Goal: Task Accomplishment & Management: Manage account settings

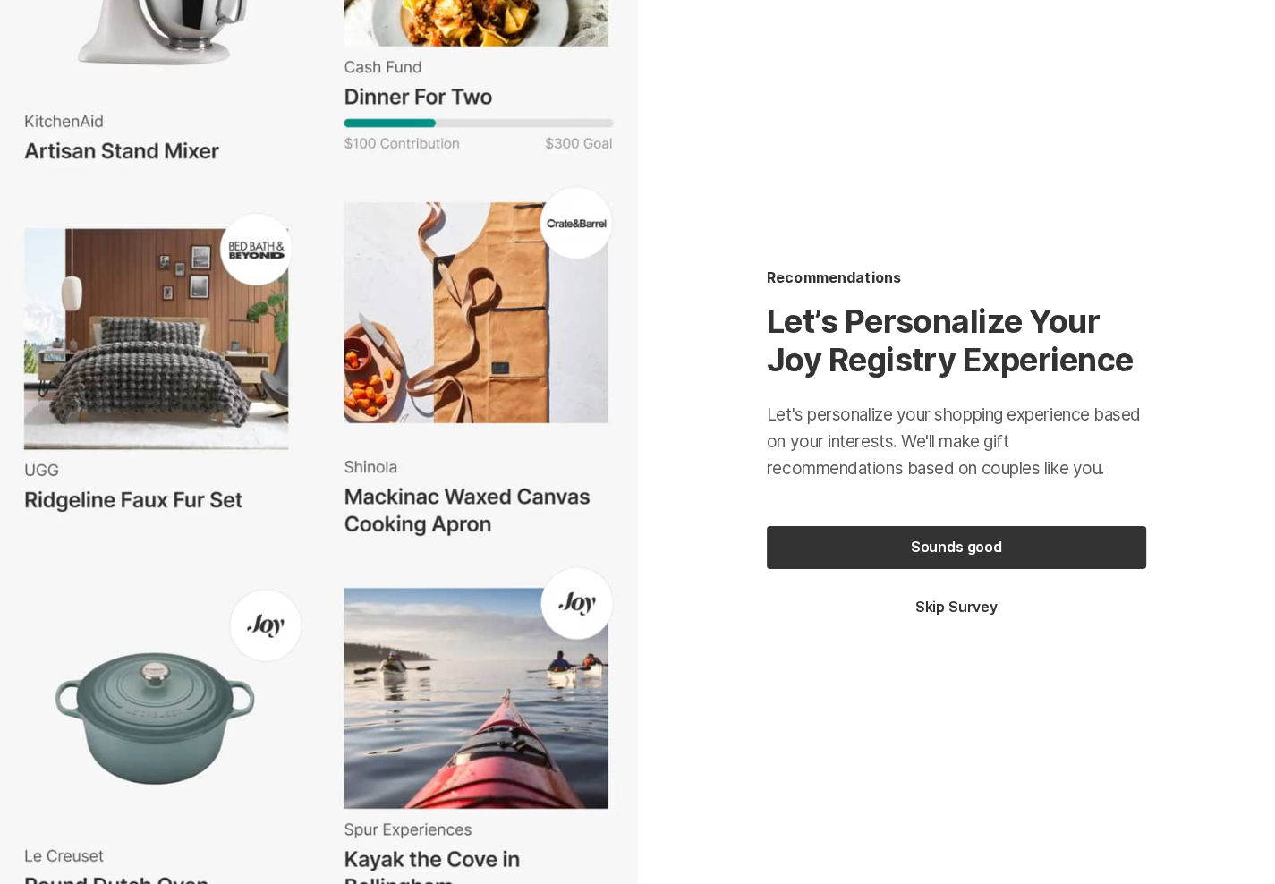
click at [940, 609] on button "Skip Survey" at bounding box center [956, 608] width 379 height 20
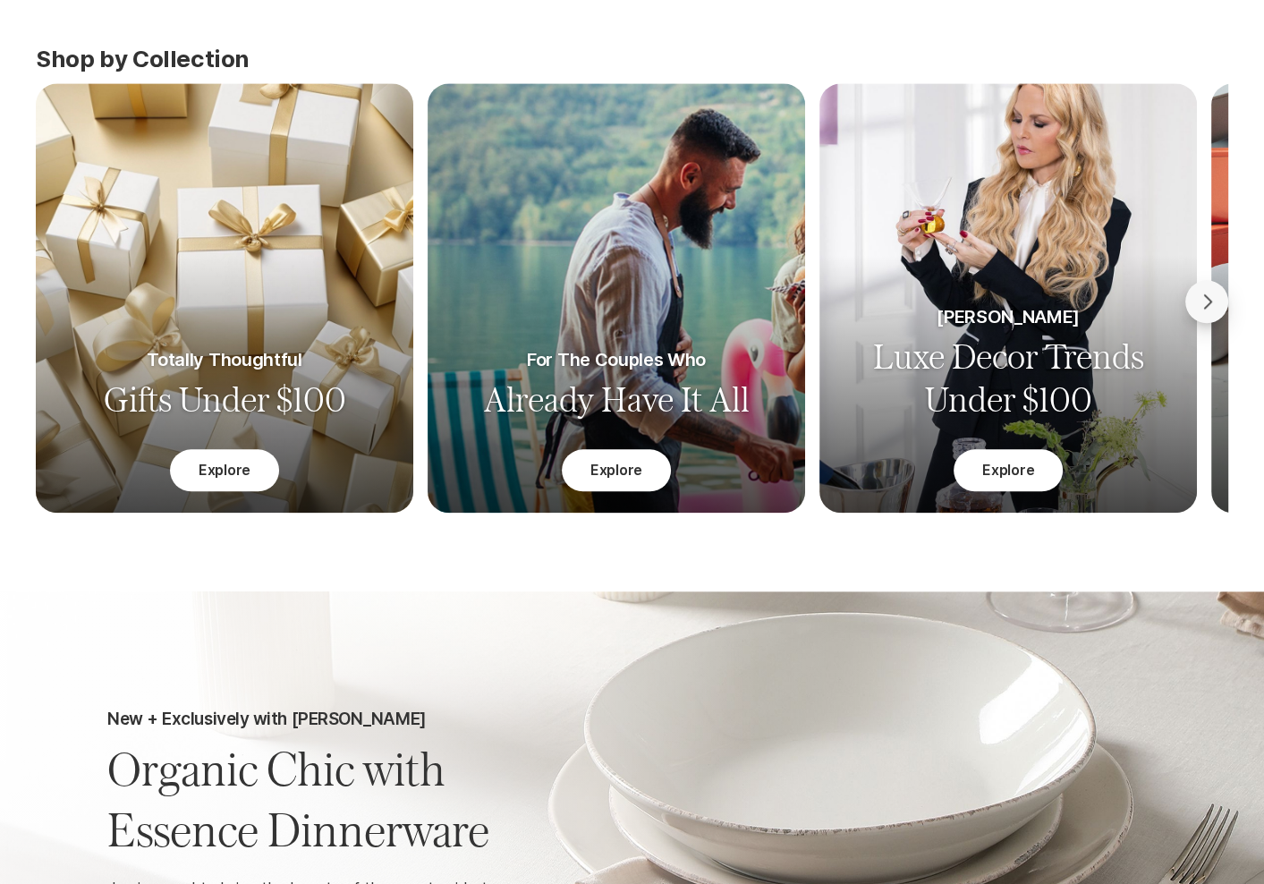
scroll to position [1857, 0]
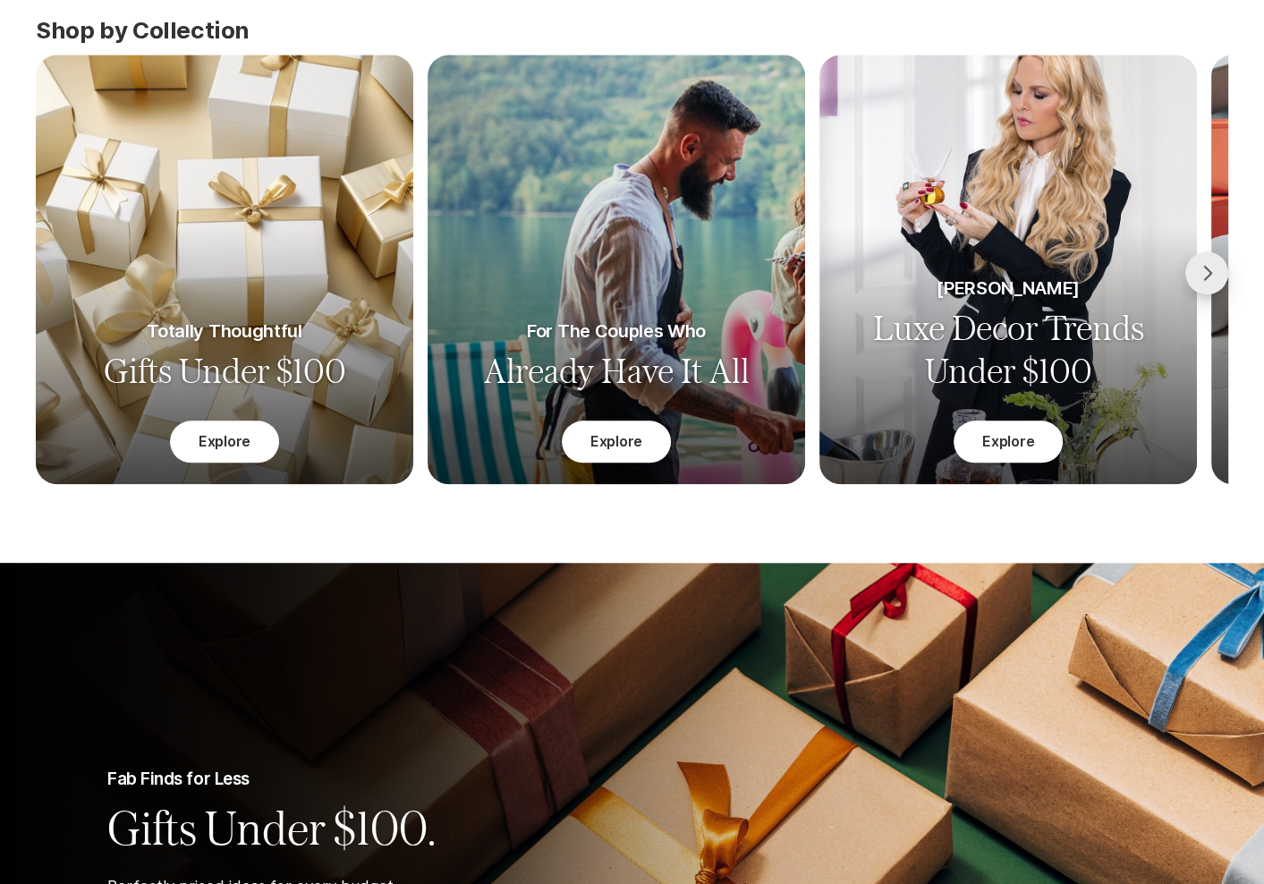
click at [1216, 277] on icon "Chevron Right" at bounding box center [1206, 272] width 21 height 21
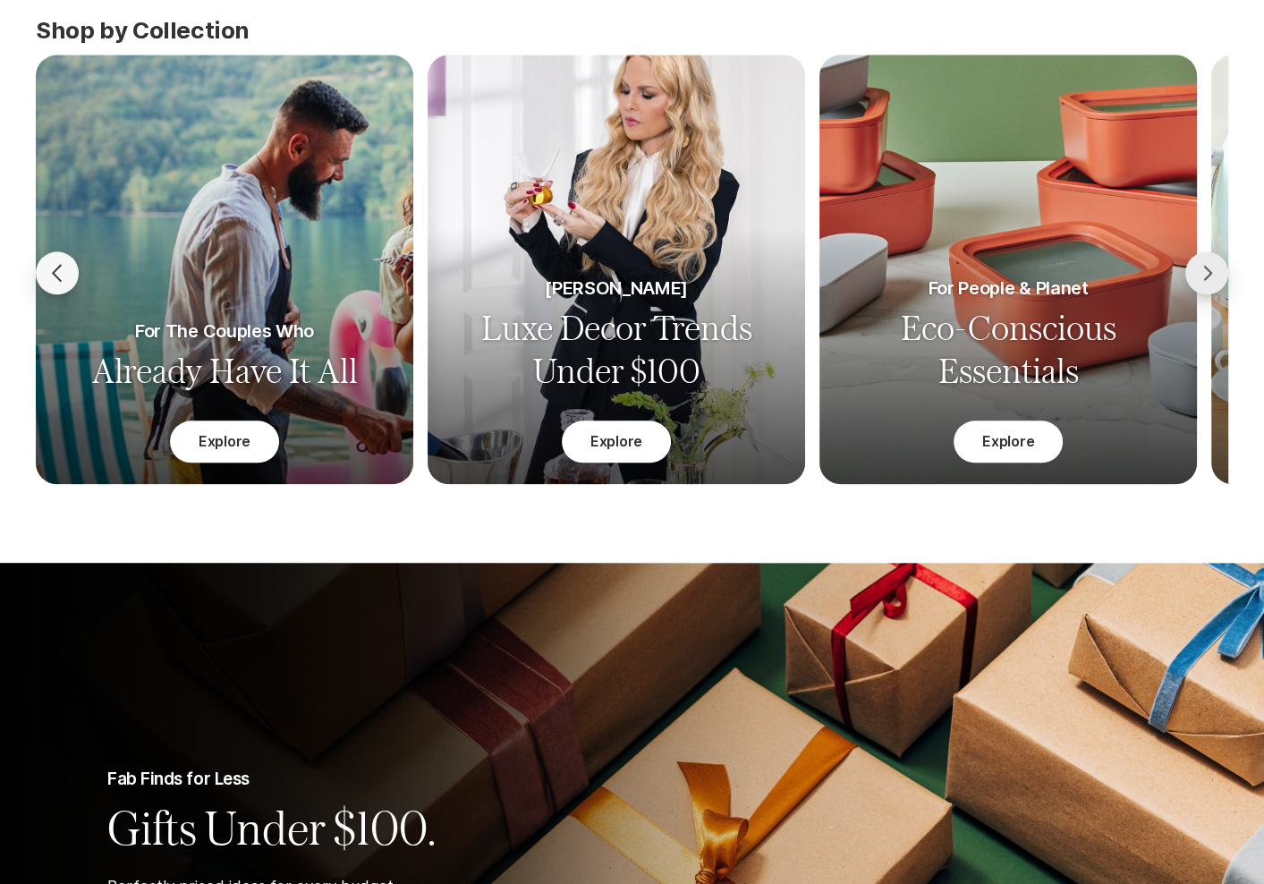
click at [1211, 276] on icon "Chevron Right" at bounding box center [1206, 272] width 21 height 21
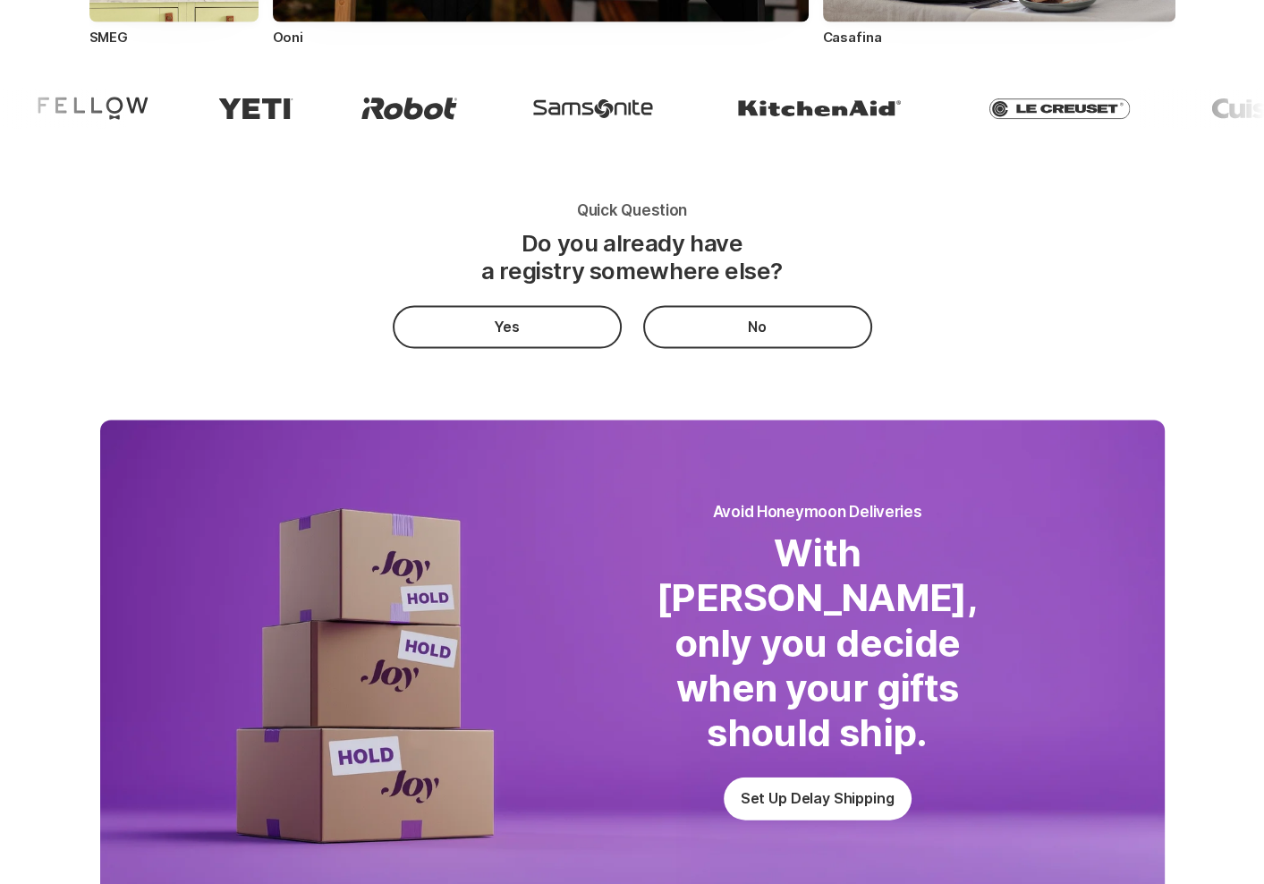
scroll to position [3526, 0]
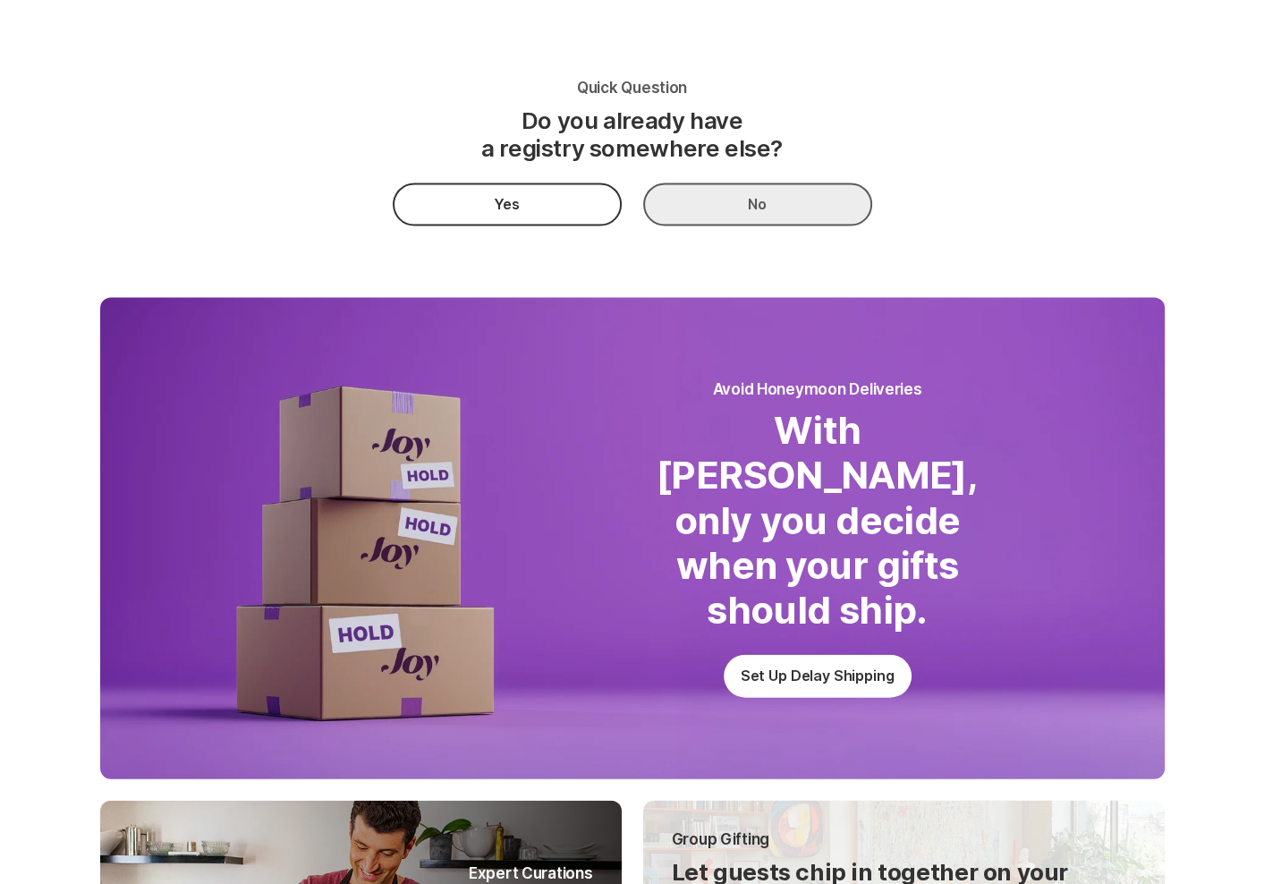
click at [710, 204] on button "No" at bounding box center [757, 204] width 229 height 43
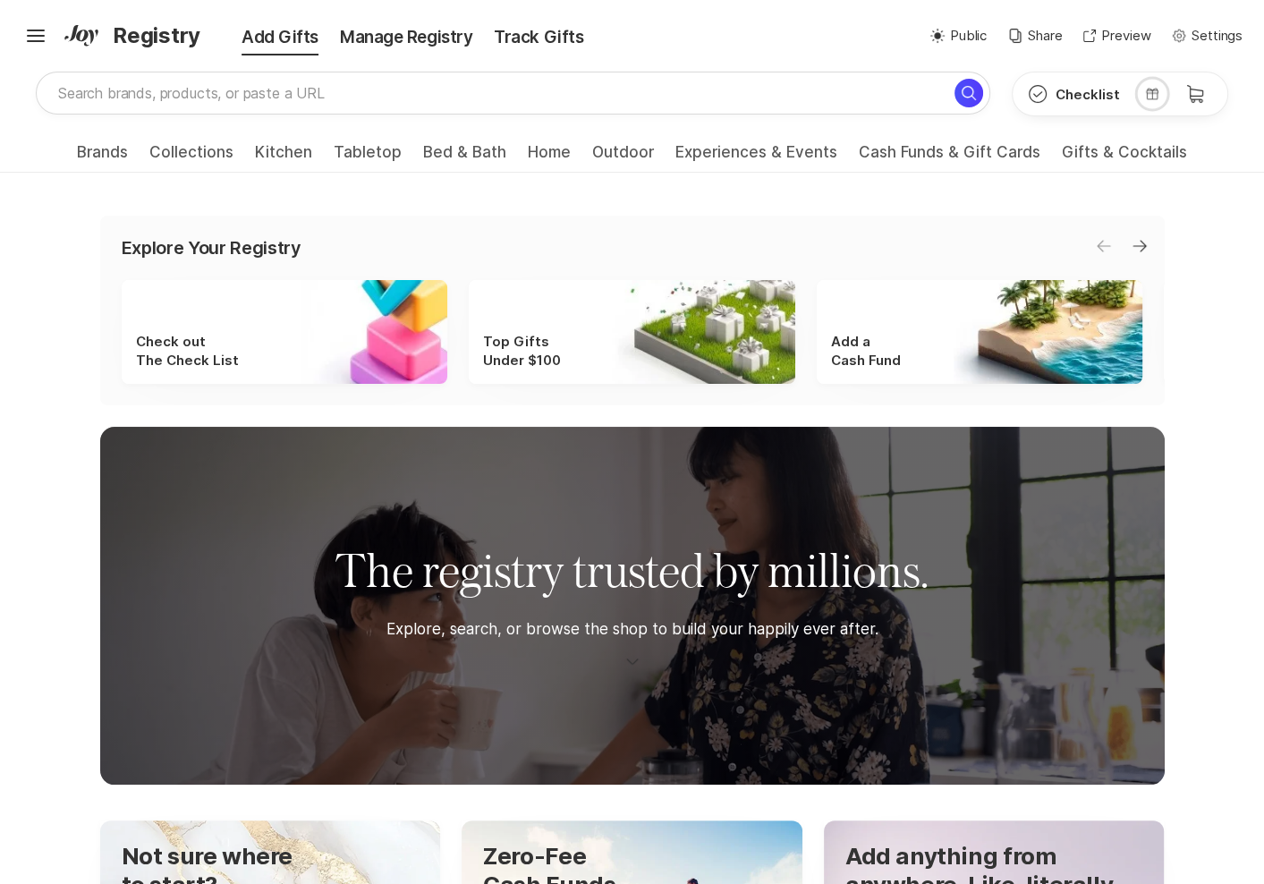
scroll to position [944, 0]
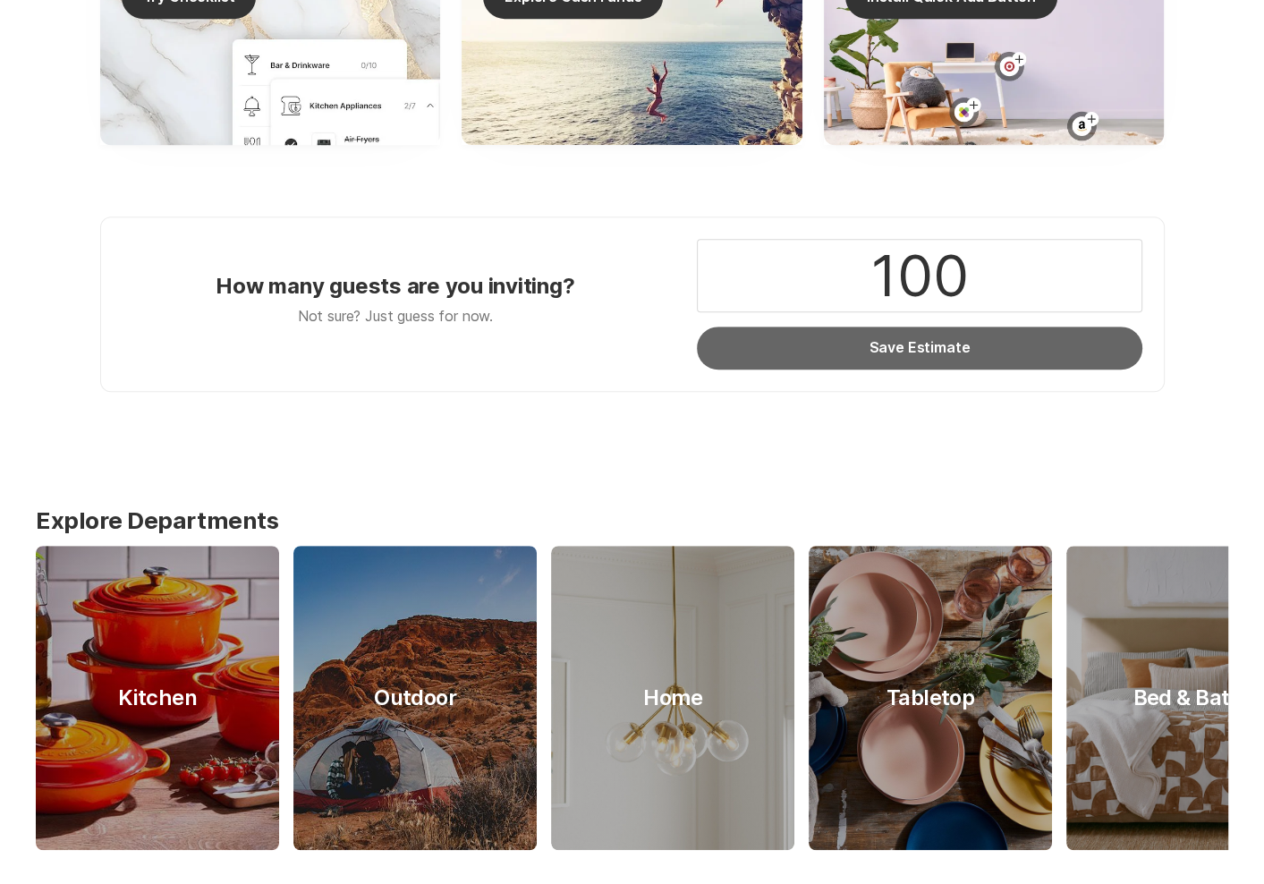
click at [879, 344] on button "Save Estimate" at bounding box center [919, 348] width 445 height 43
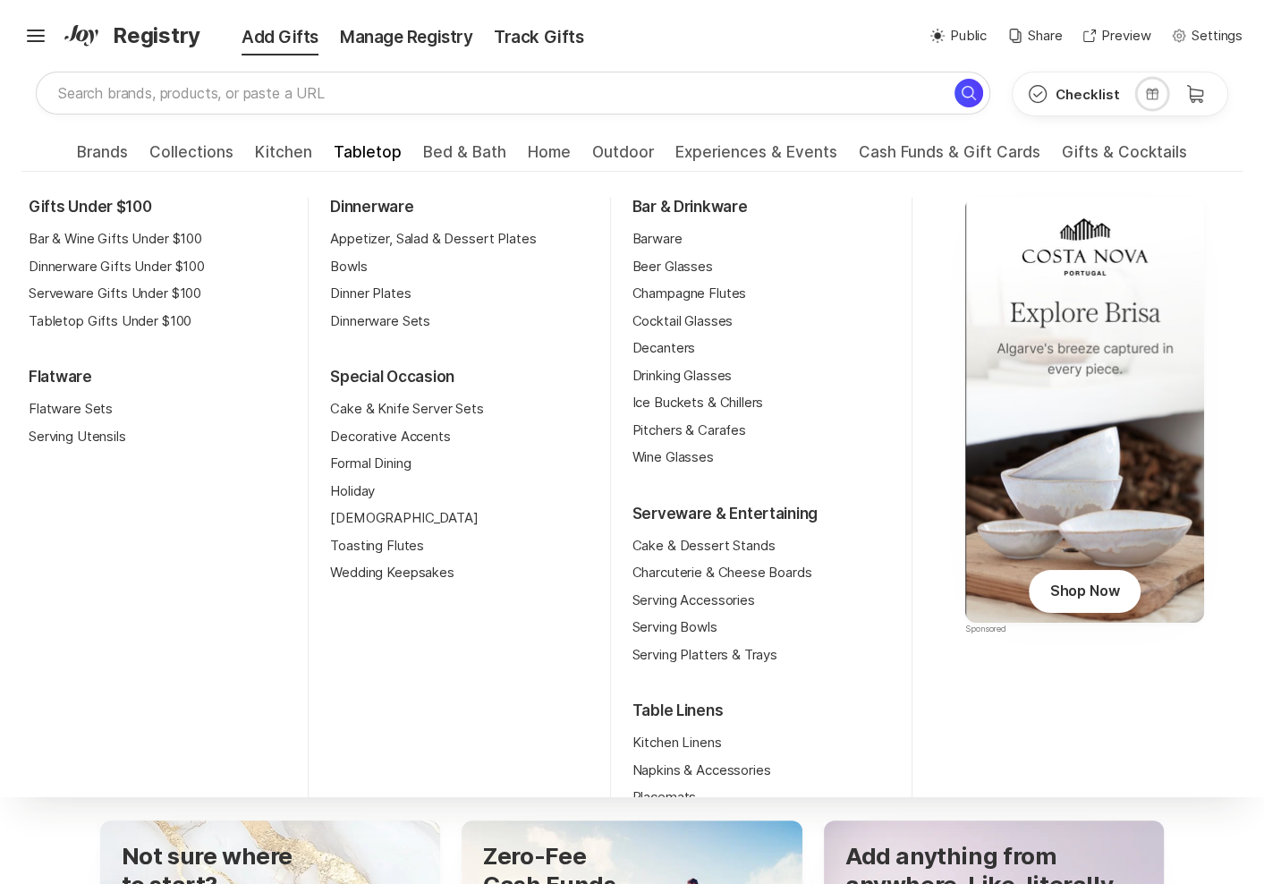
scroll to position [0, 0]
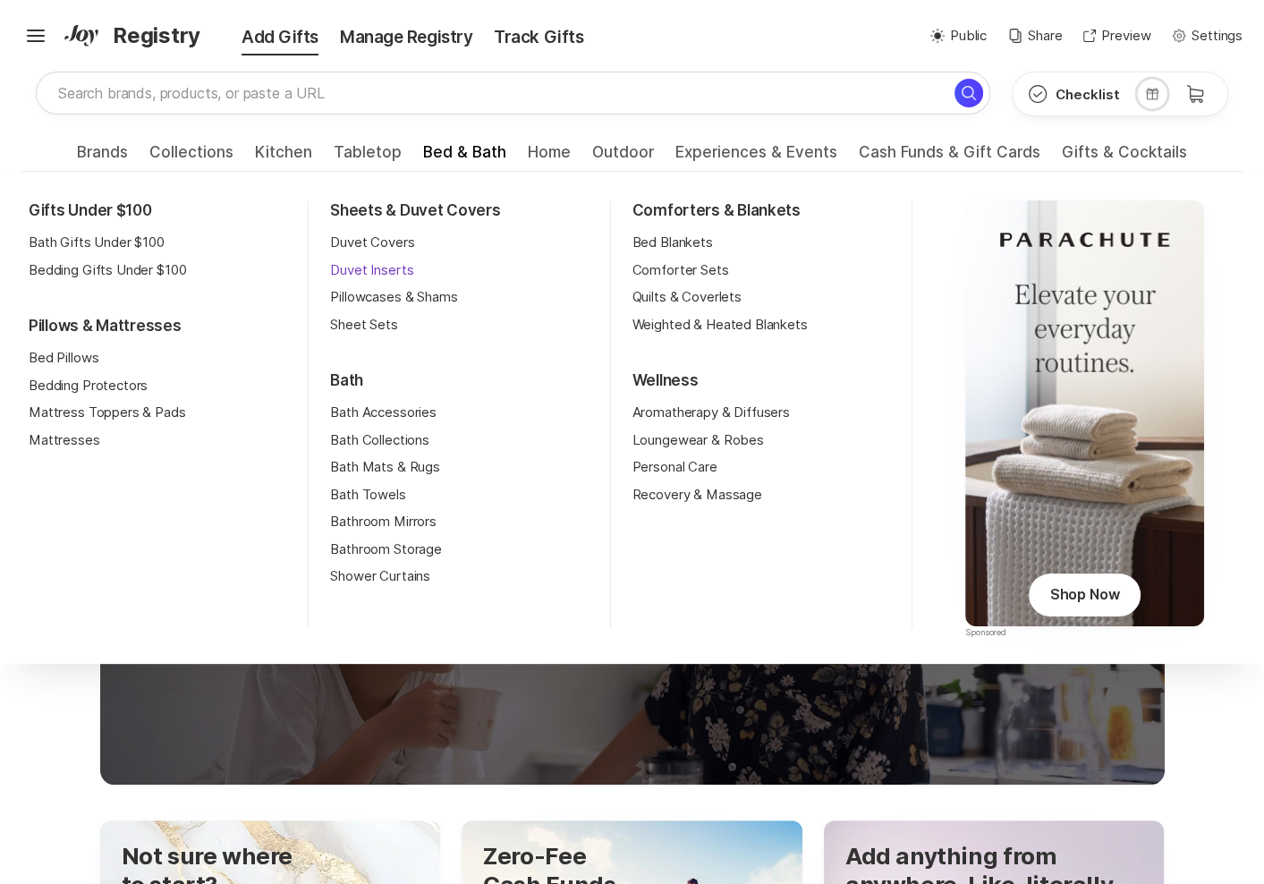
click at [361, 261] on link "Duvet Inserts" at bounding box center [371, 270] width 83 height 21
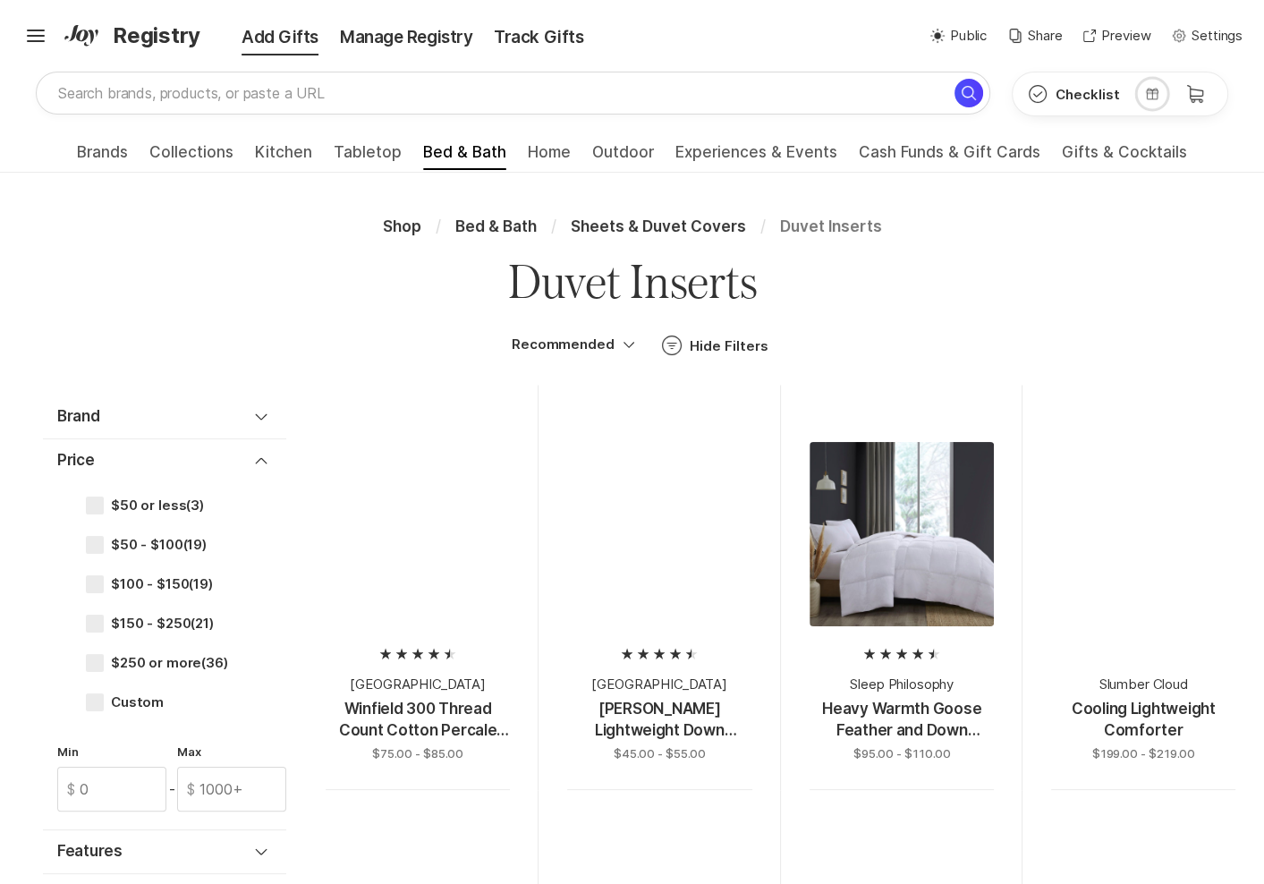
click at [826, 222] on span "Duvet Inserts" at bounding box center [830, 226] width 102 height 18
click at [820, 225] on span "Duvet Inserts" at bounding box center [830, 226] width 102 height 18
click at [278, 150] on span "Kitchen" at bounding box center [283, 157] width 57 height 29
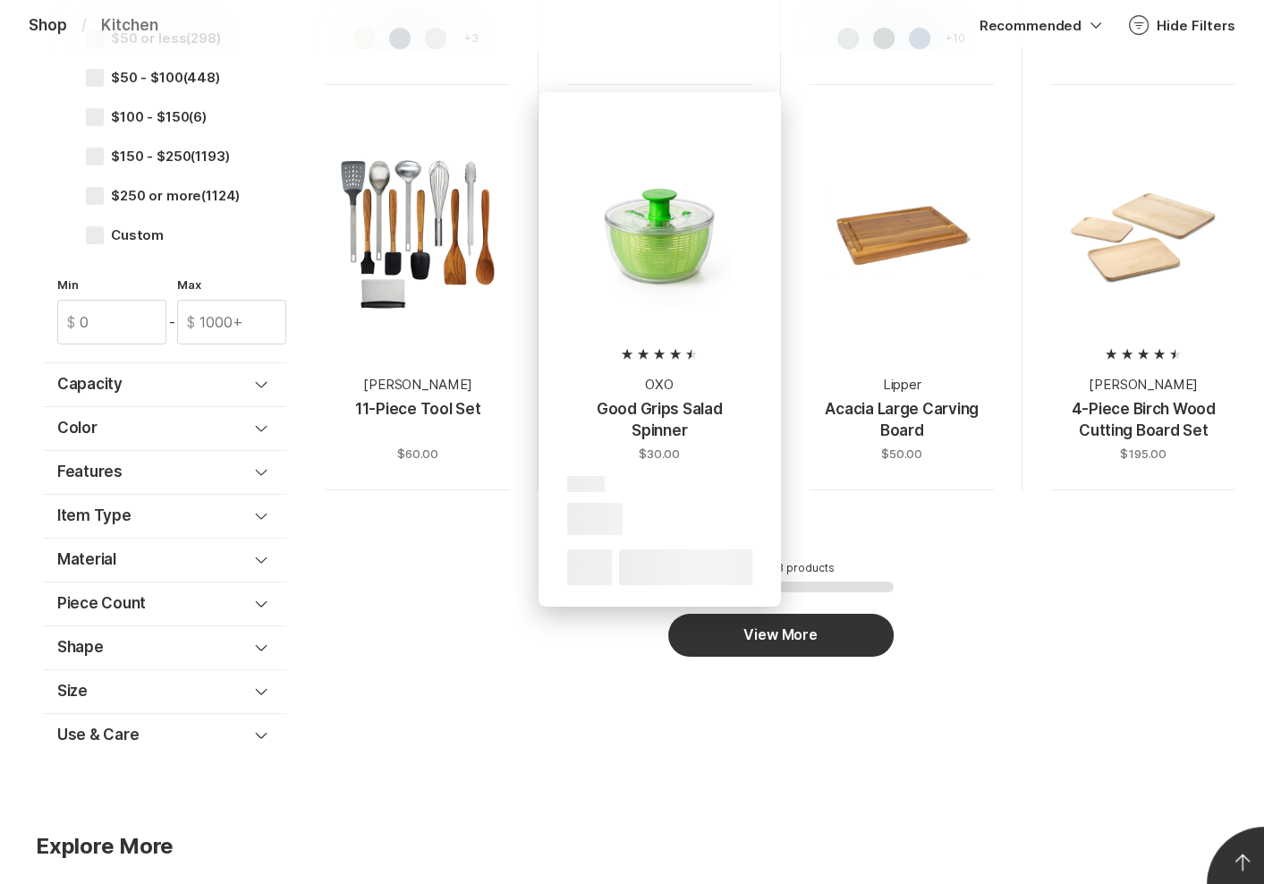
scroll to position [6249, 0]
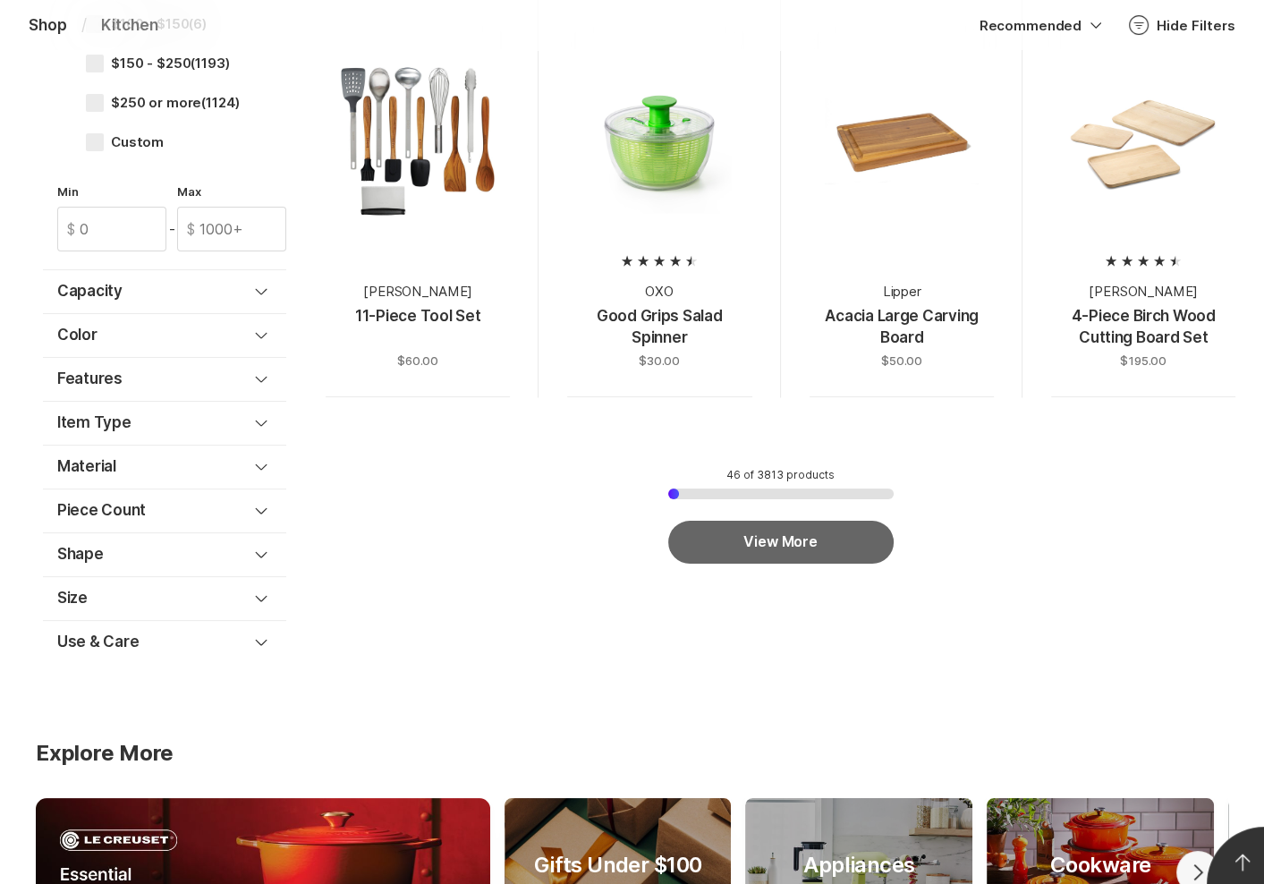
click at [727, 531] on button "View More" at bounding box center [780, 542] width 225 height 43
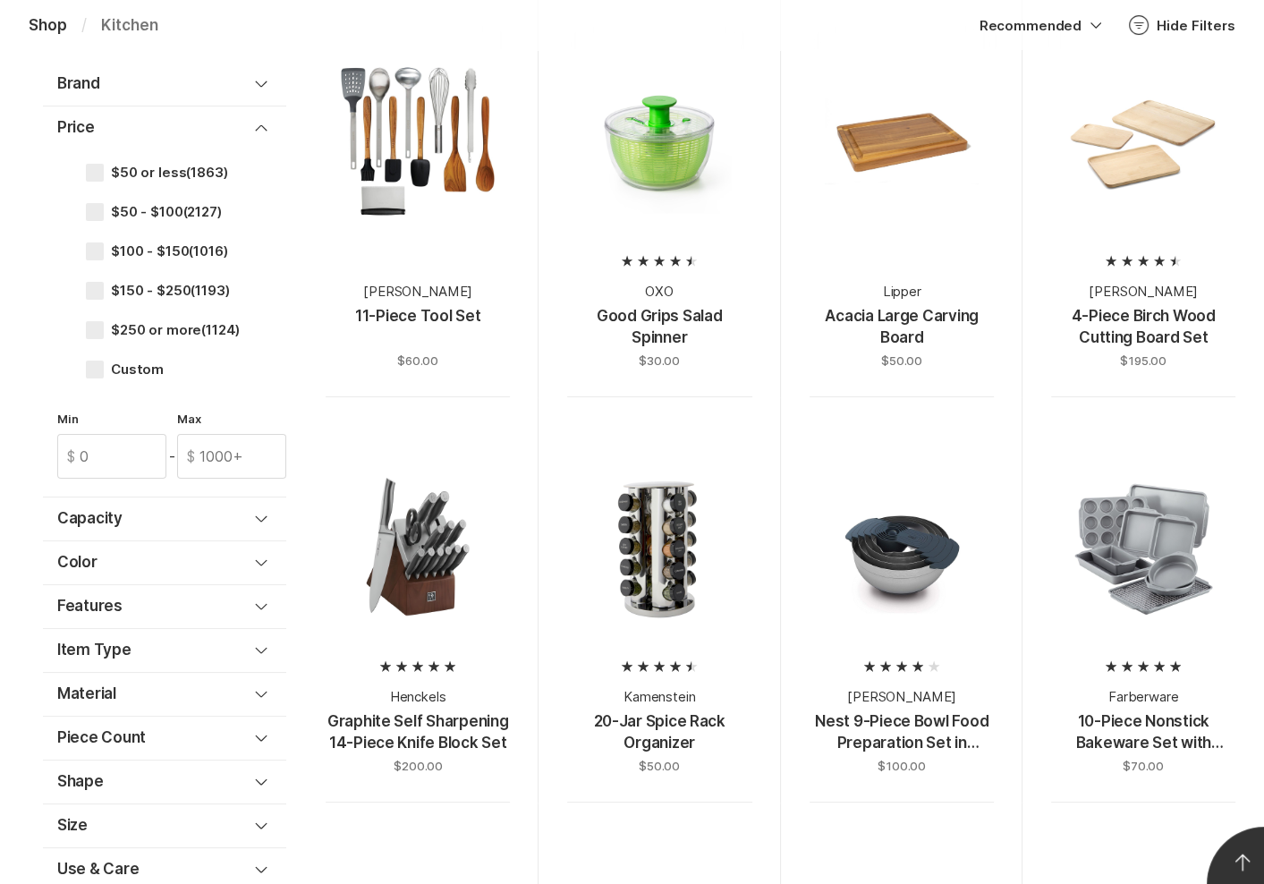
scroll to position [6943, 0]
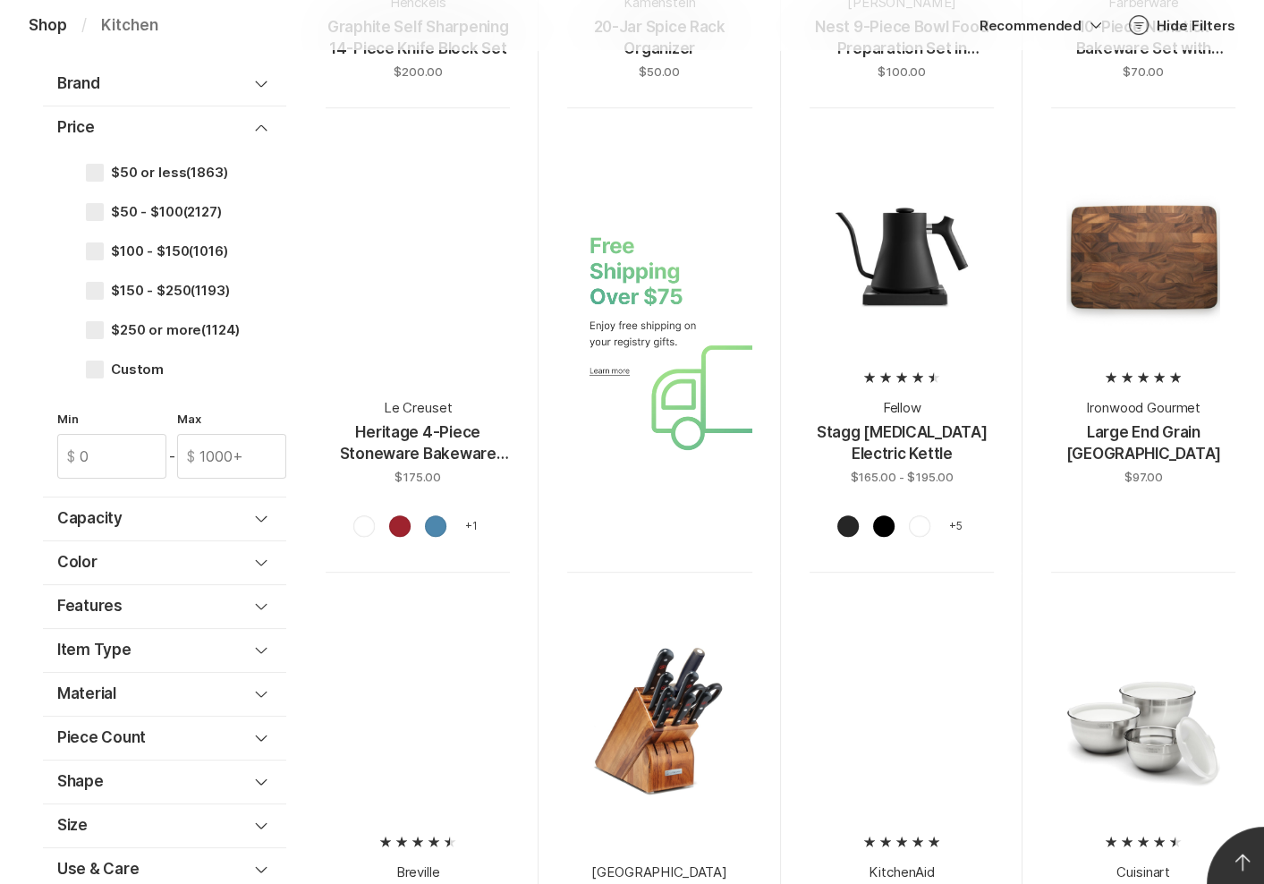
click at [599, 369] on div at bounding box center [659, 340] width 184 height 407
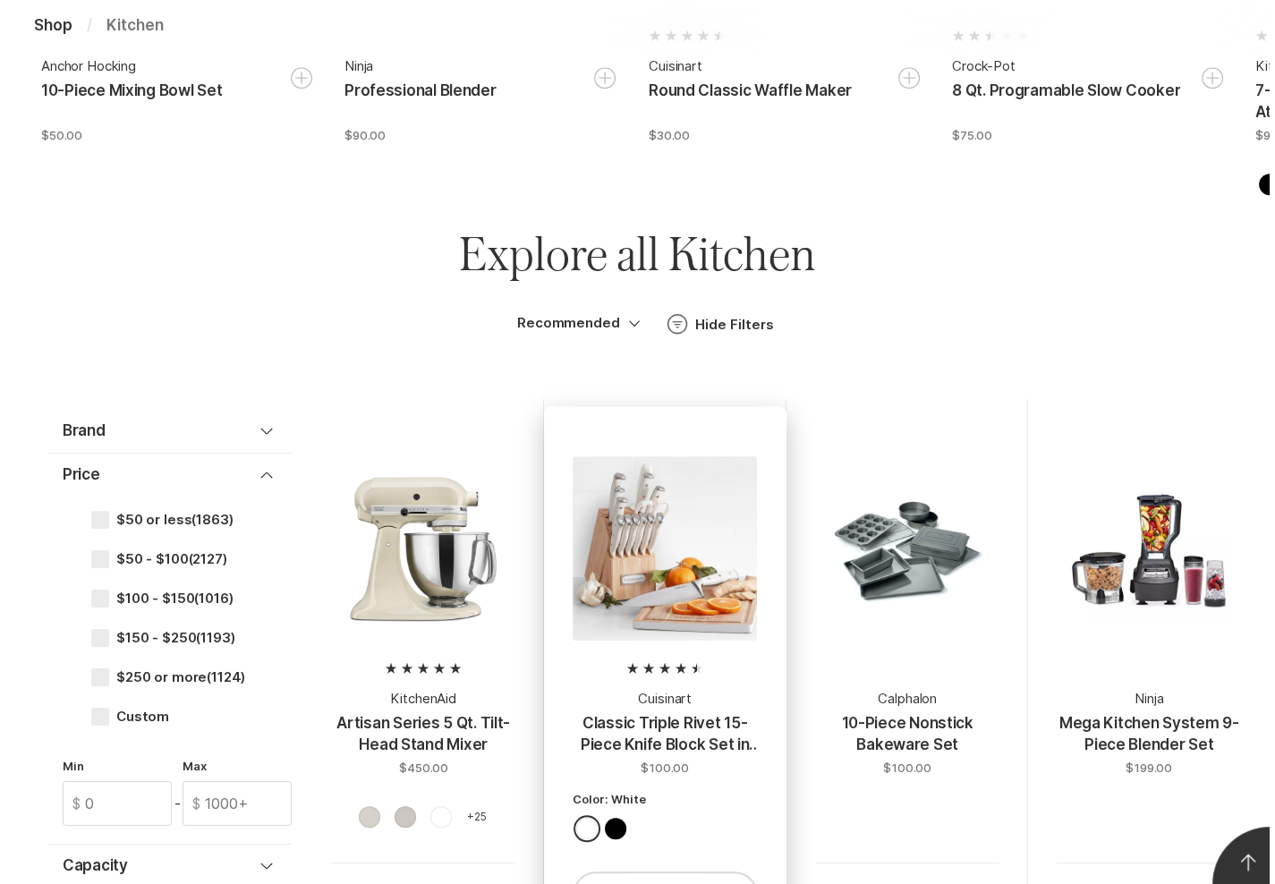
scroll to position [1388, 0]
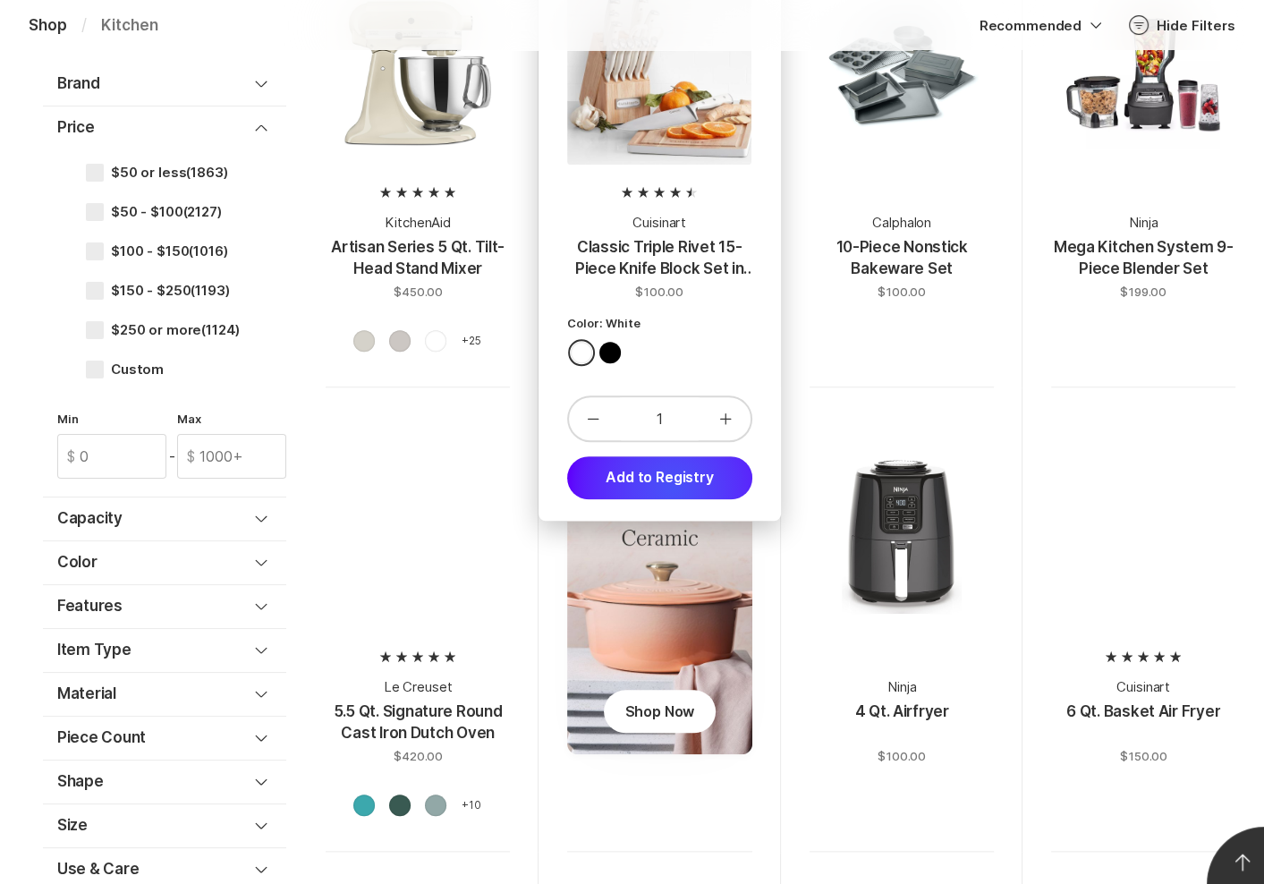
click at [673, 488] on button "Add to Registry" at bounding box center [659, 477] width 184 height 43
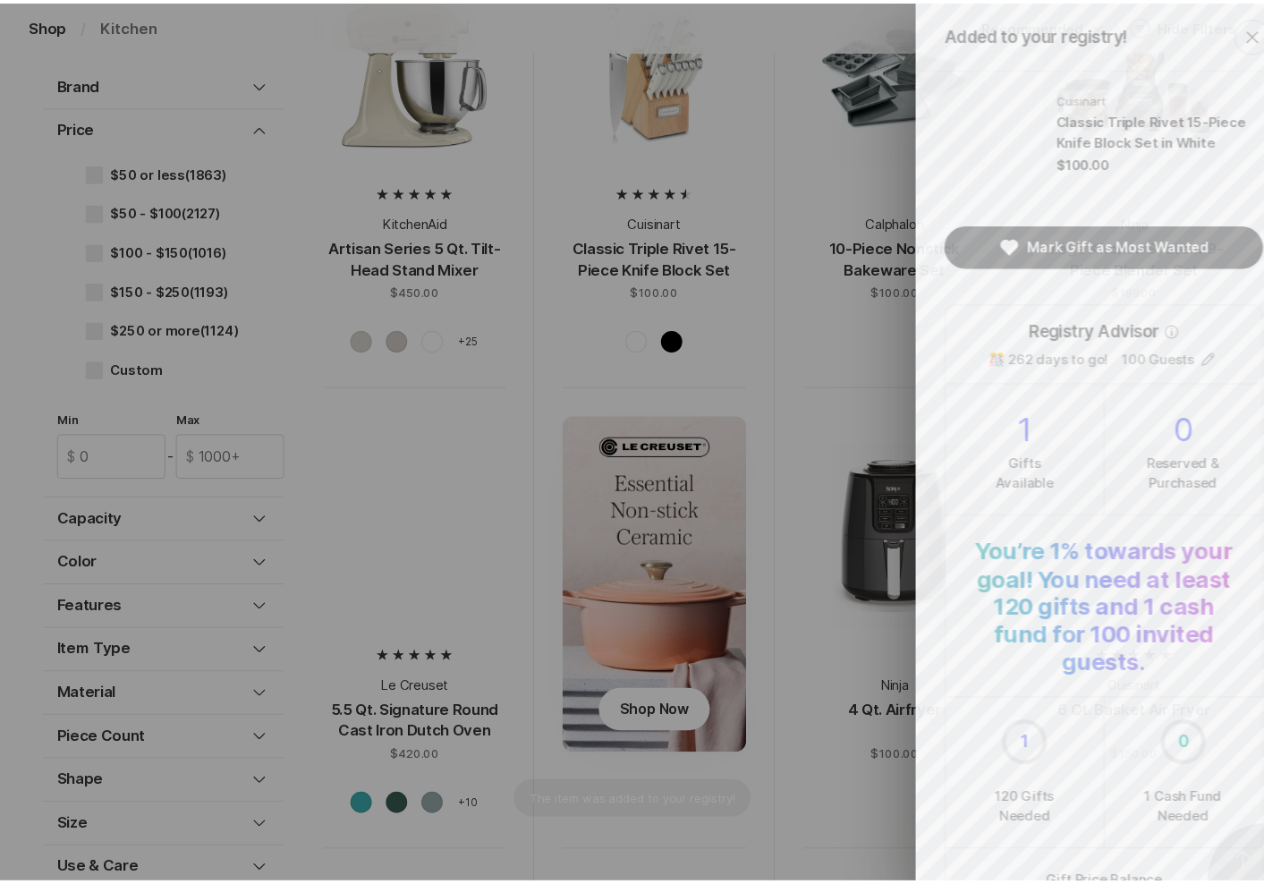
scroll to position [0, 0]
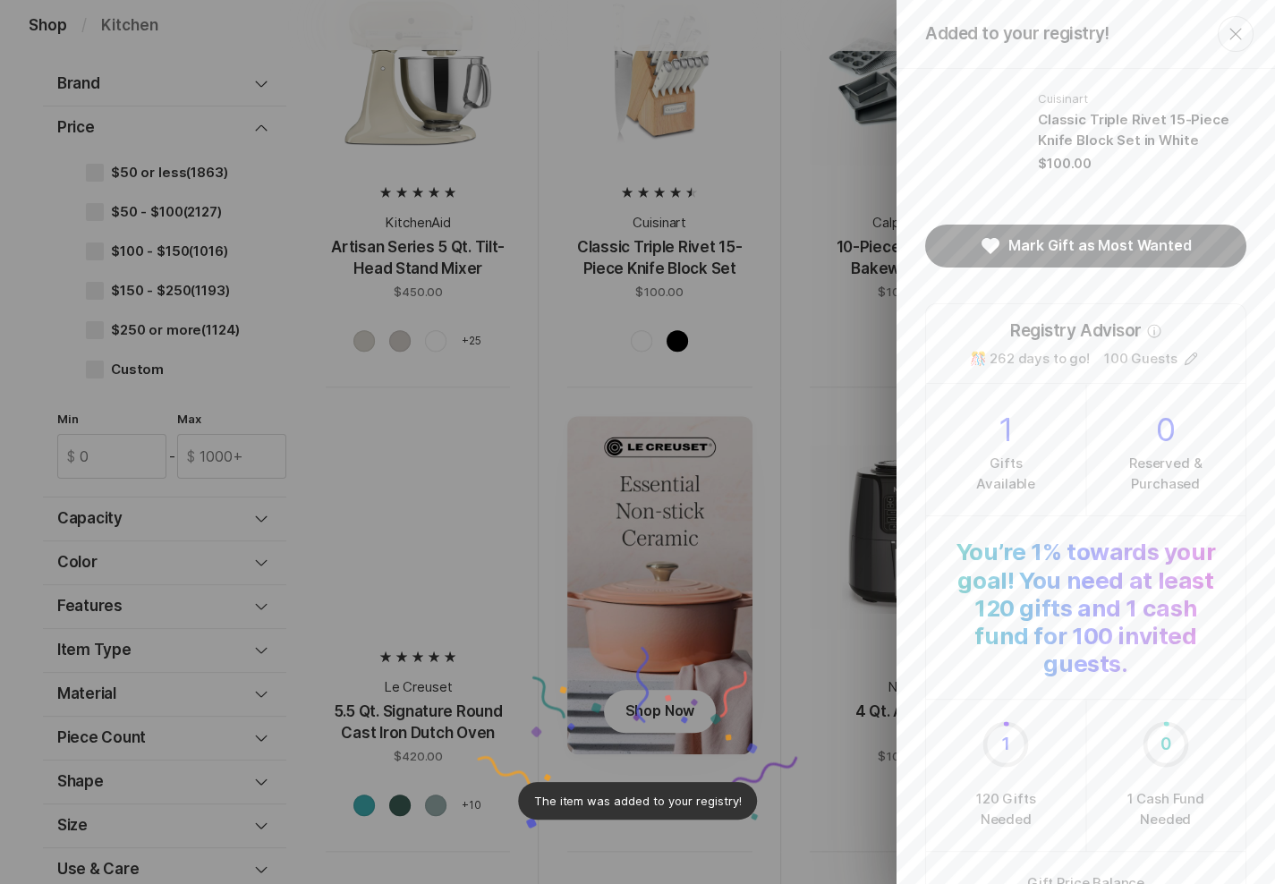
click at [797, 30] on div "Added to your registry! Close Cuisinart Classic Triple Rivet 15-Piece Knife Blo…" at bounding box center [637, 442] width 1275 height 884
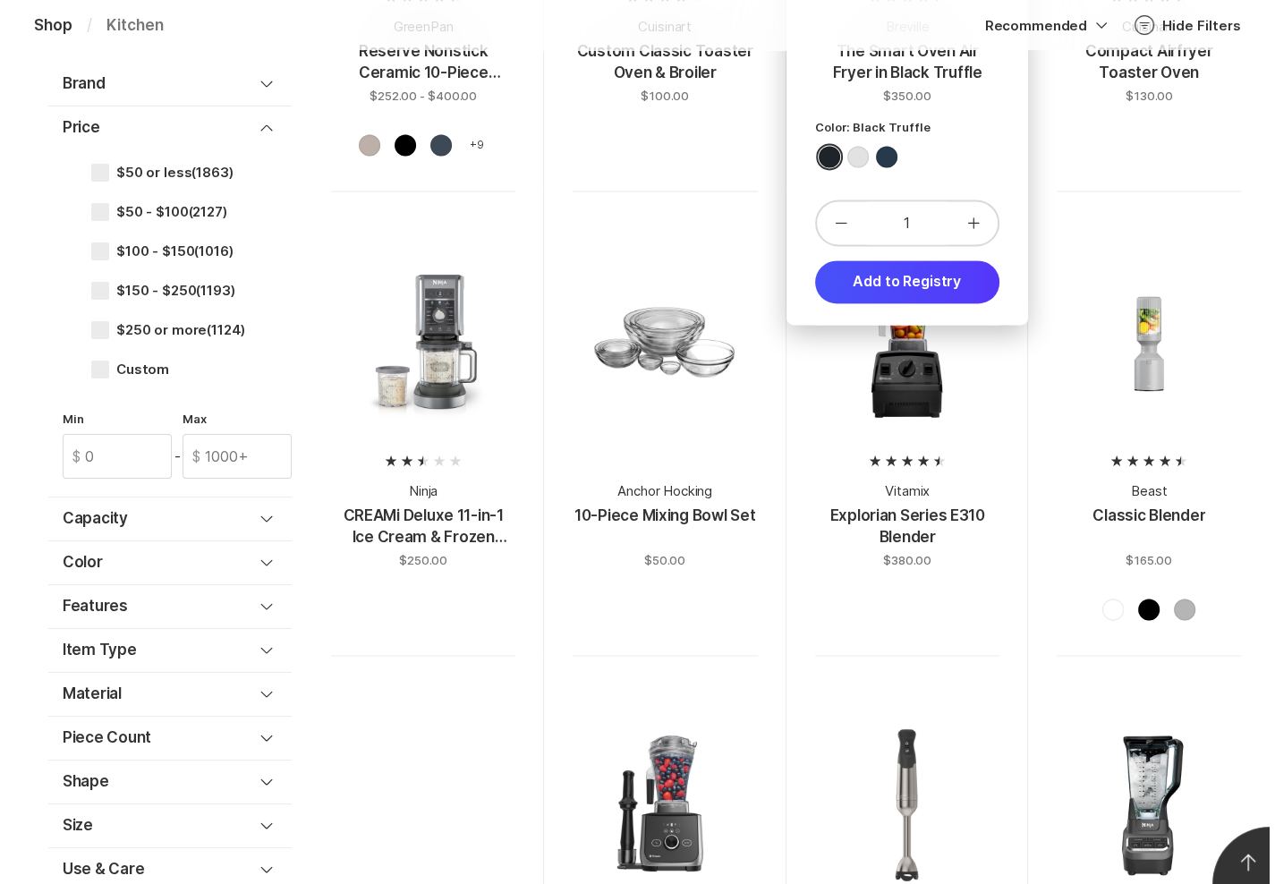
scroll to position [2543, 0]
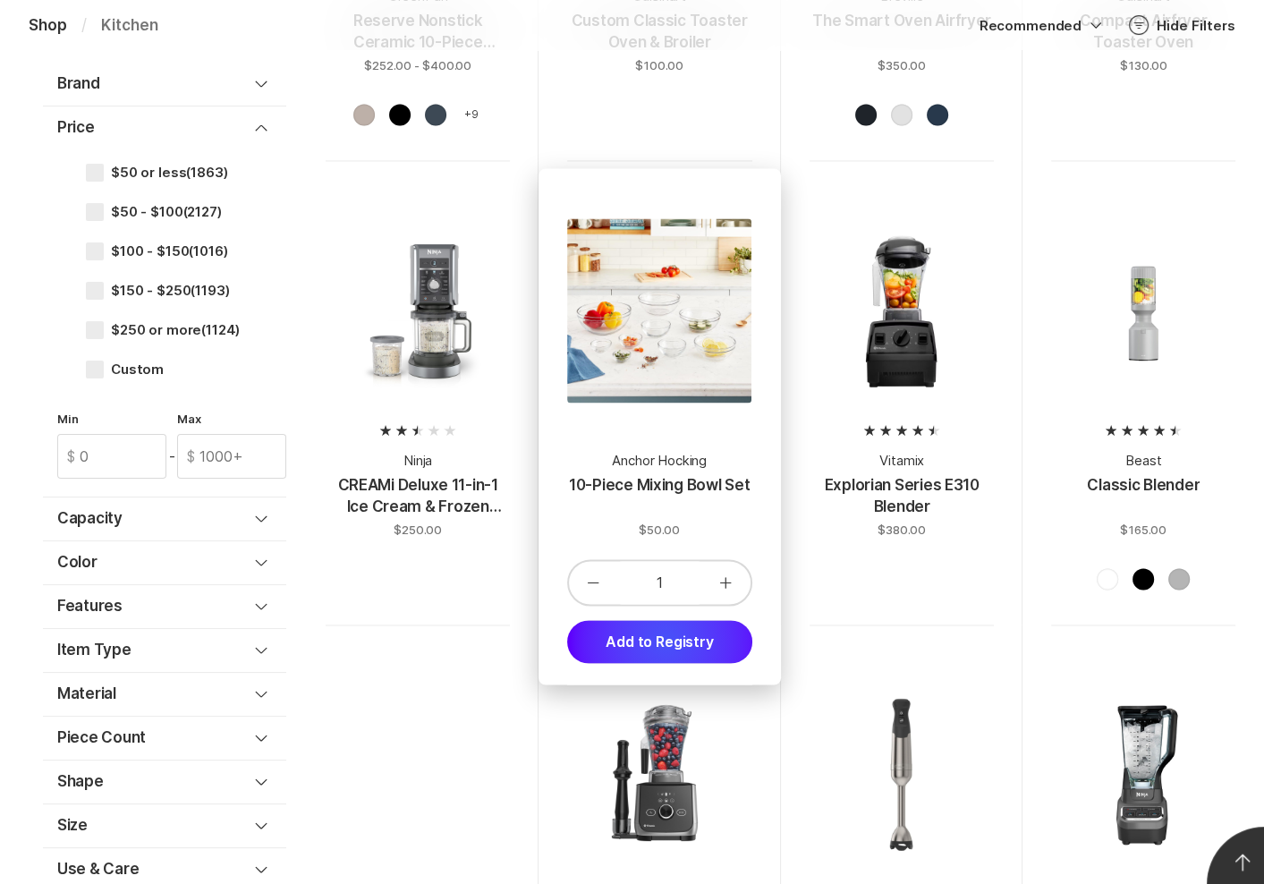
click at [666, 639] on button "Add to Registry" at bounding box center [659, 641] width 184 height 43
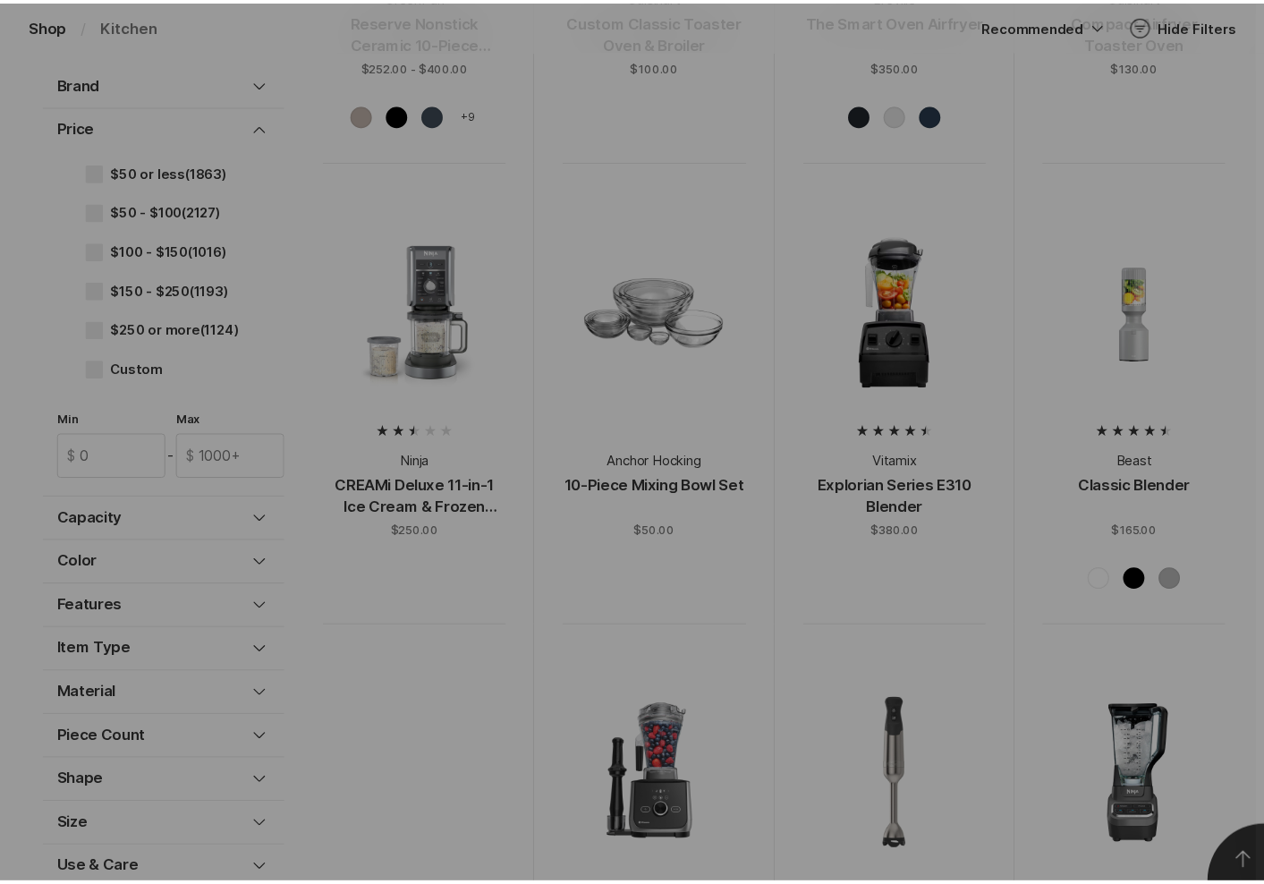
scroll to position [0, 0]
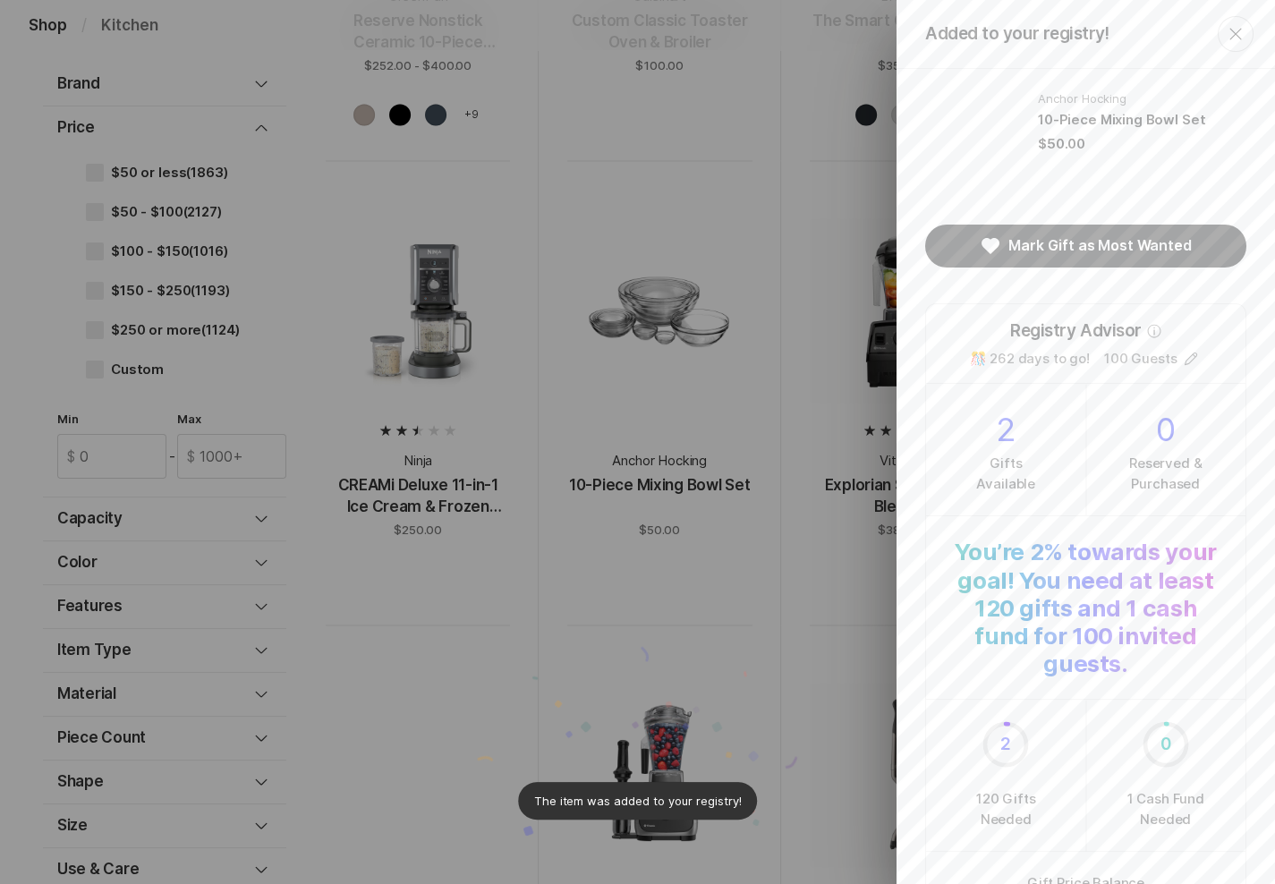
click at [826, 78] on div "Added to your registry! Close Anchor Hocking 10-Piece Mixing Bowl Set $50.00 Ma…" at bounding box center [637, 442] width 1275 height 884
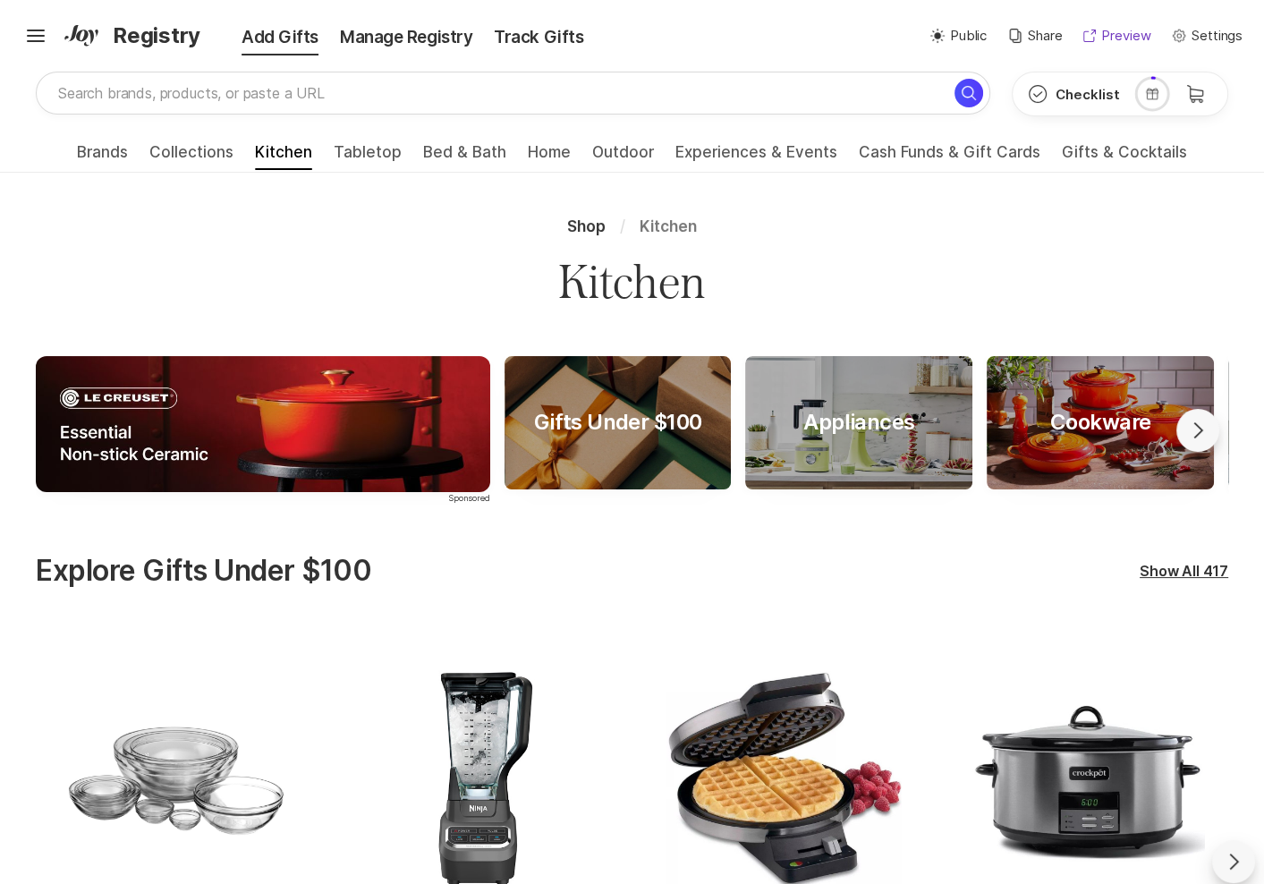
click at [1138, 30] on p "Preview" at bounding box center [1125, 36] width 49 height 21
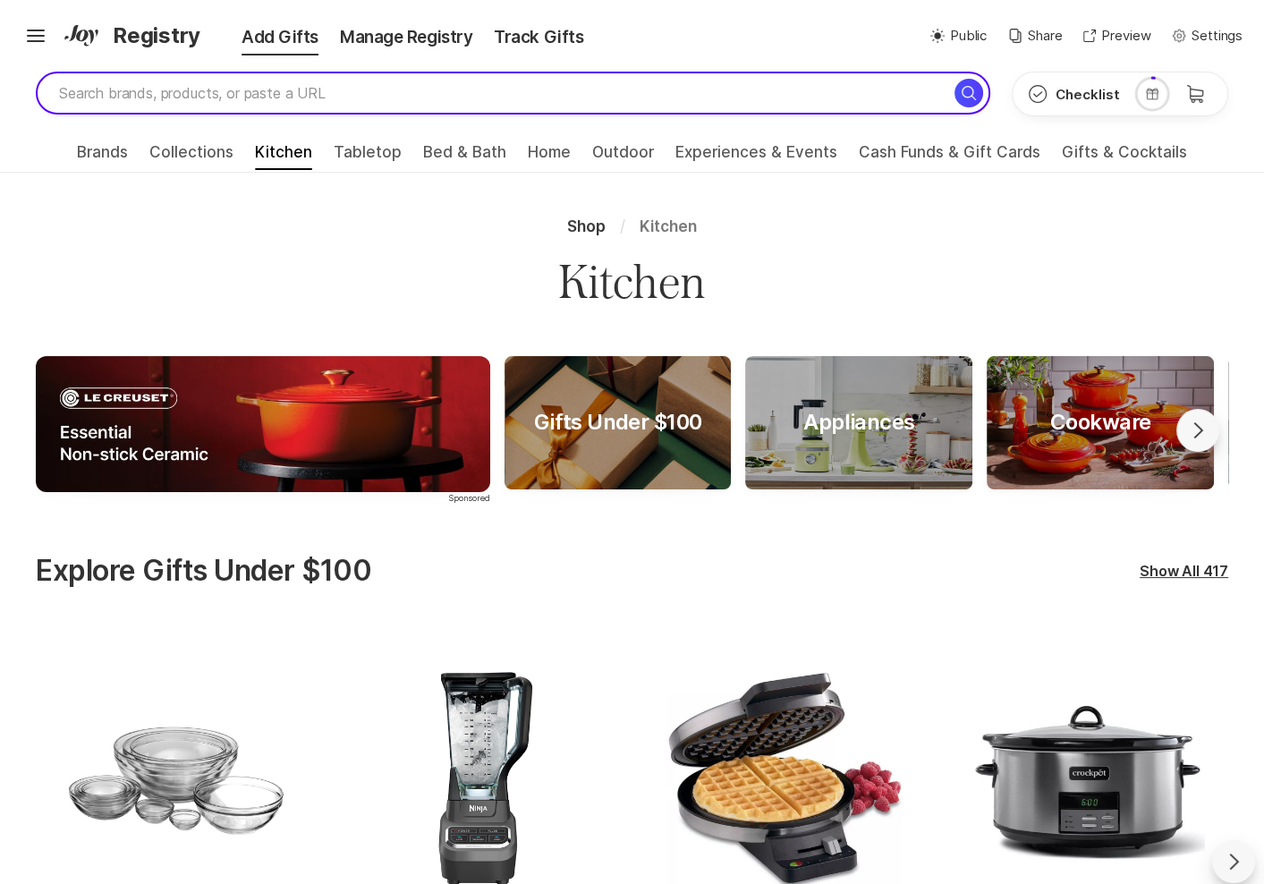
click at [748, 98] on input "search" at bounding box center [513, 93] width 955 height 43
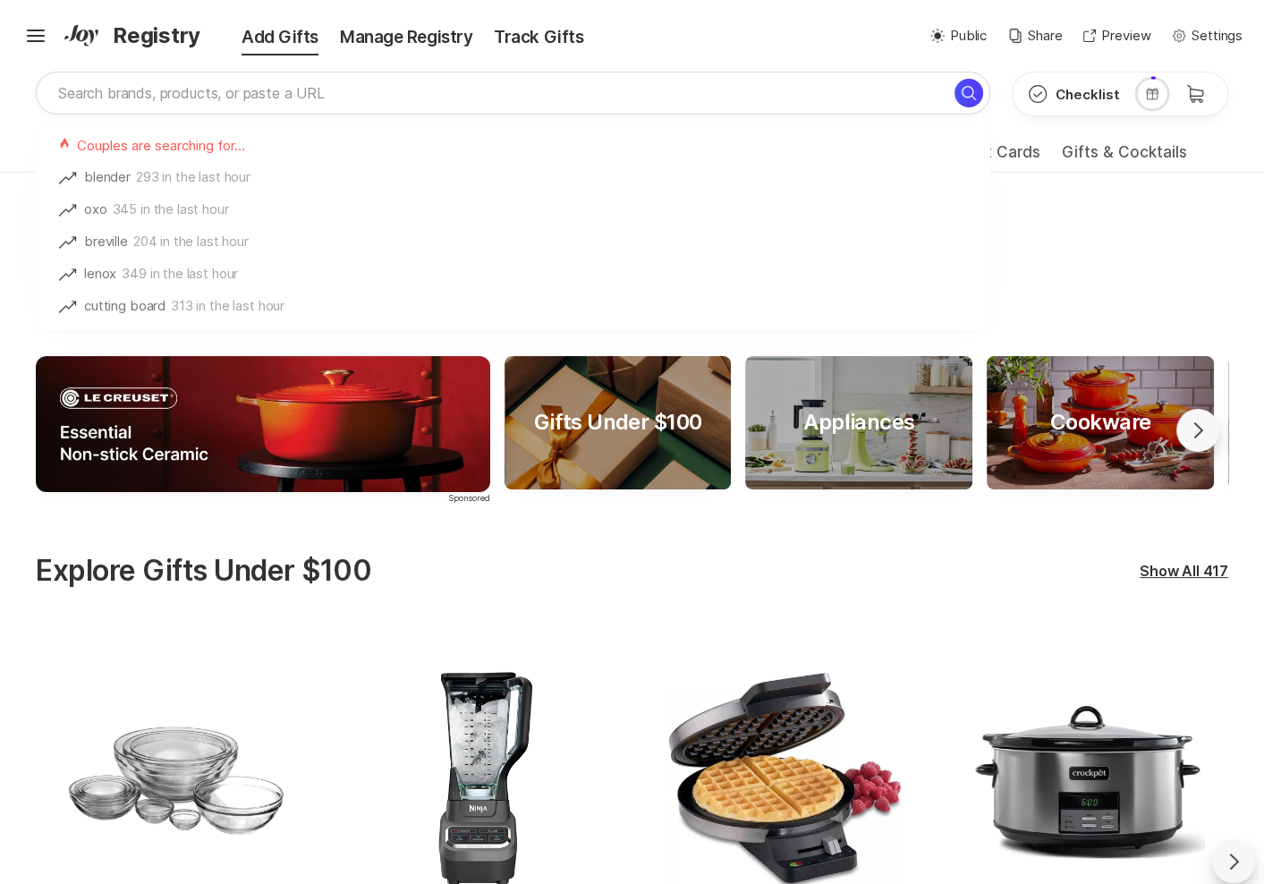
click at [585, 591] on div "Explore Gifts Under $100 Show All 417 Anchor Hocking 10-Piece Mixing Bowl Set $…" at bounding box center [632, 834] width 1264 height 560
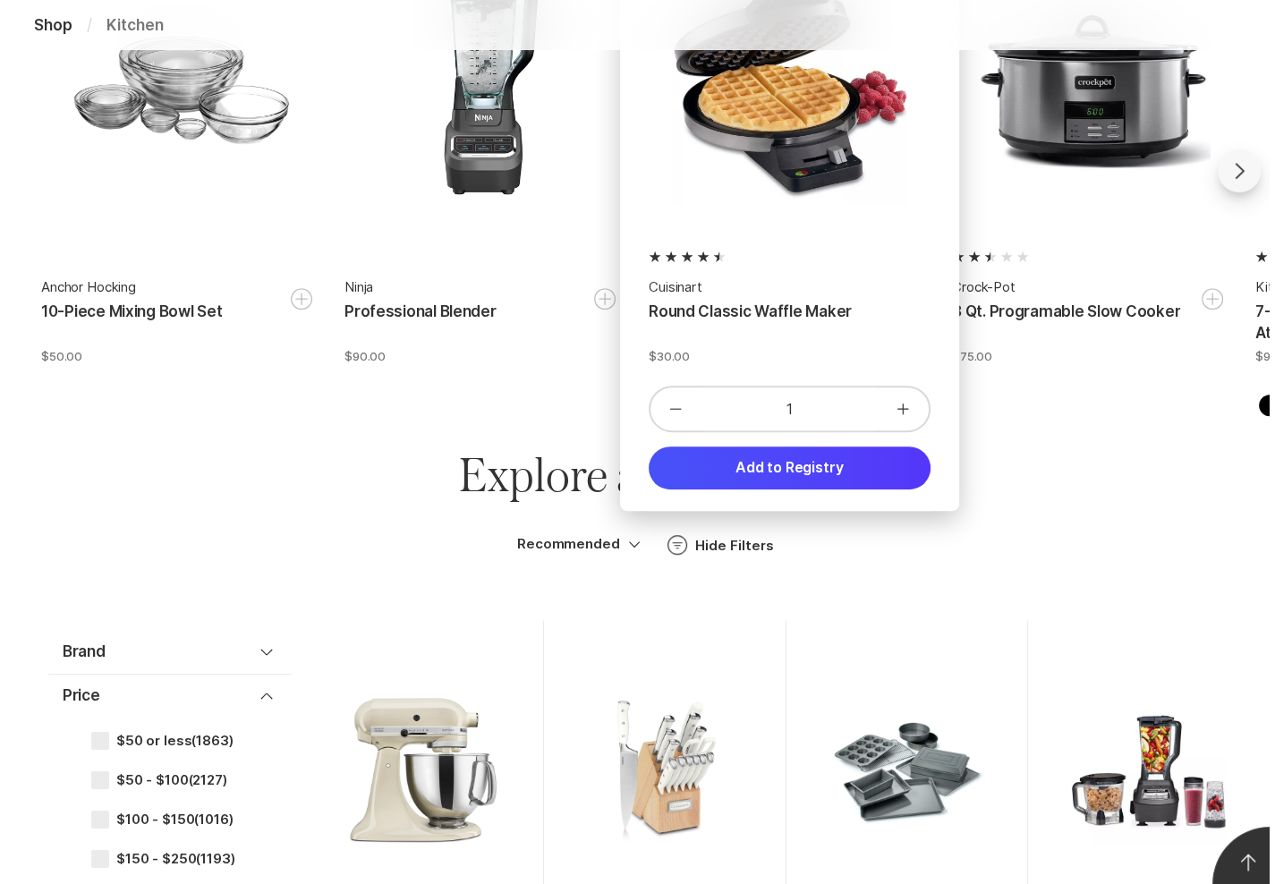
scroll to position [690, 0]
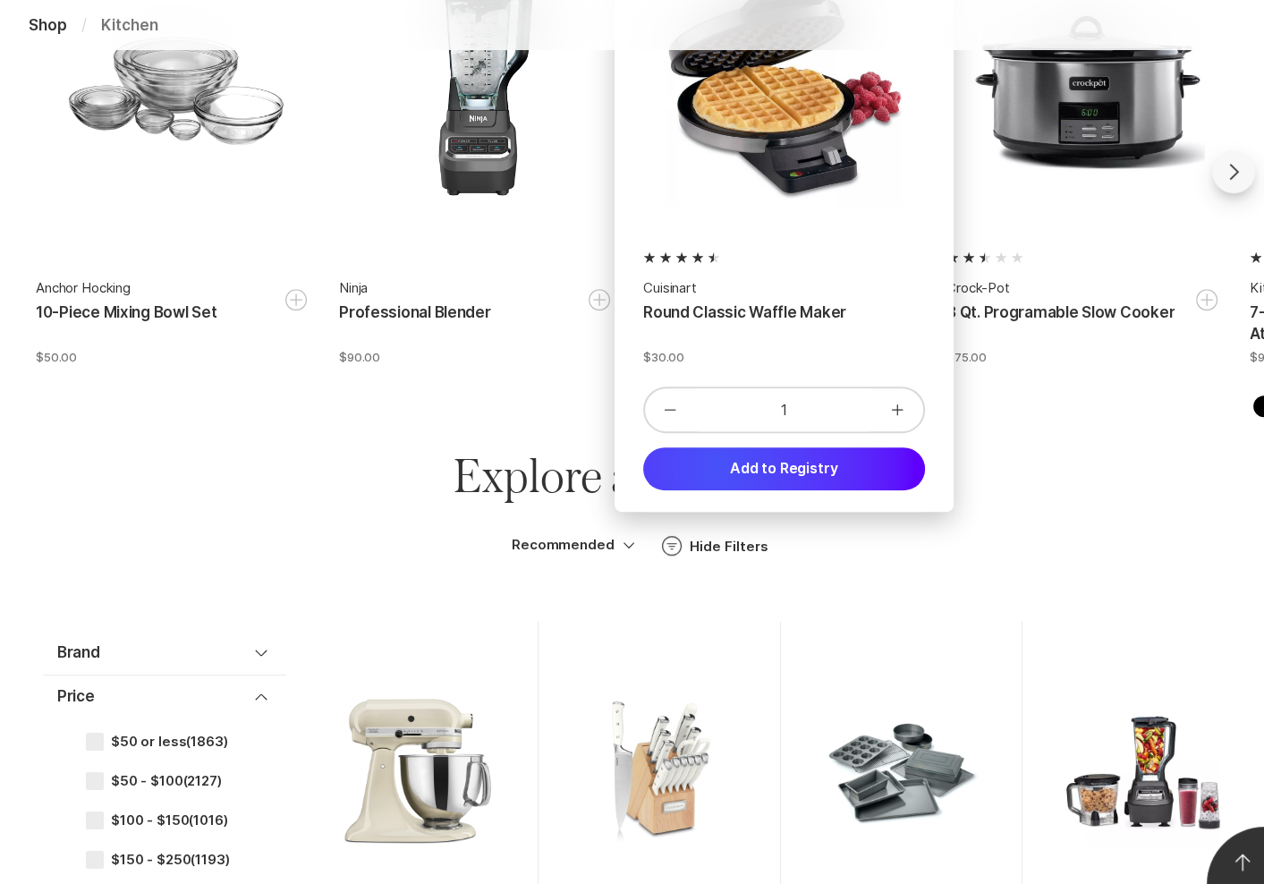
click at [716, 463] on button "Add to Registry" at bounding box center [784, 468] width 282 height 43
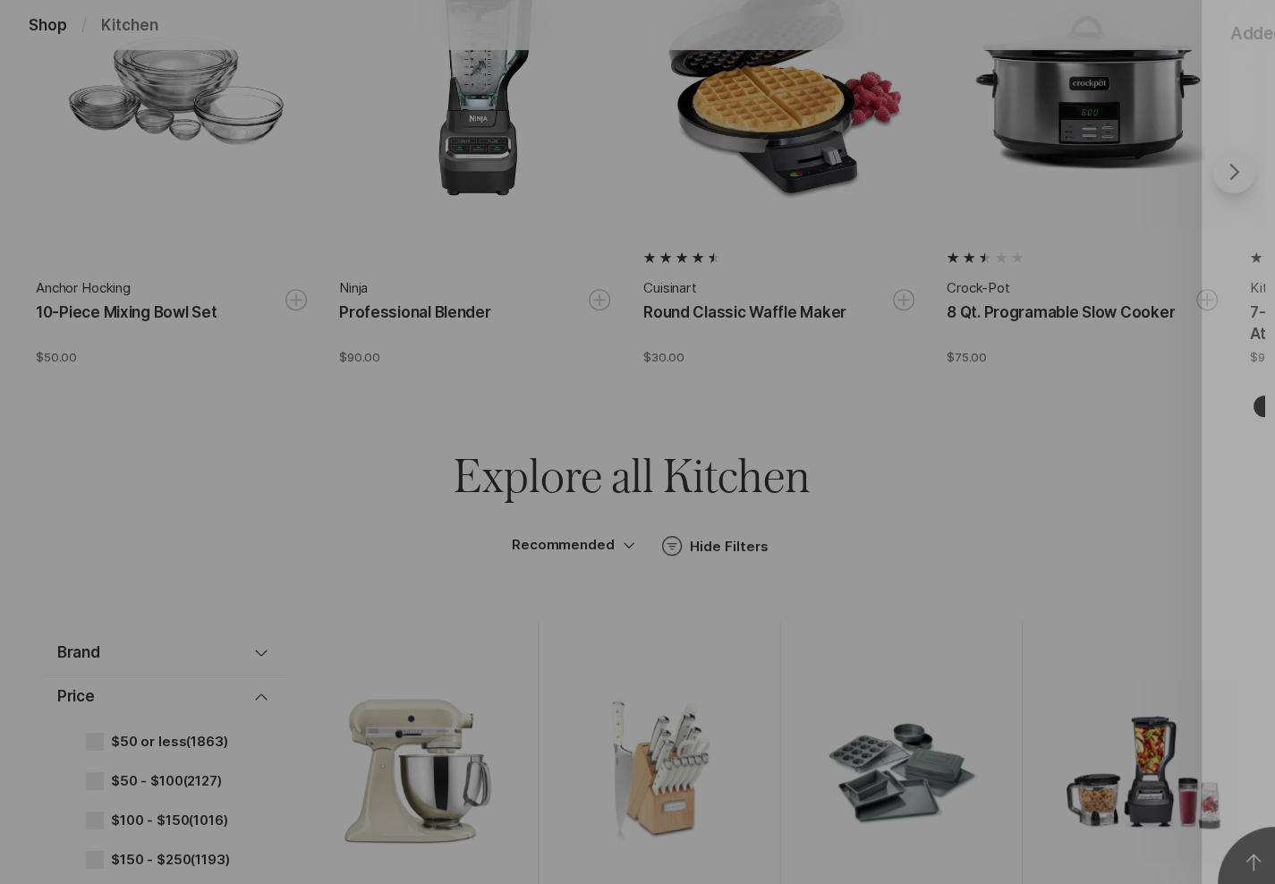
scroll to position [0, 0]
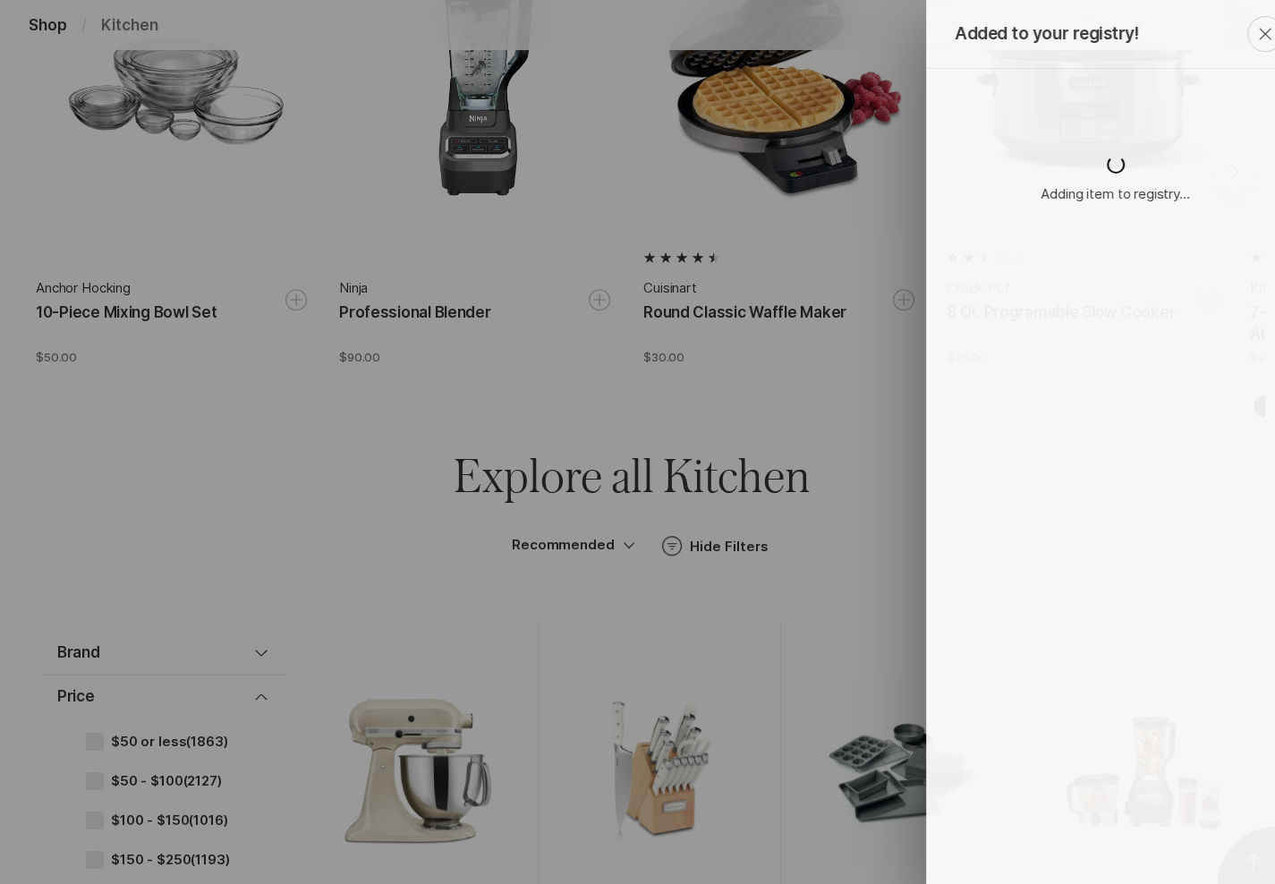
click at [329, 123] on div "Added to your registry! Close Adding item to registry..." at bounding box center [637, 442] width 1275 height 884
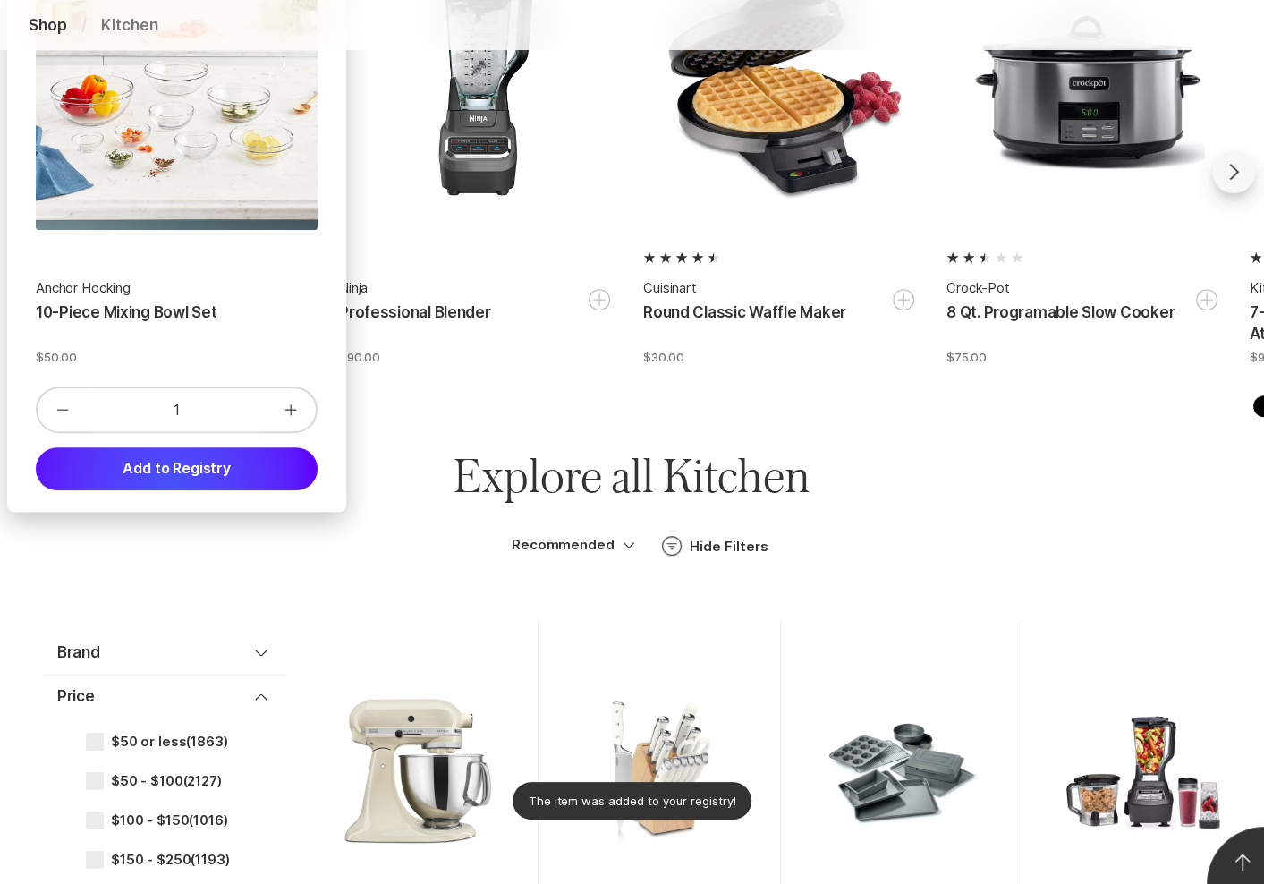
click at [169, 486] on button "Add to Registry" at bounding box center [177, 468] width 282 height 43
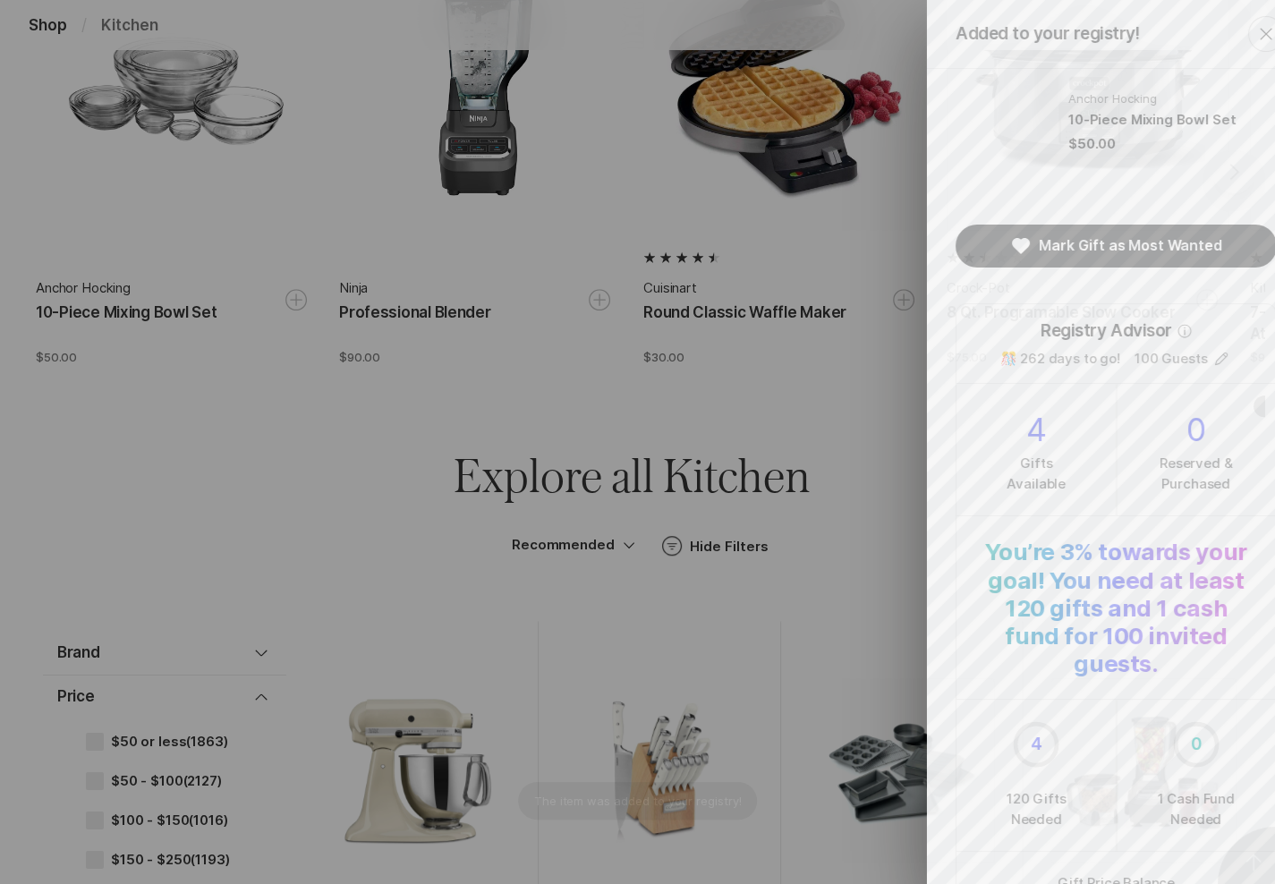
click at [872, 370] on div "Added to your registry! Close Anchor Hocking 10-Piece Mixing Bowl Set $50.00 Ma…" at bounding box center [637, 442] width 1275 height 884
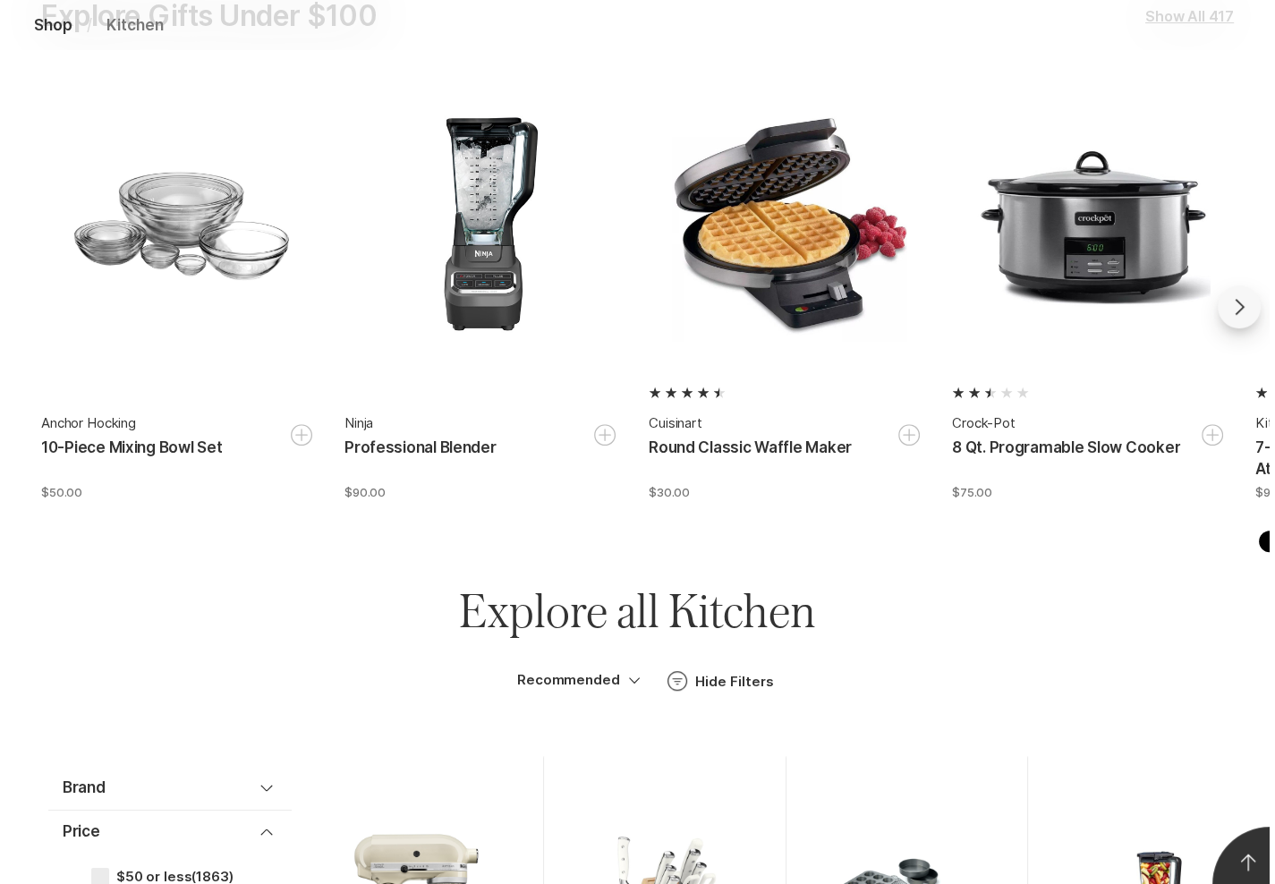
scroll to position [420, 0]
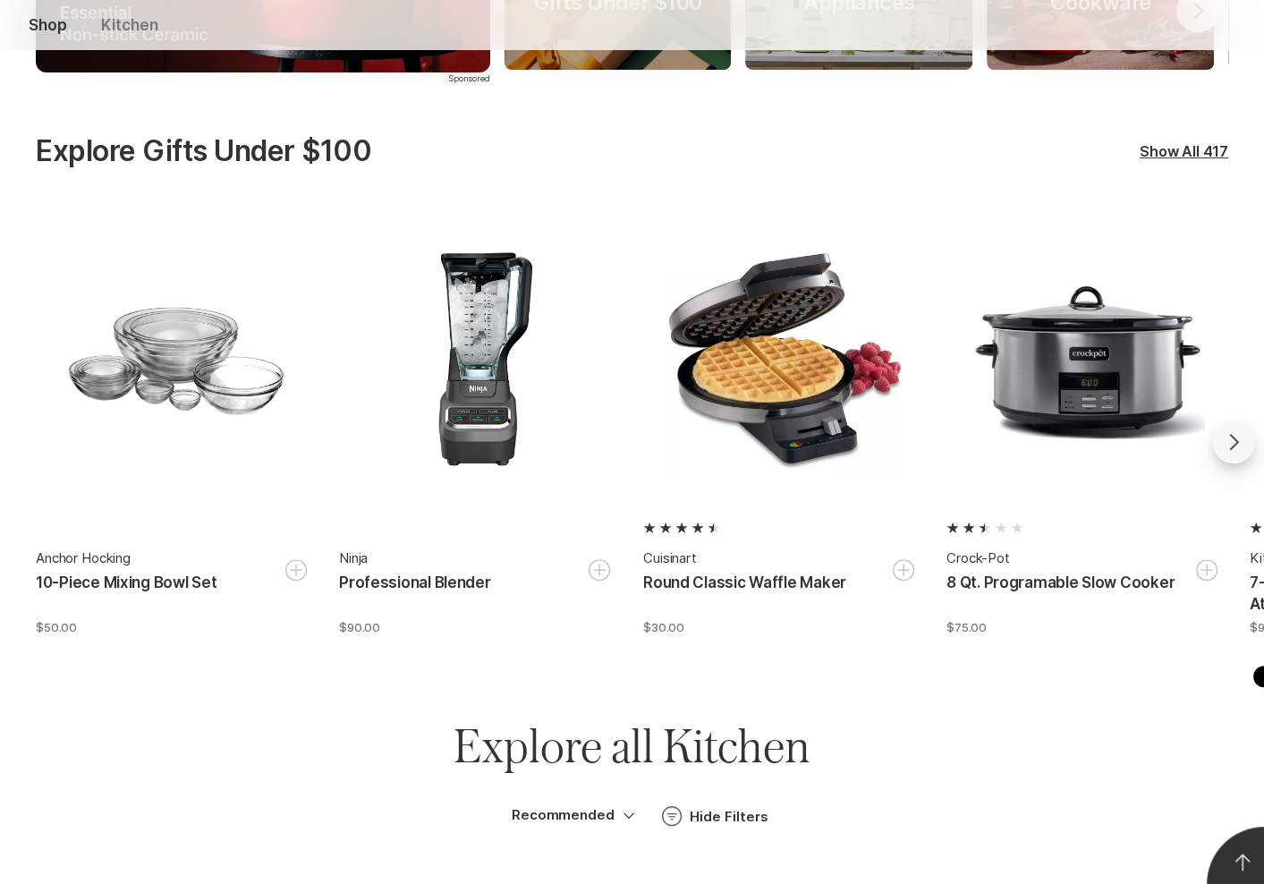
click at [991, 115] on div "Shop / Kitchen Kitchen Sponsored Gifts Under $100 Browse Appliances Browse Cook…" at bounding box center [632, 249] width 1264 height 934
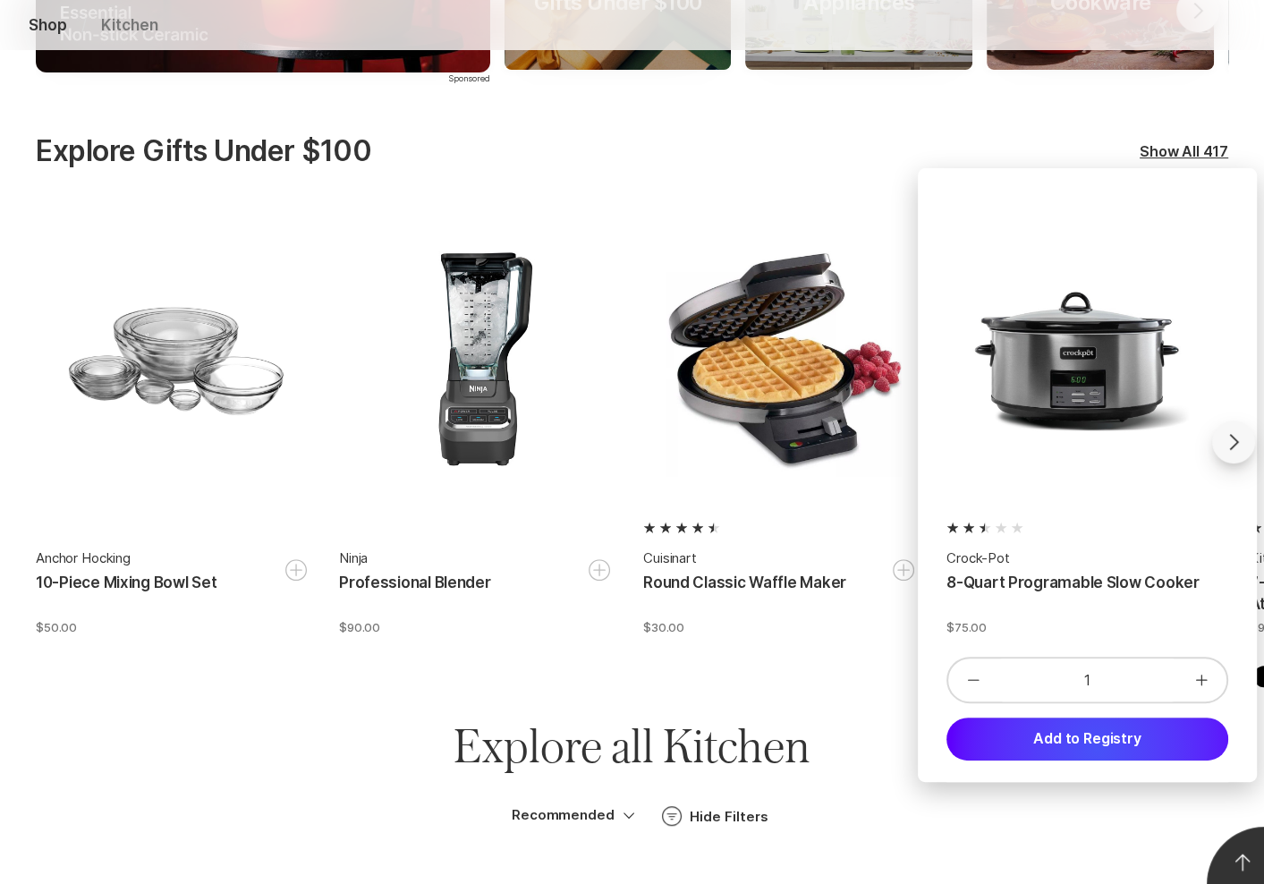
click at [1096, 748] on button "Add to Registry" at bounding box center [1088, 739] width 282 height 43
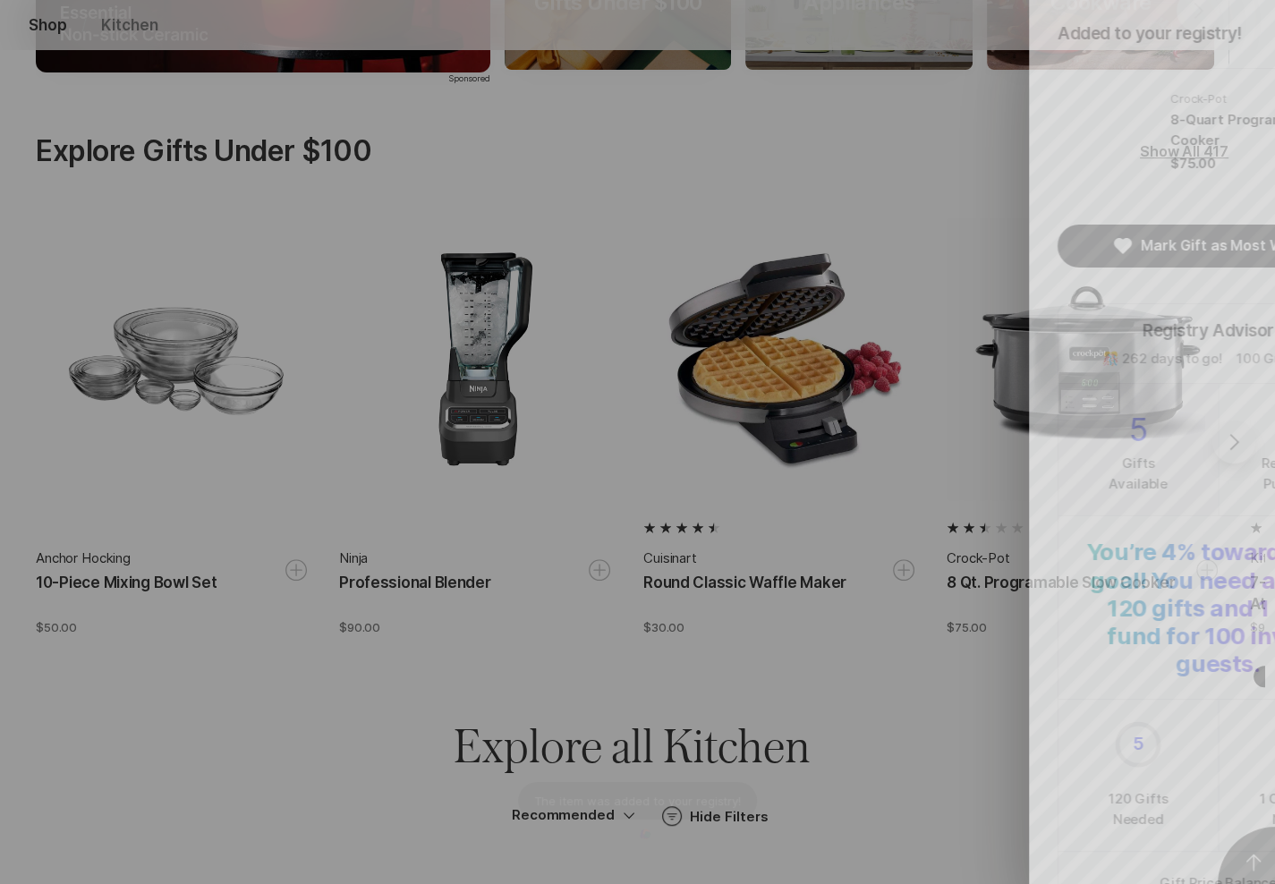
scroll to position [0, 0]
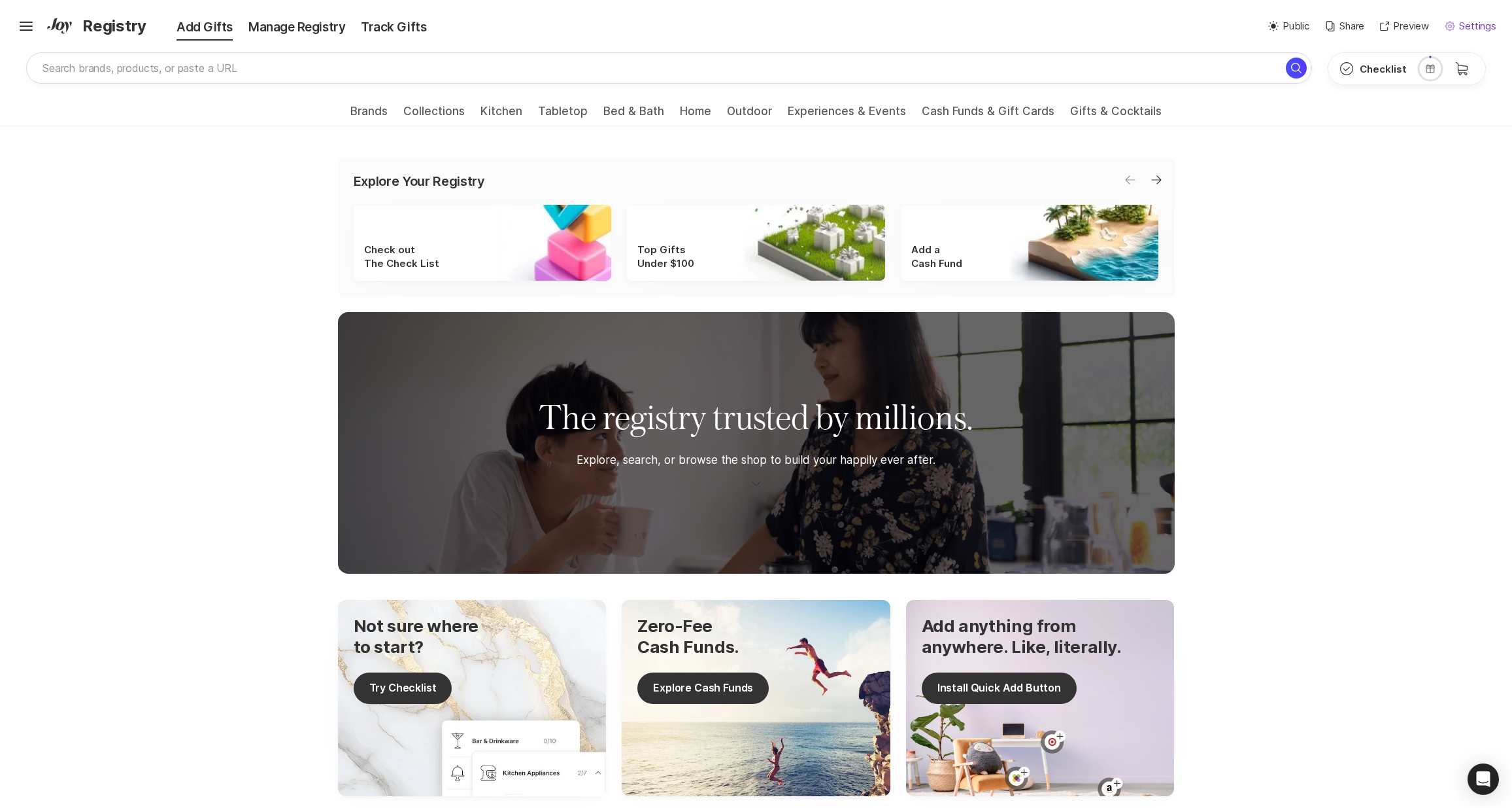
click at [1478, 31] on p "Settings" at bounding box center [1478, 26] width 37 height 15
click at [1391, 97] on p "Shipping Address" at bounding box center [1407, 91] width 77 height 15
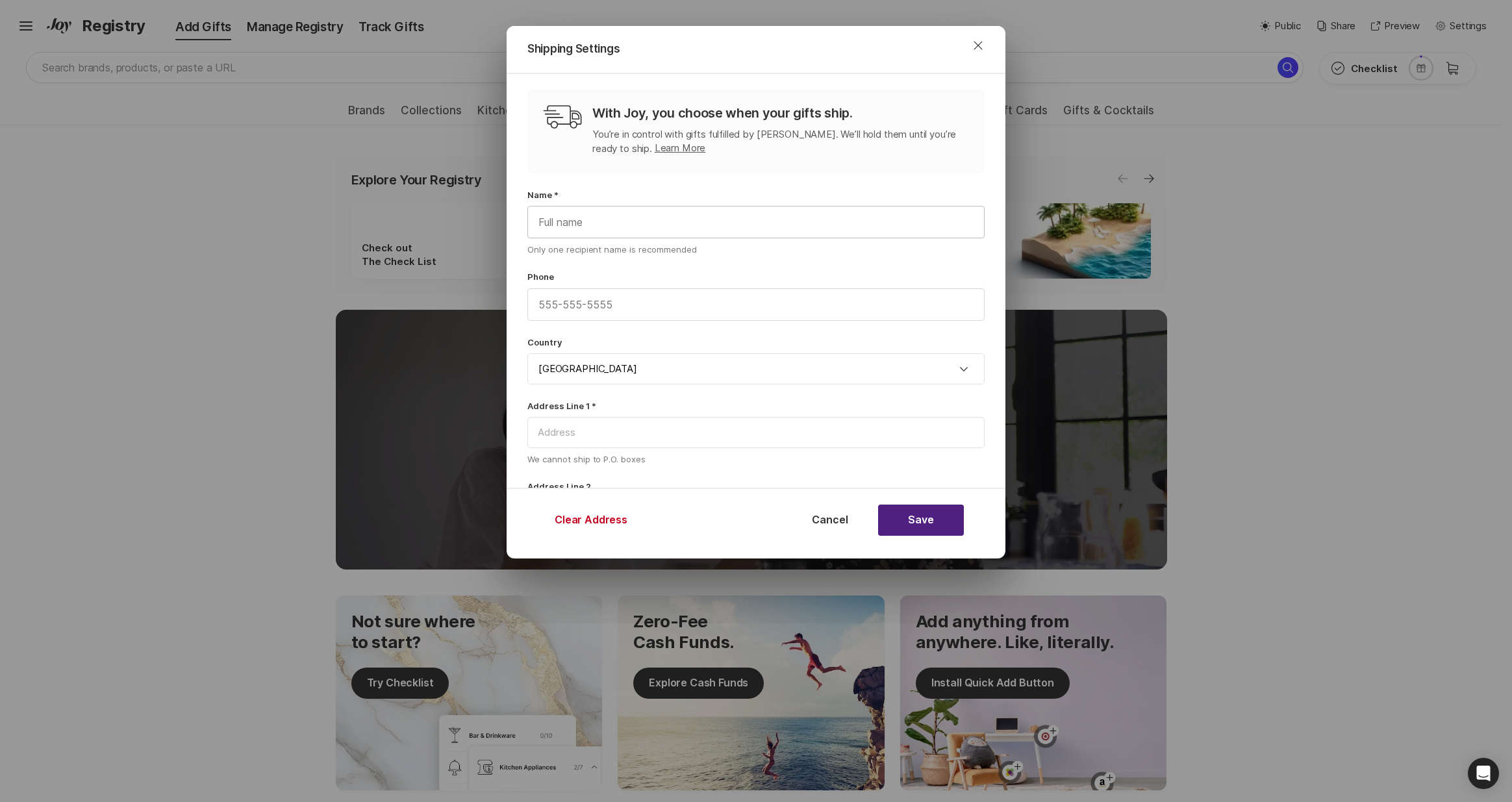
click at [608, 216] on input "text" at bounding box center [756, 222] width 456 height 31
type input "a"
type input "[PERSON_NAME]"
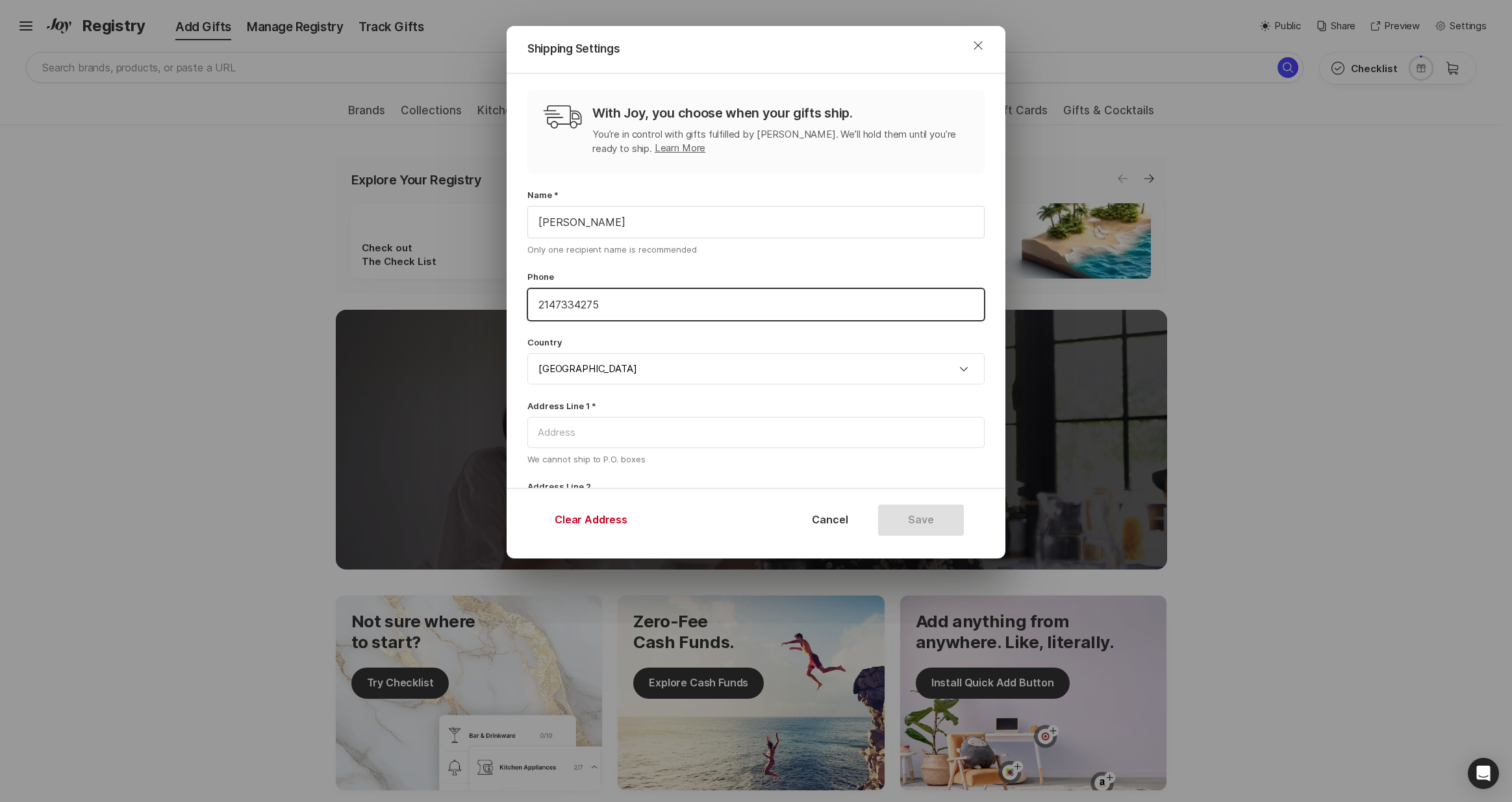
type input "2147334275"
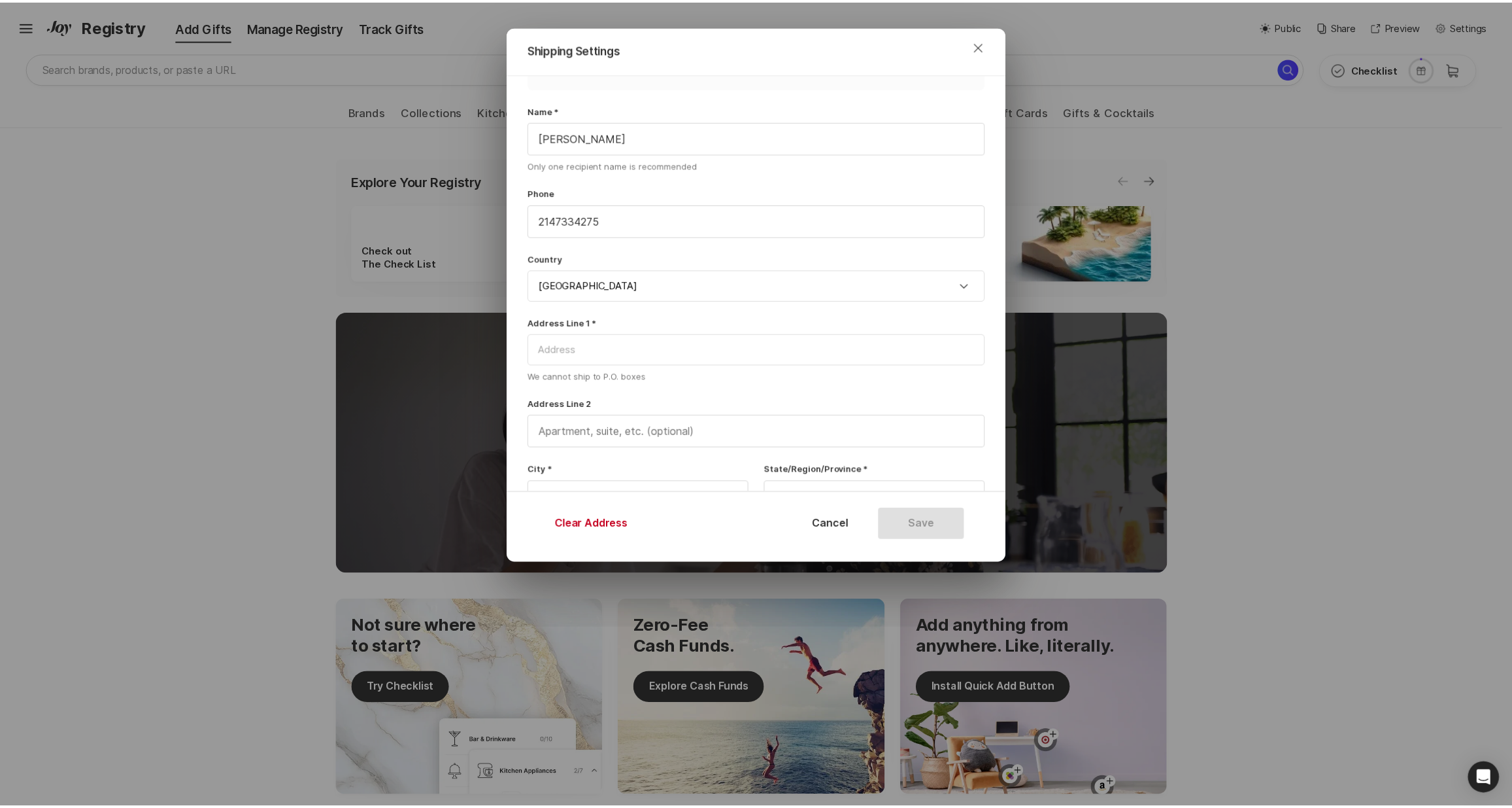
scroll to position [217, 0]
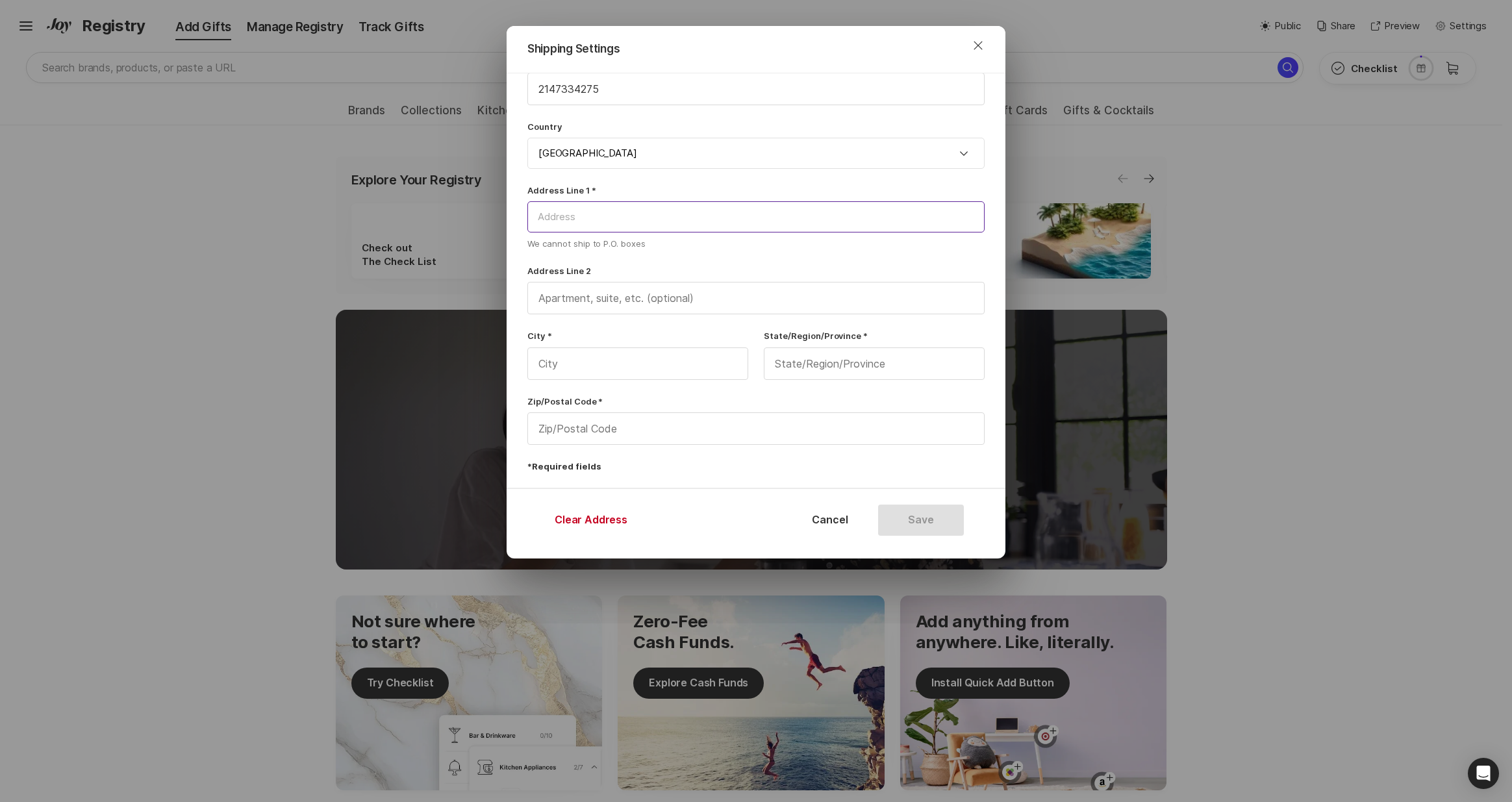
click at [559, 221] on input at bounding box center [756, 216] width 457 height 31
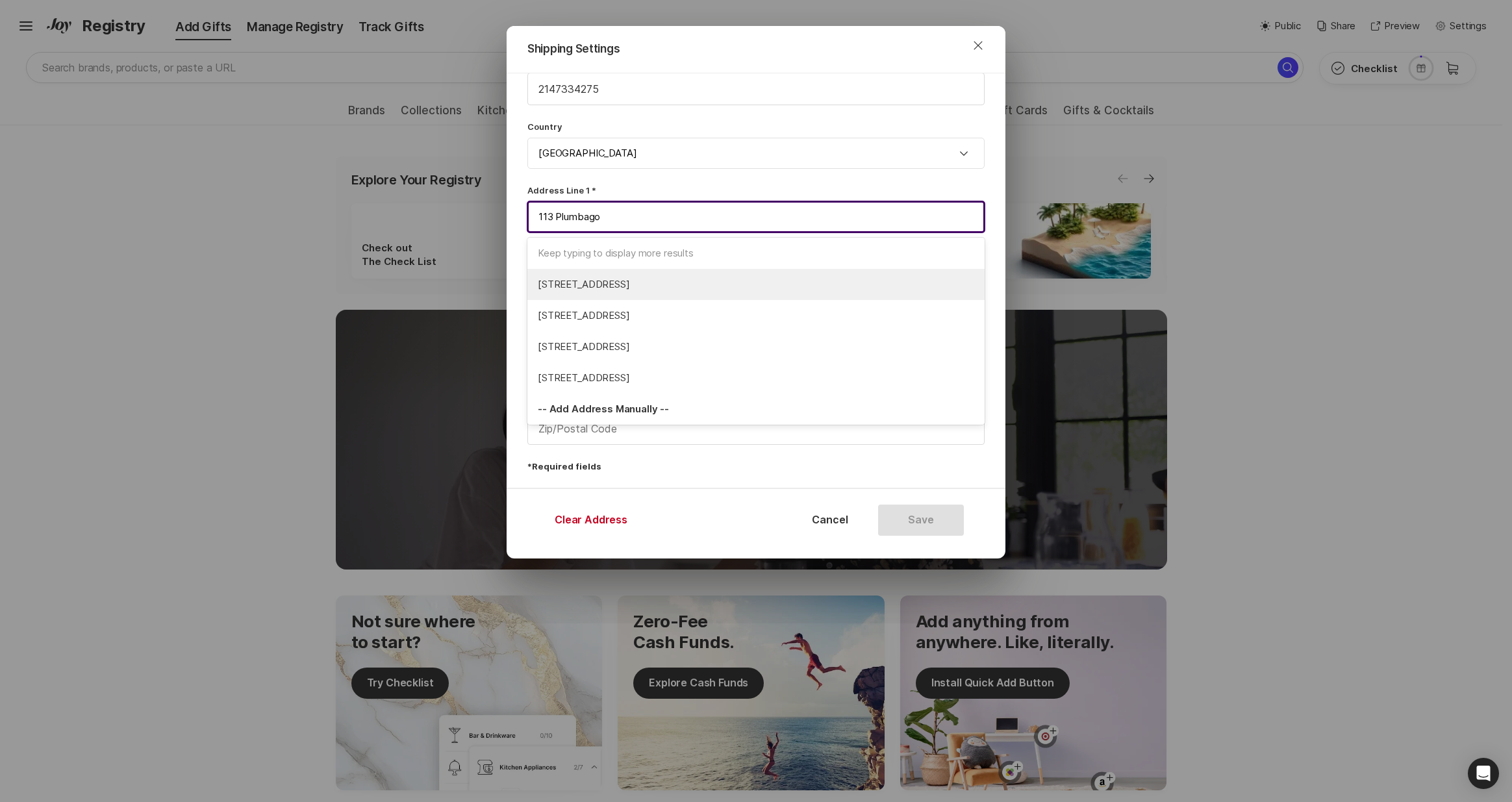
type input "[STREET_ADDRESS]"
type input "Bastrop"
type input "[GEOGRAPHIC_DATA]"
type input "78602"
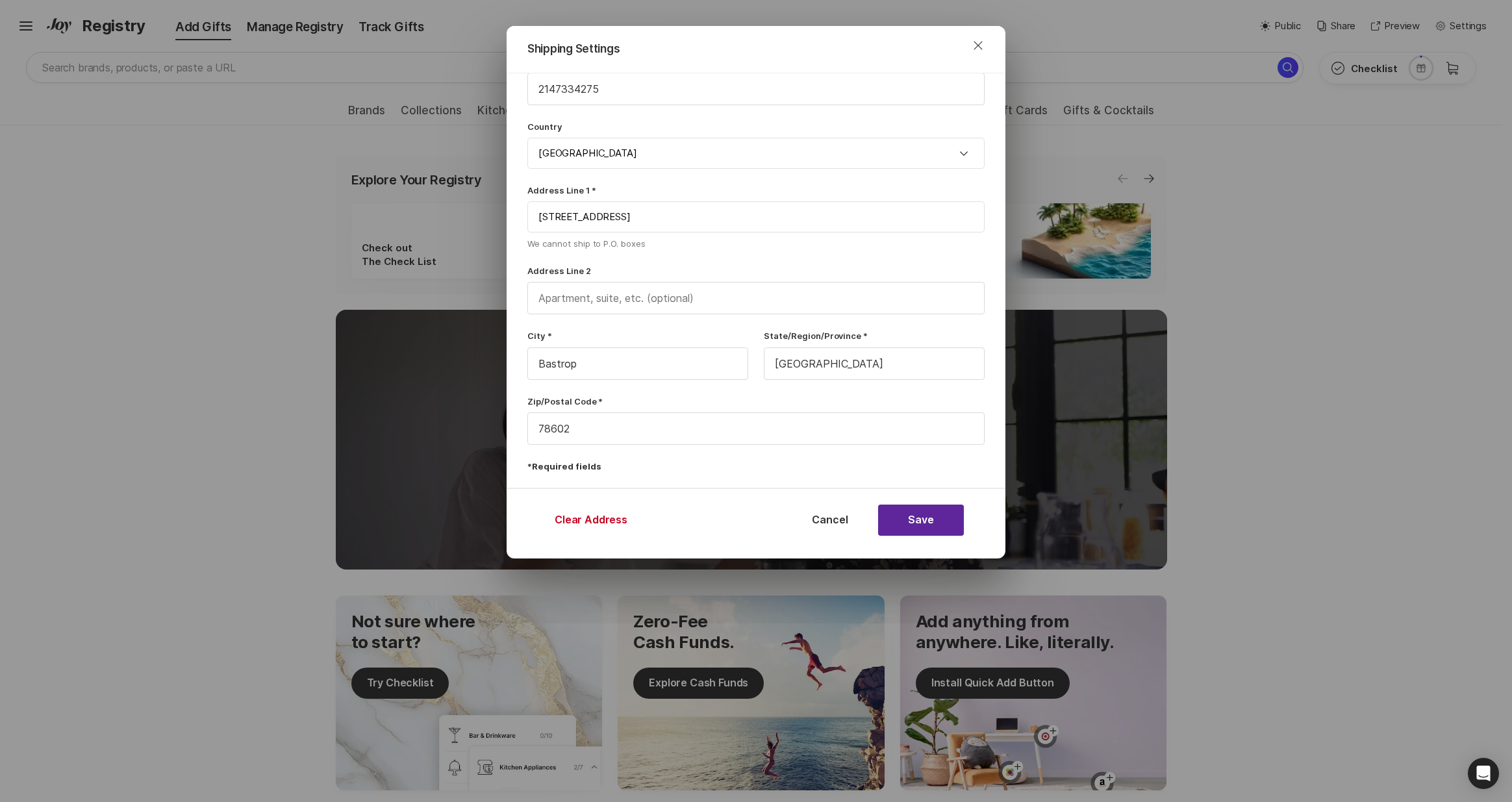
click at [925, 517] on button "Save" at bounding box center [921, 520] width 86 height 31
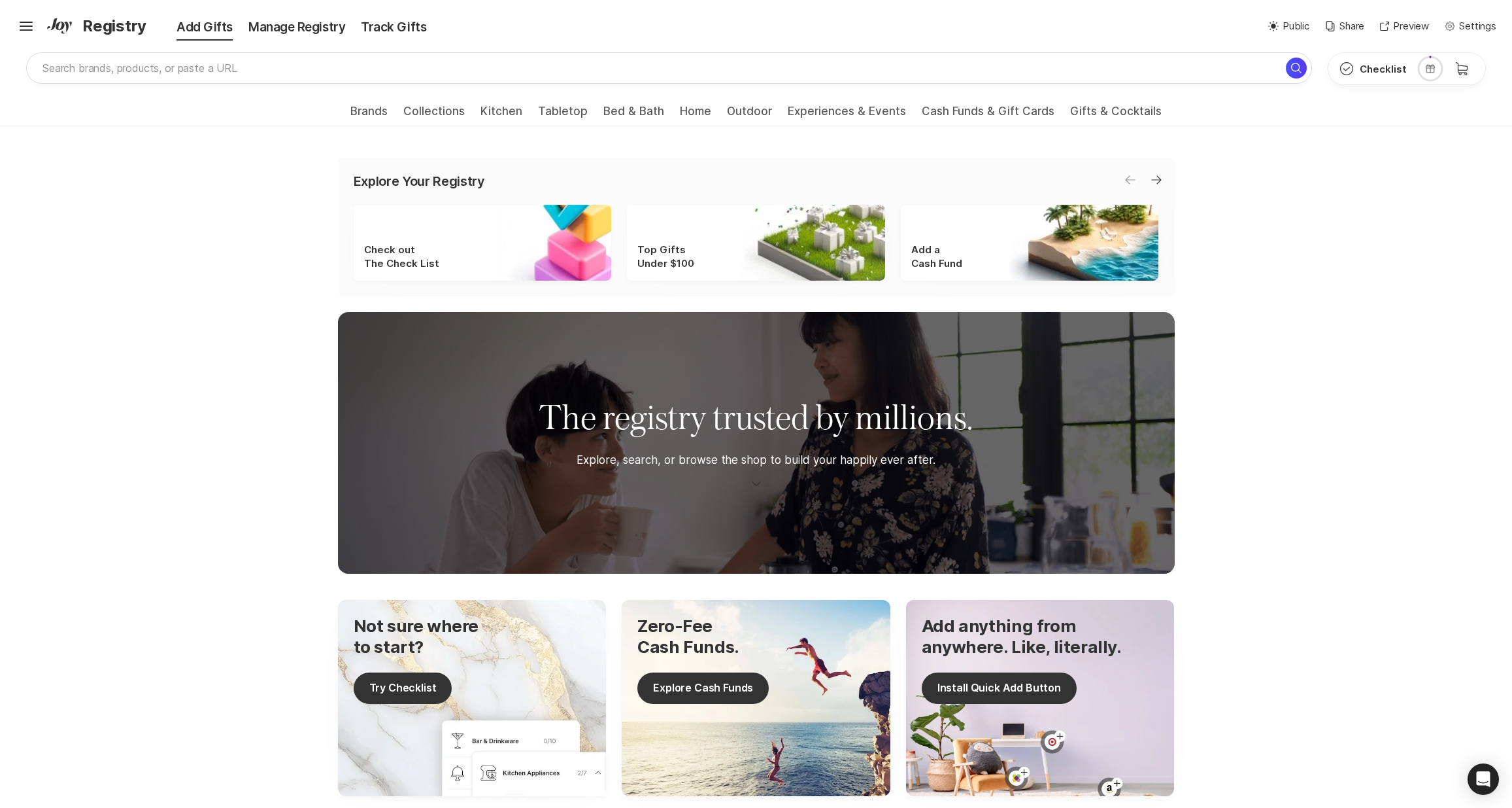
click at [1400, 280] on div "Explore Your Registry Arrow Left Arrow Right Check out The Check List Top Gifts…" at bounding box center [756, 227] width 1512 height 139
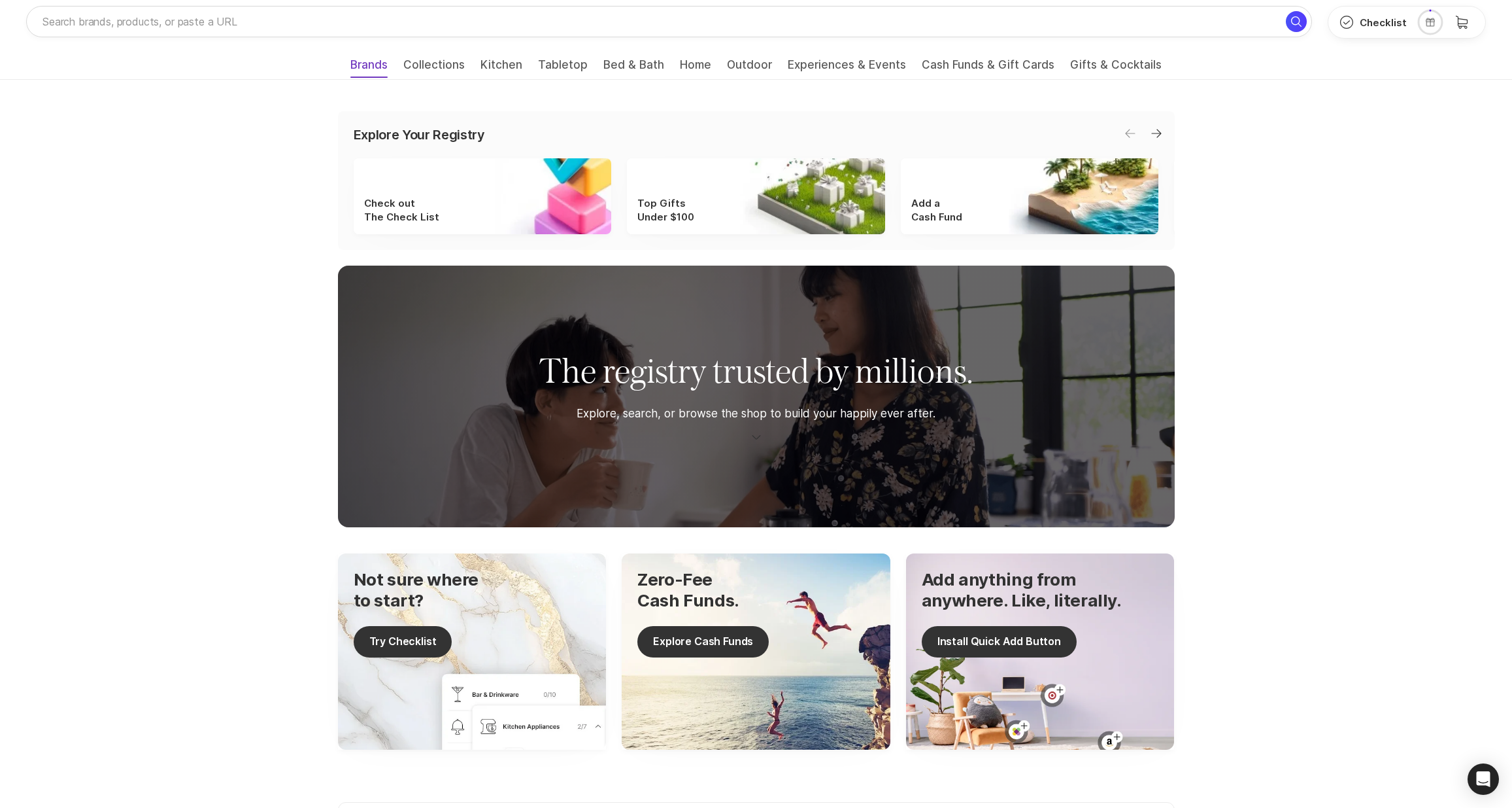
scroll to position [0, 0]
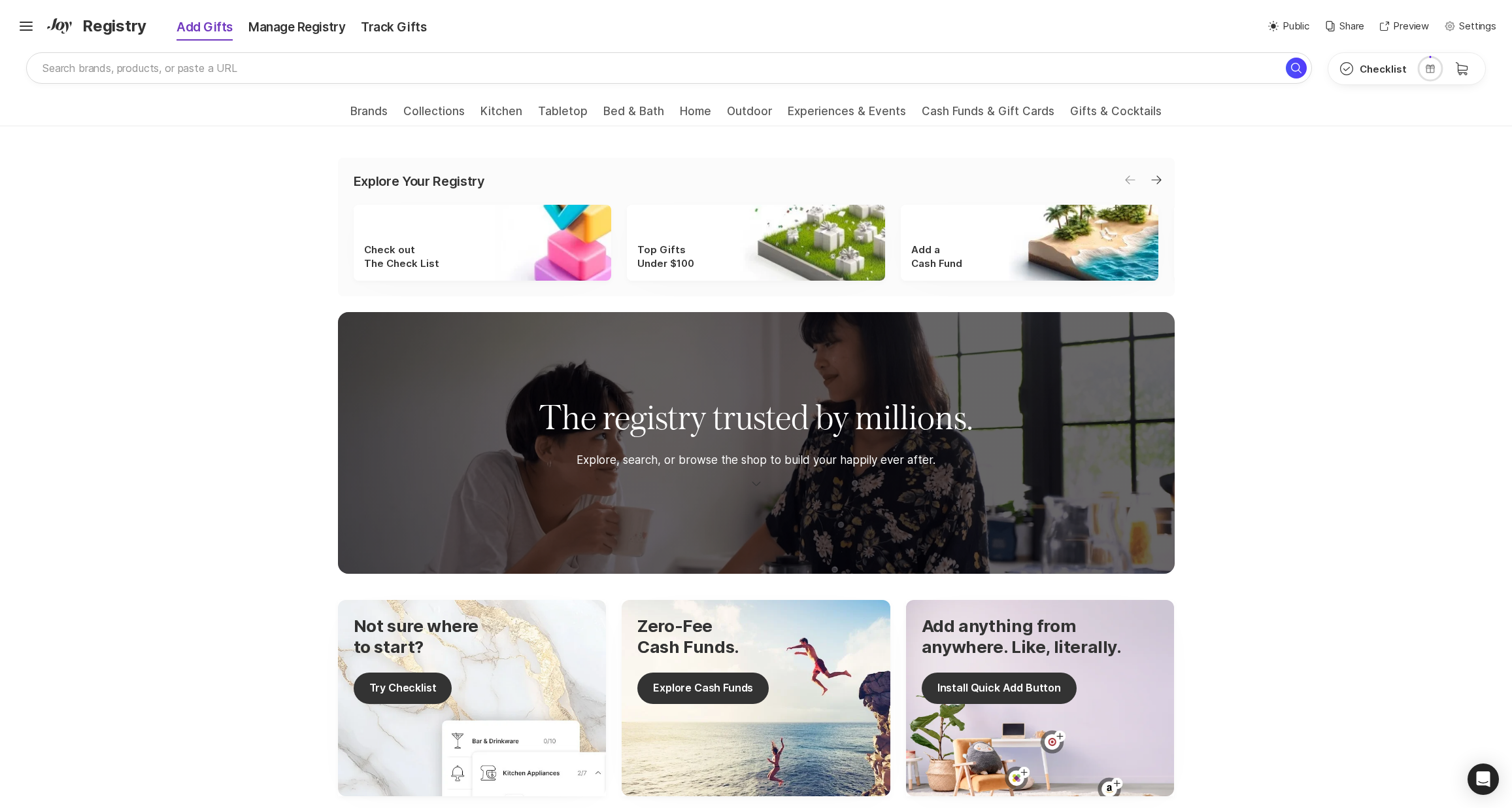
click at [186, 28] on div "Add Gifts" at bounding box center [195, 27] width 90 height 18
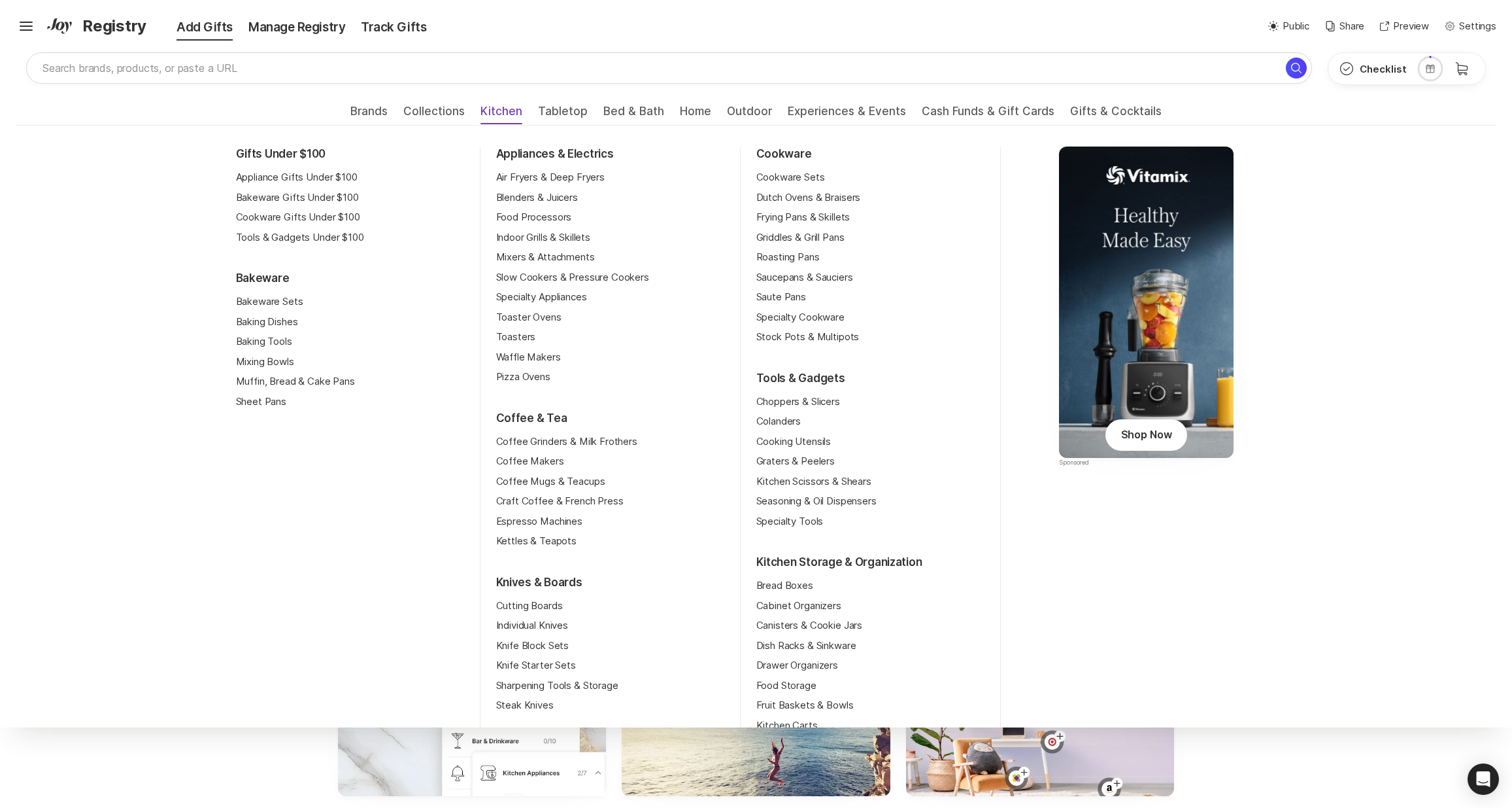
click at [505, 107] on span "Kitchen" at bounding box center [501, 115] width 42 height 21
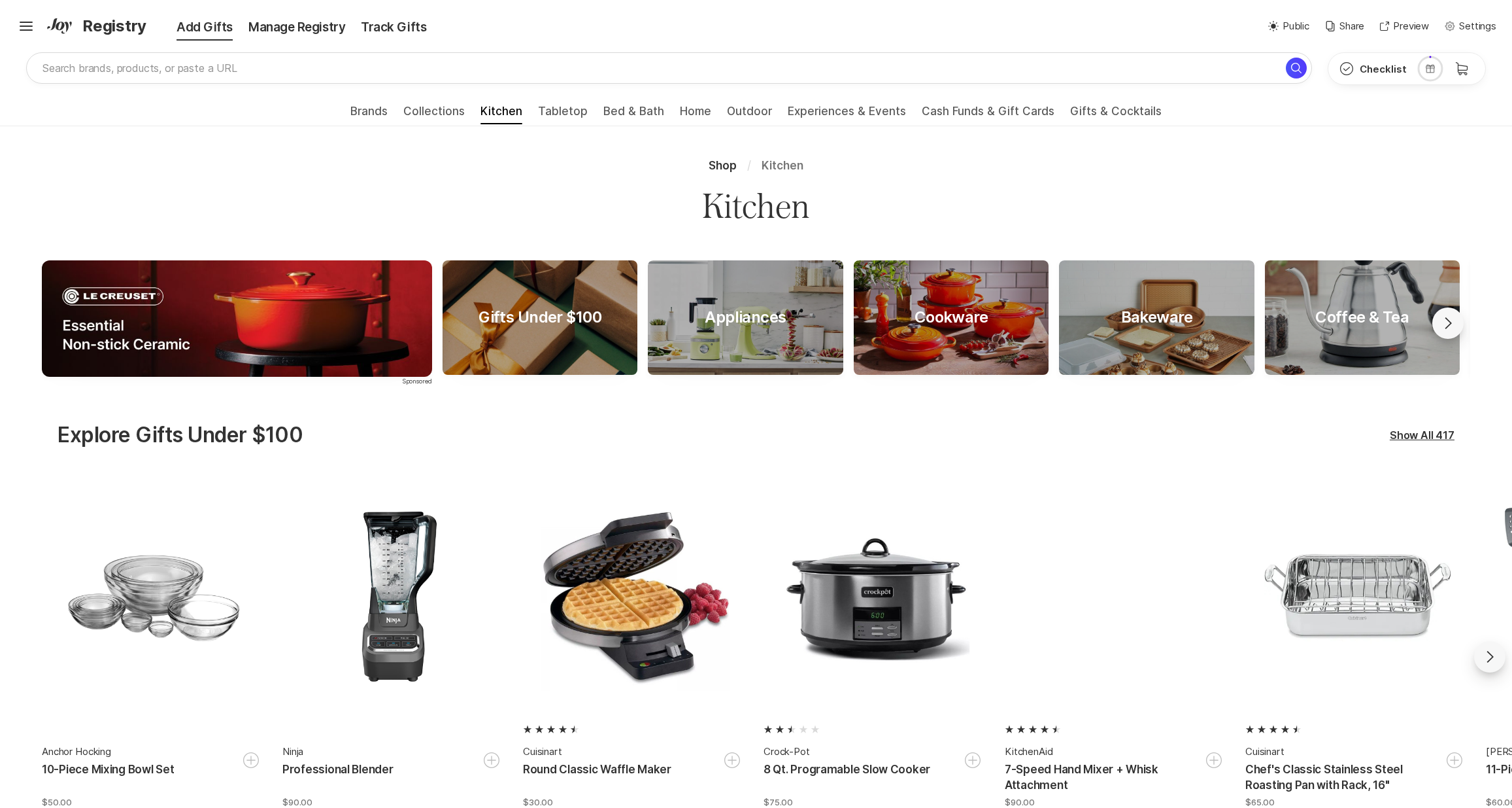
click at [956, 42] on div "Hamburger ✨ Link copied! Share it with gift givers so they can shop in one plac…" at bounding box center [756, 26] width 1512 height 53
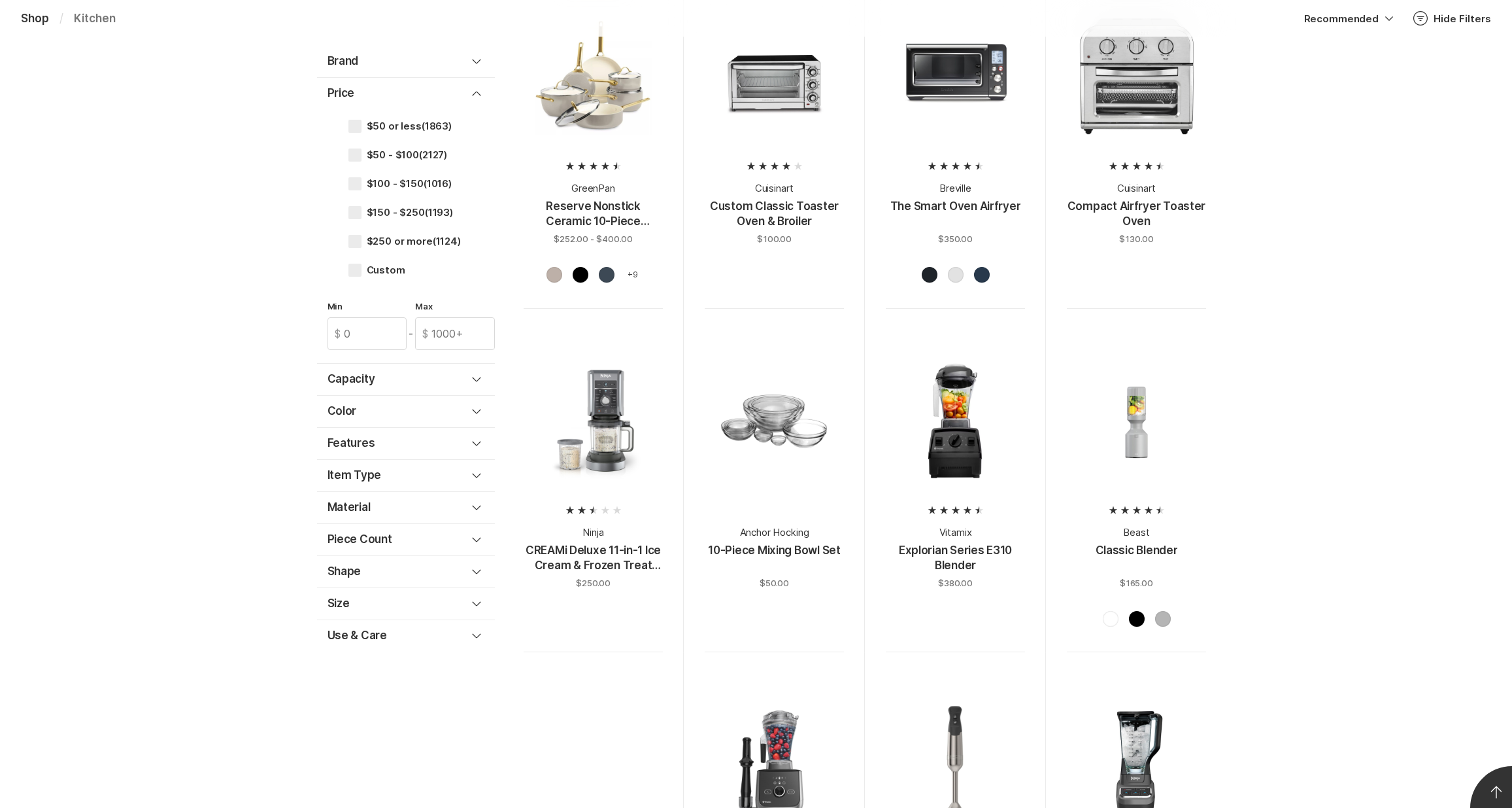
scroll to position [1827, 0]
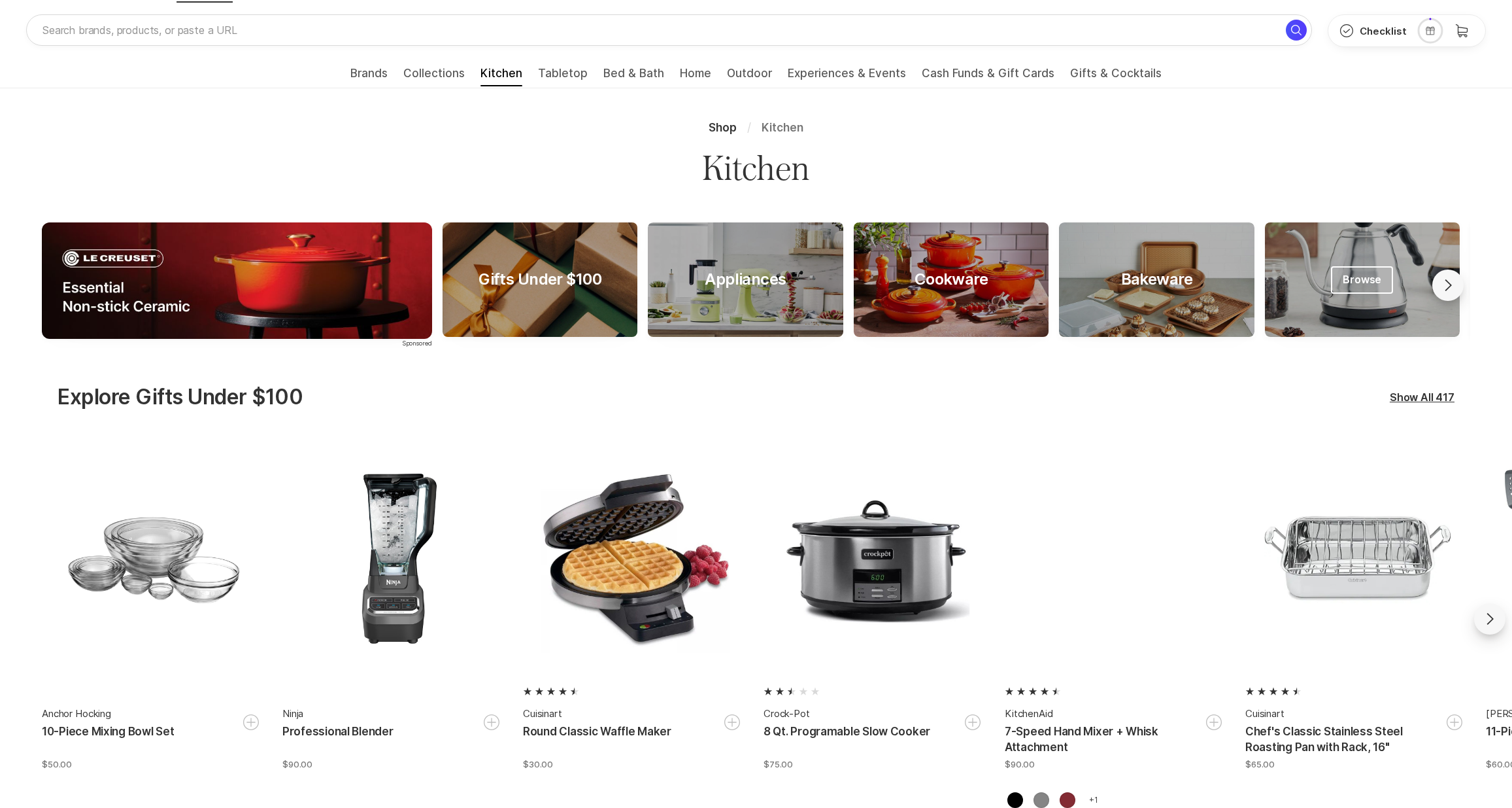
scroll to position [0, 0]
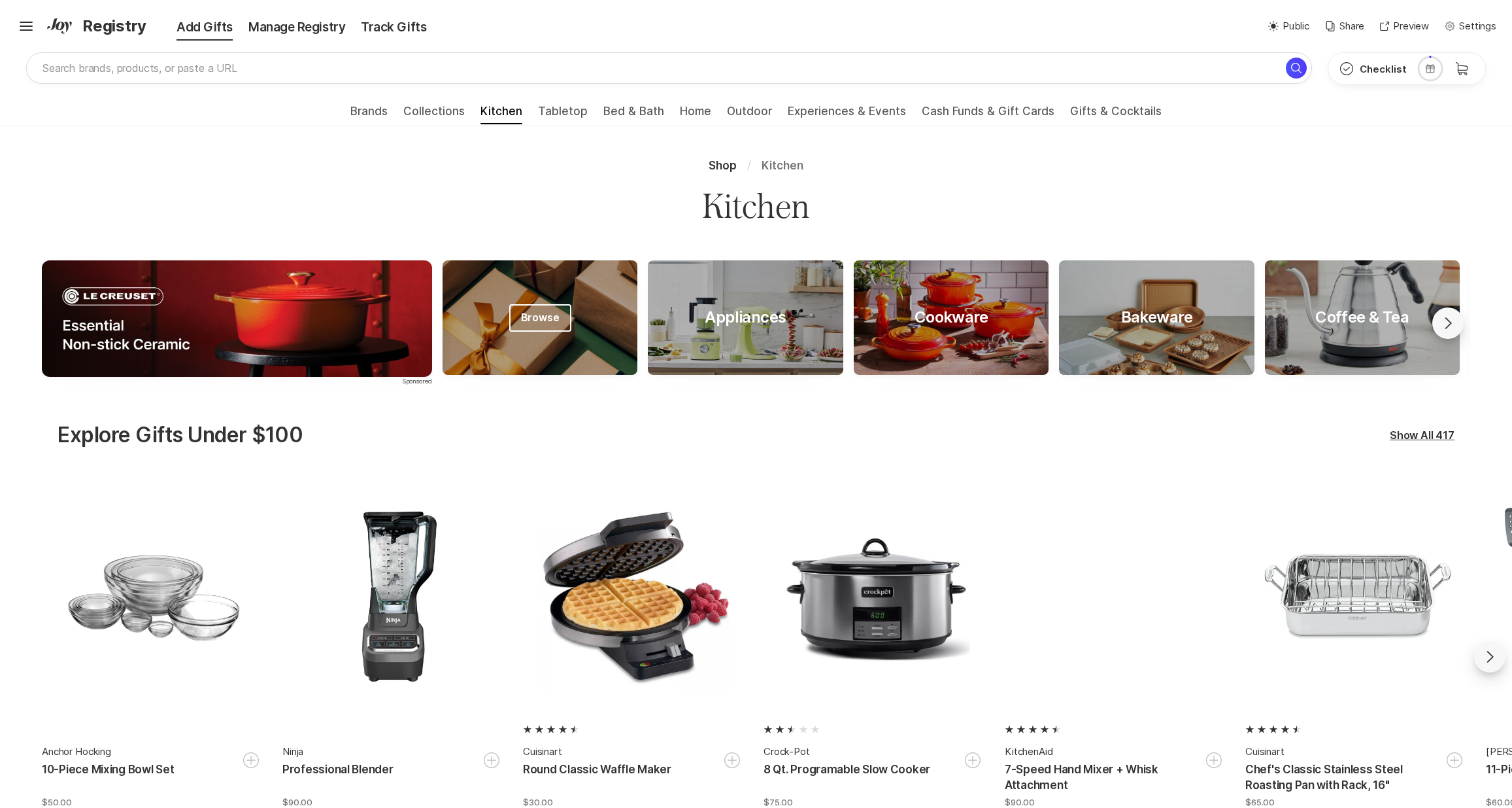
click at [522, 360] on div at bounding box center [540, 317] width 195 height 115
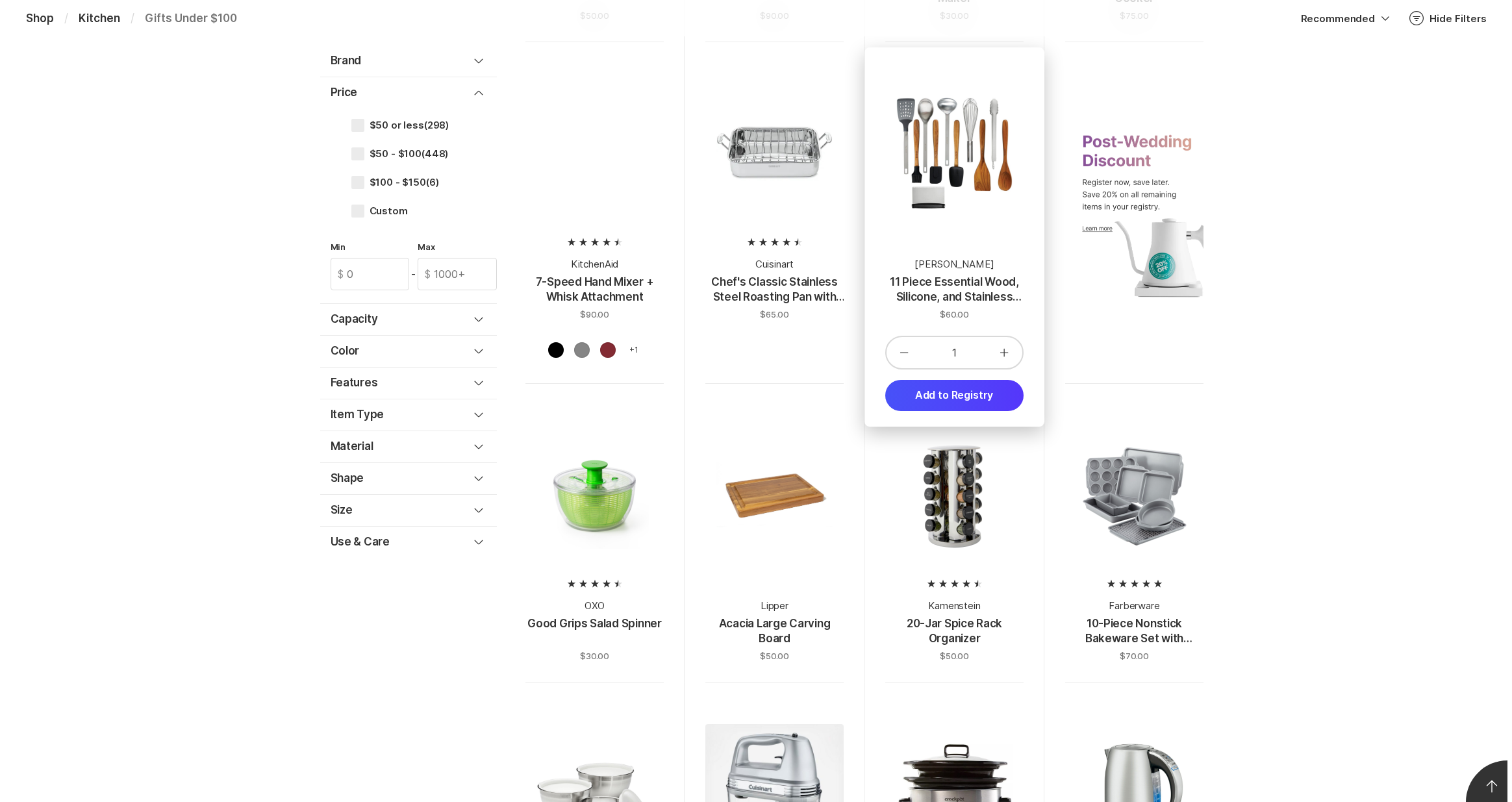
scroll to position [858, 0]
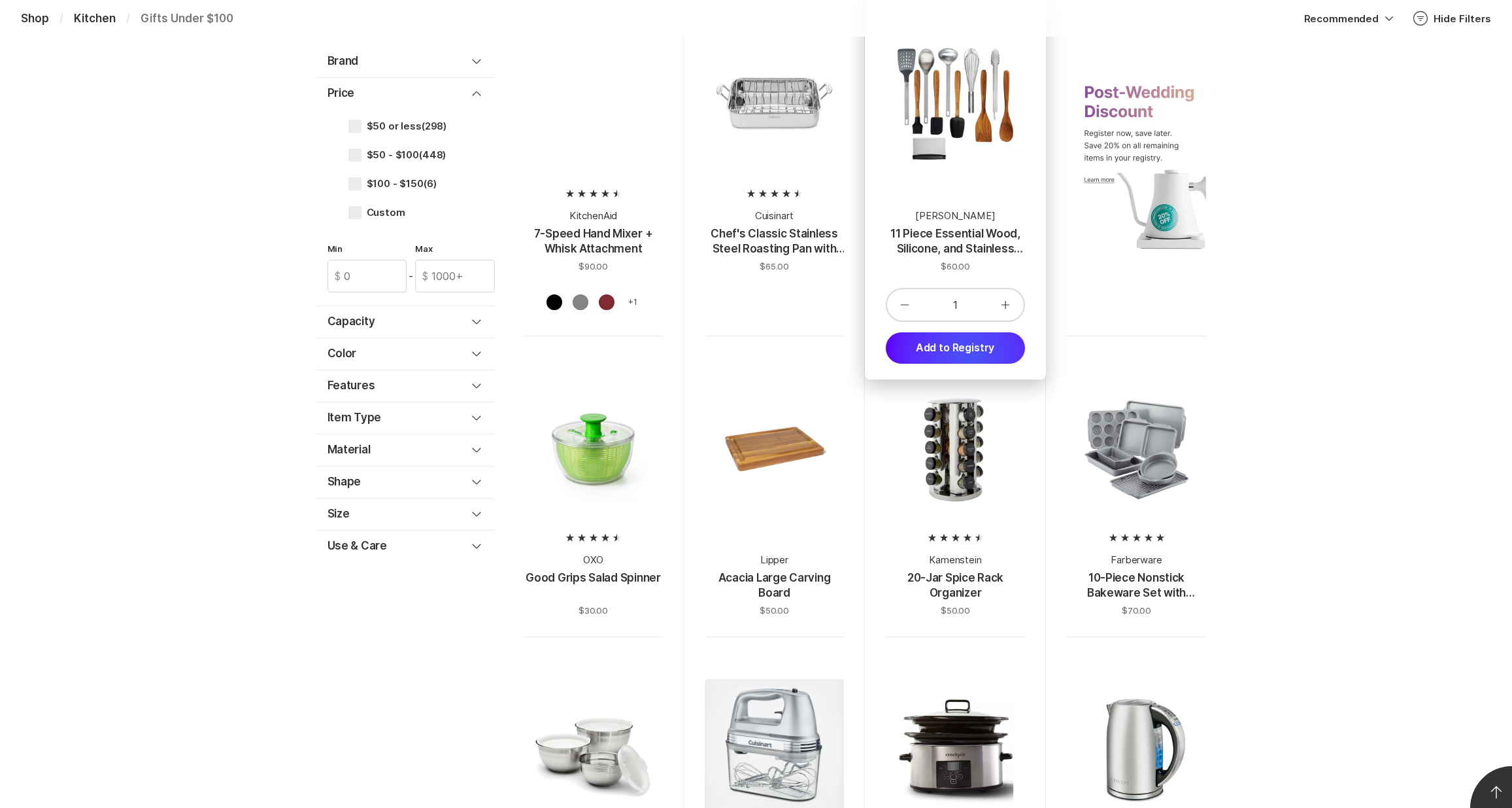
click at [970, 357] on button "Add to Registry" at bounding box center [955, 348] width 140 height 31
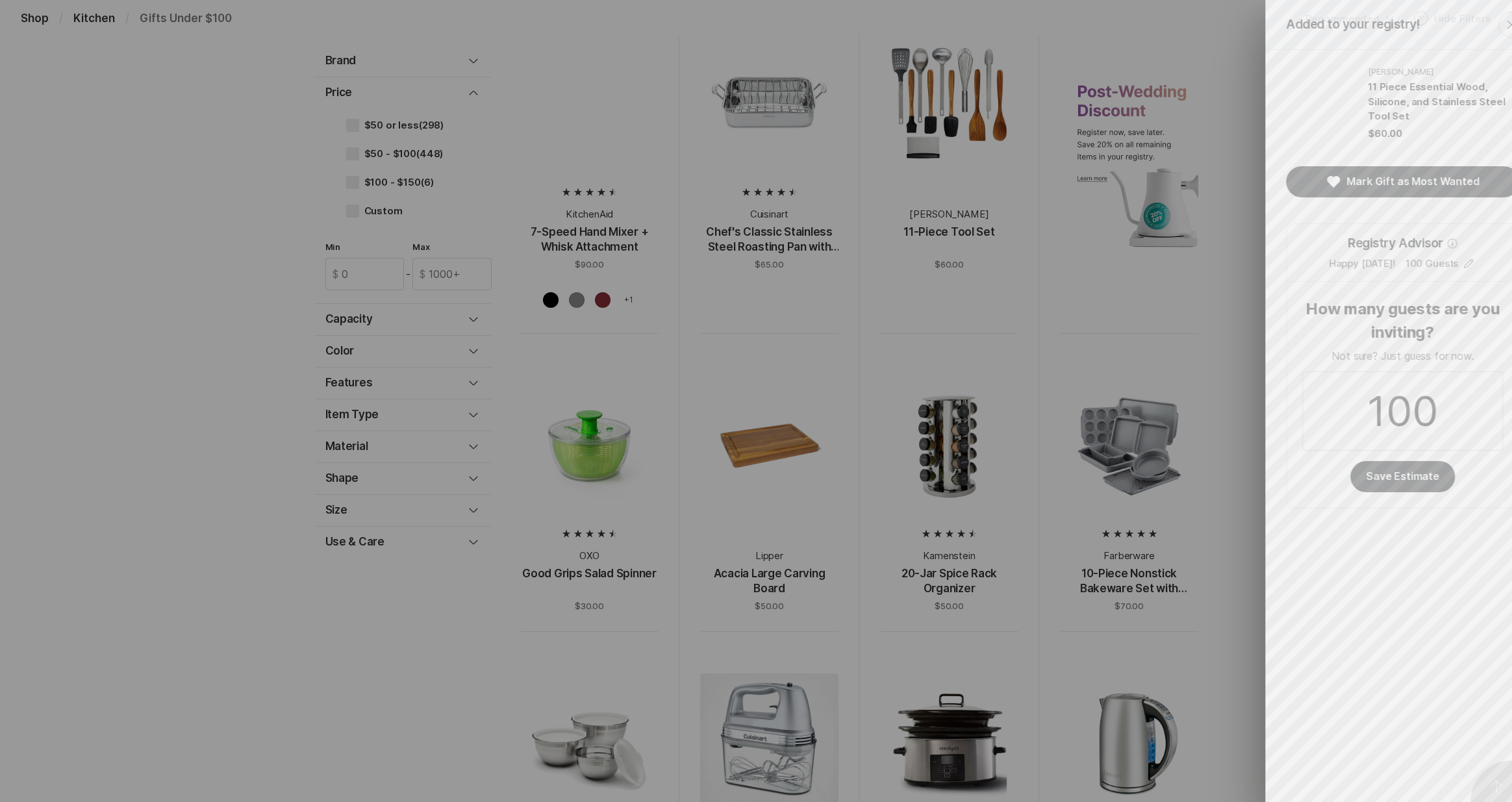
scroll to position [0, 0]
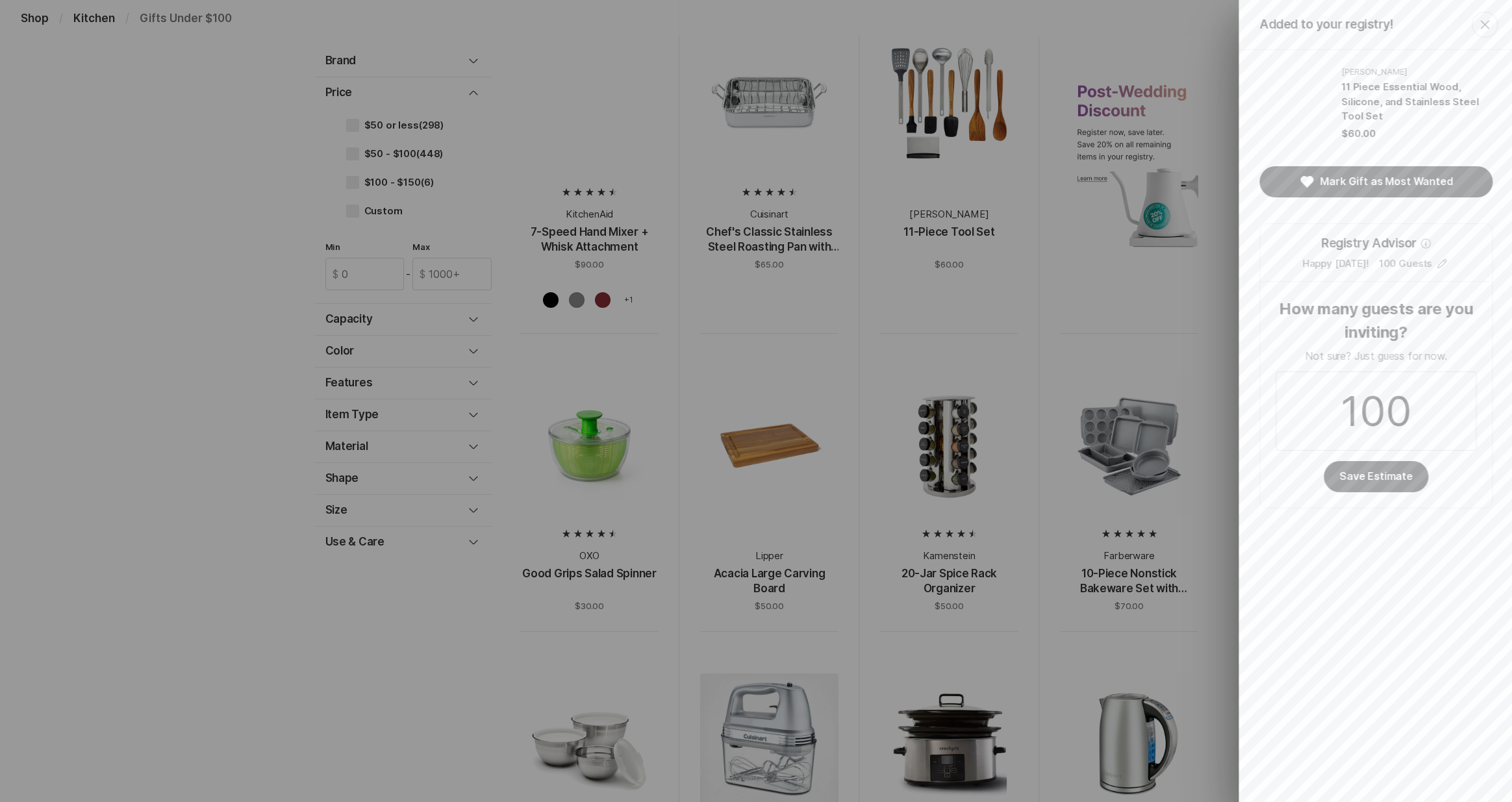
click at [953, 507] on div "Added to your registry! Close [PERSON_NAME] 11 Piece Essential Wood, Silicone, …" at bounding box center [756, 401] width 1512 height 802
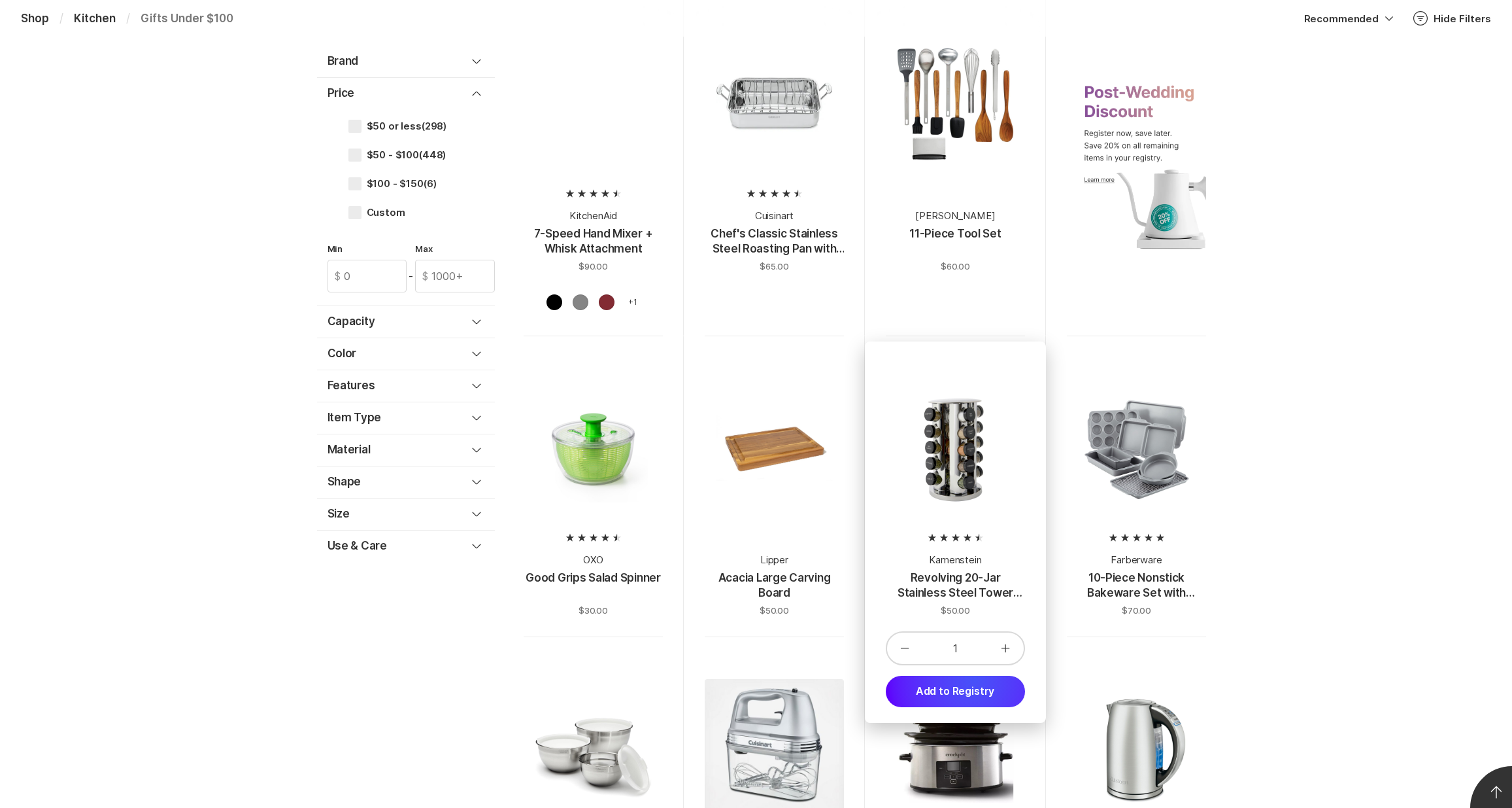
click at [973, 683] on button "Add to Registry" at bounding box center [955, 691] width 140 height 31
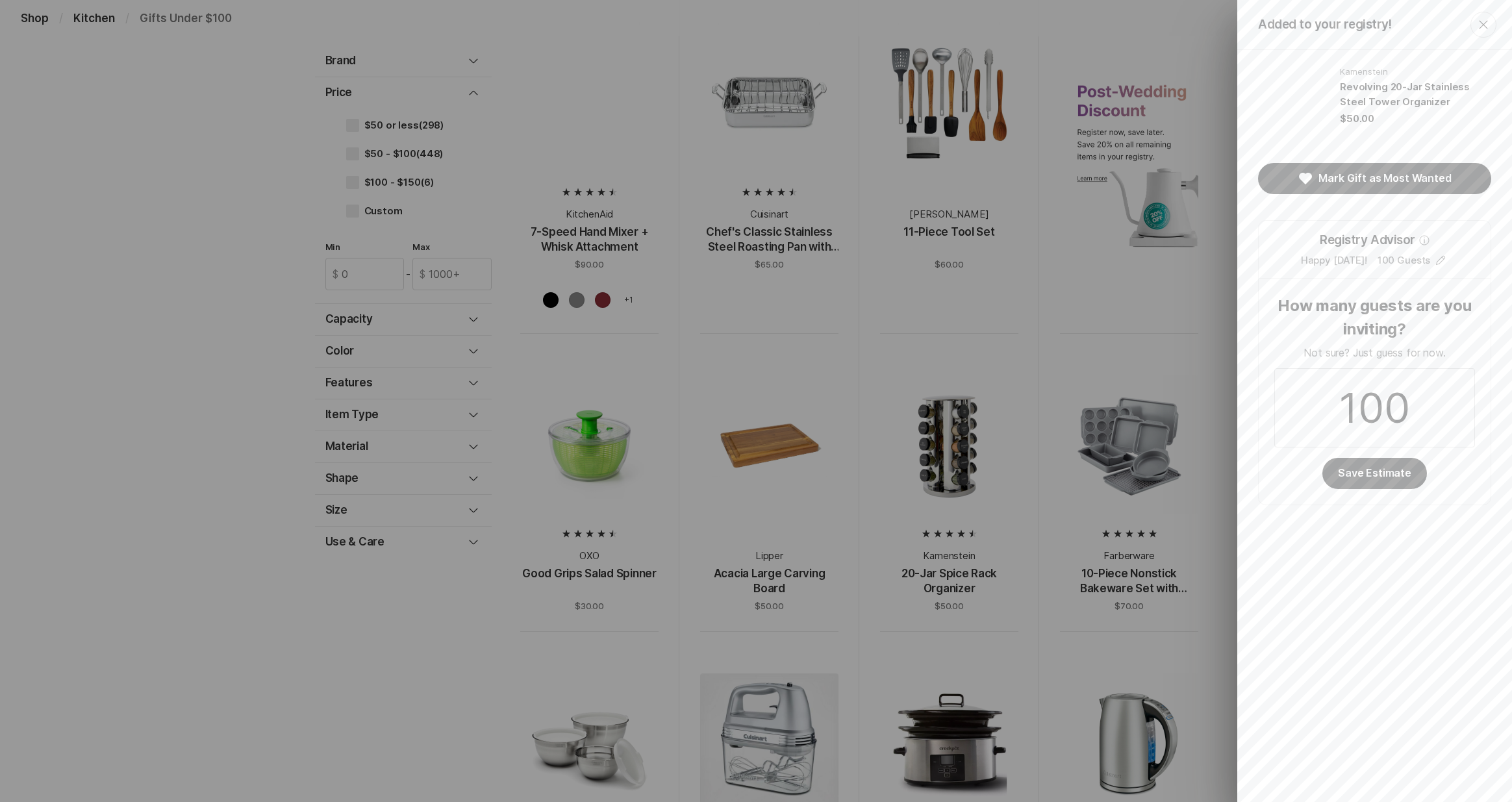
click at [332, 688] on div "Added to your registry! Close Kamenstein Revolving 20-Jar Stainless Steel Tower…" at bounding box center [756, 401] width 1512 height 802
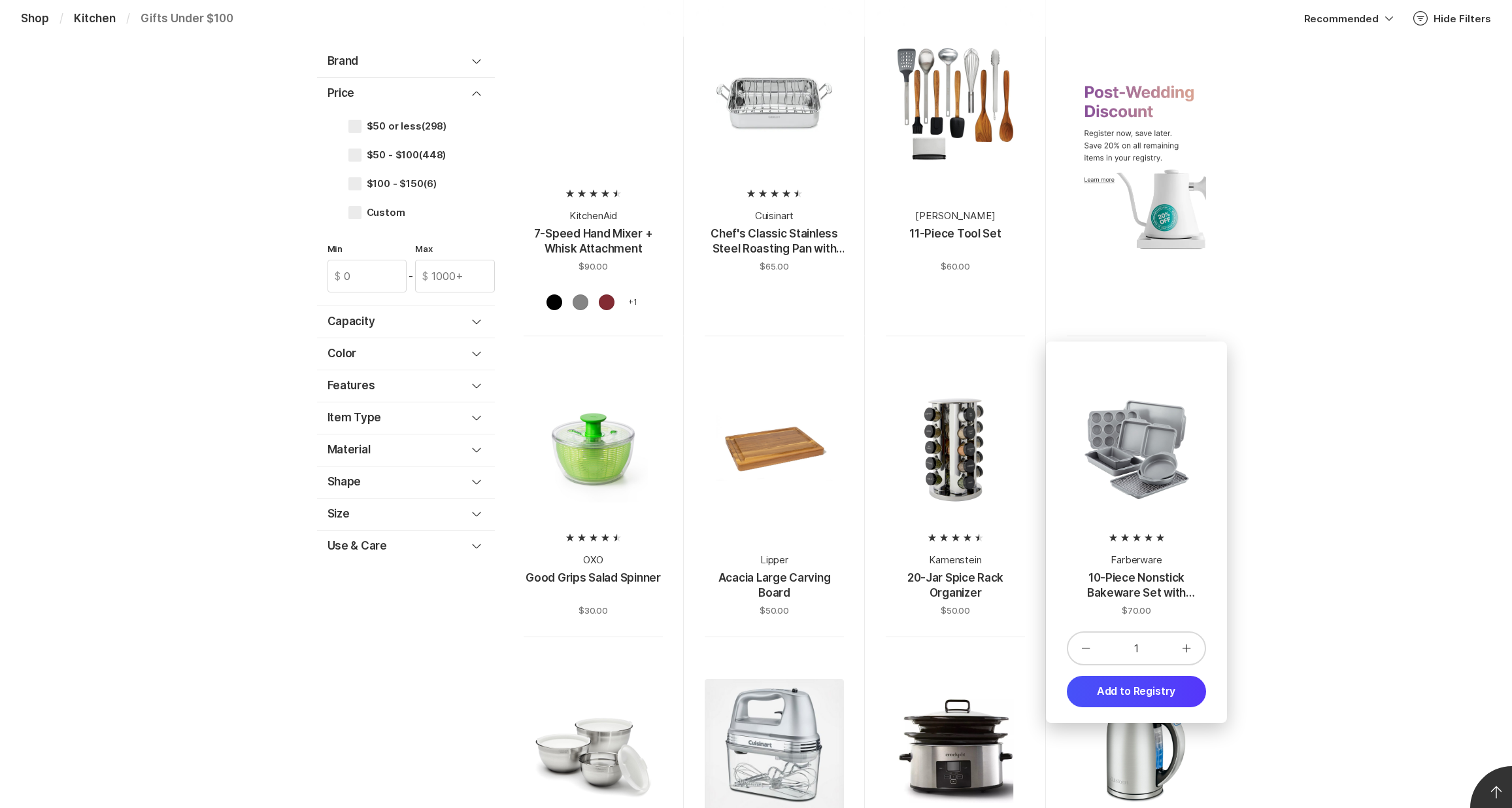
click at [1144, 516] on div at bounding box center [1136, 448] width 140 height 140
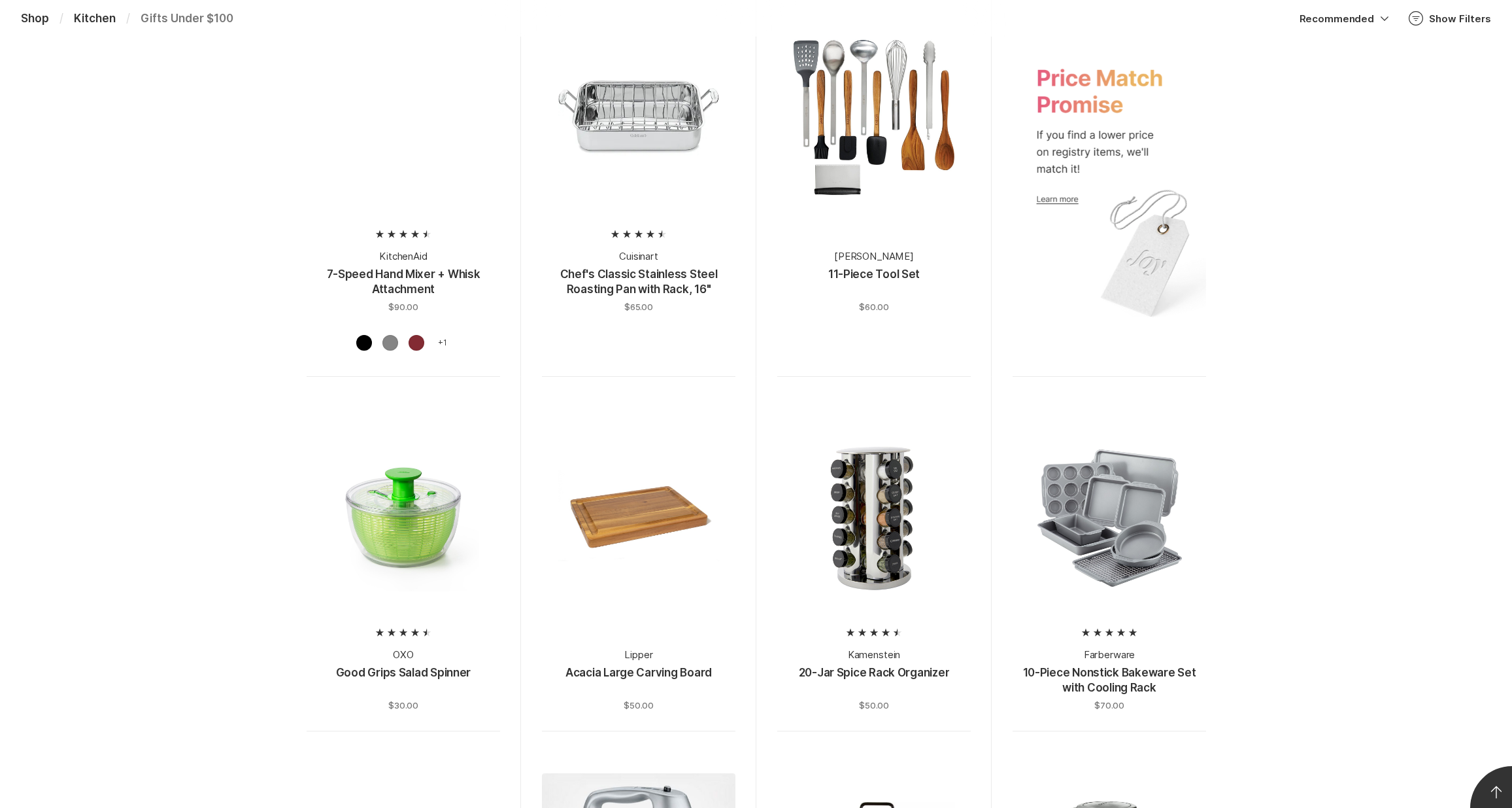
scroll to position [932, 0]
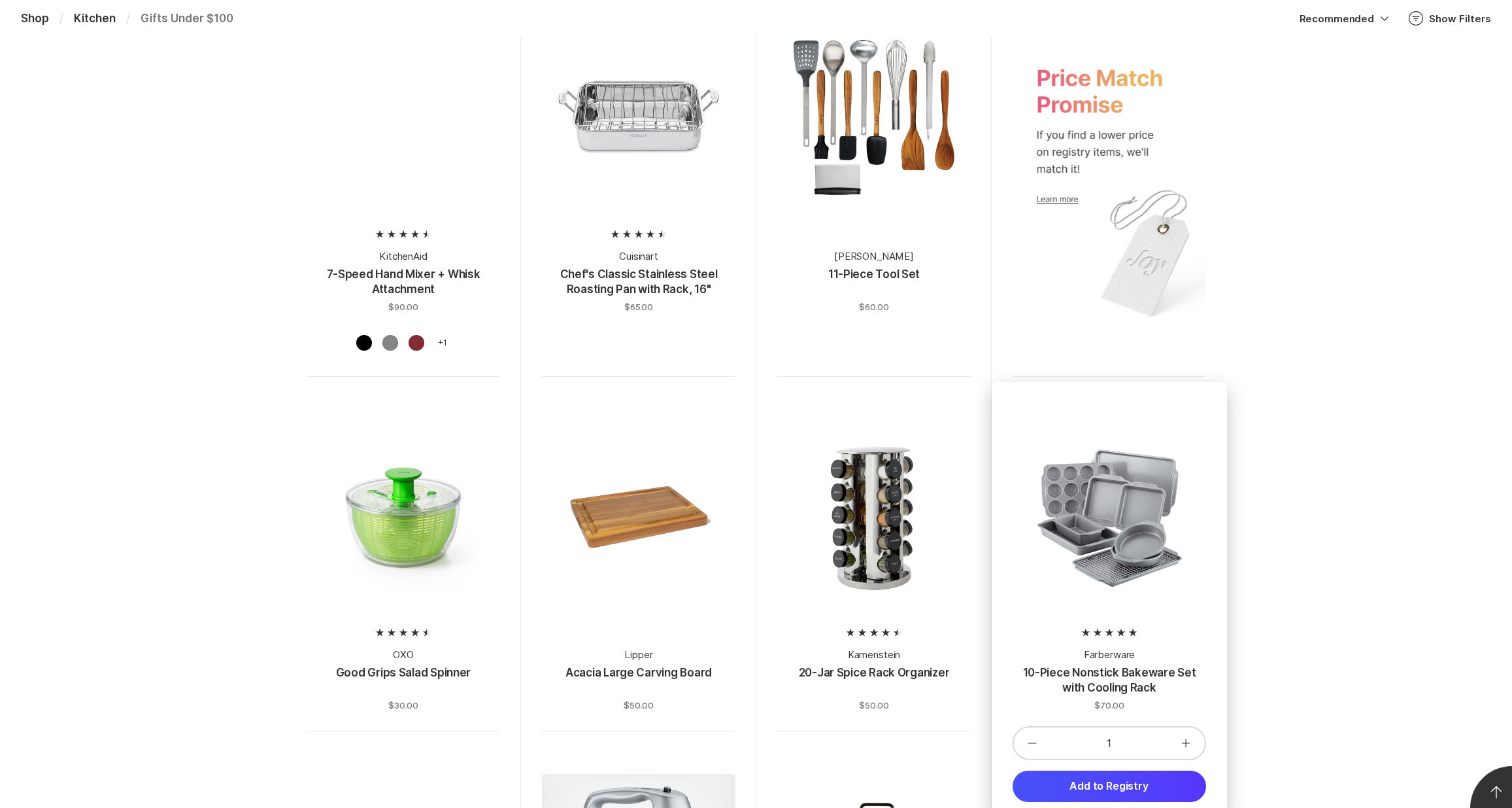
click at [1088, 545] on div at bounding box center [1109, 516] width 194 height 194
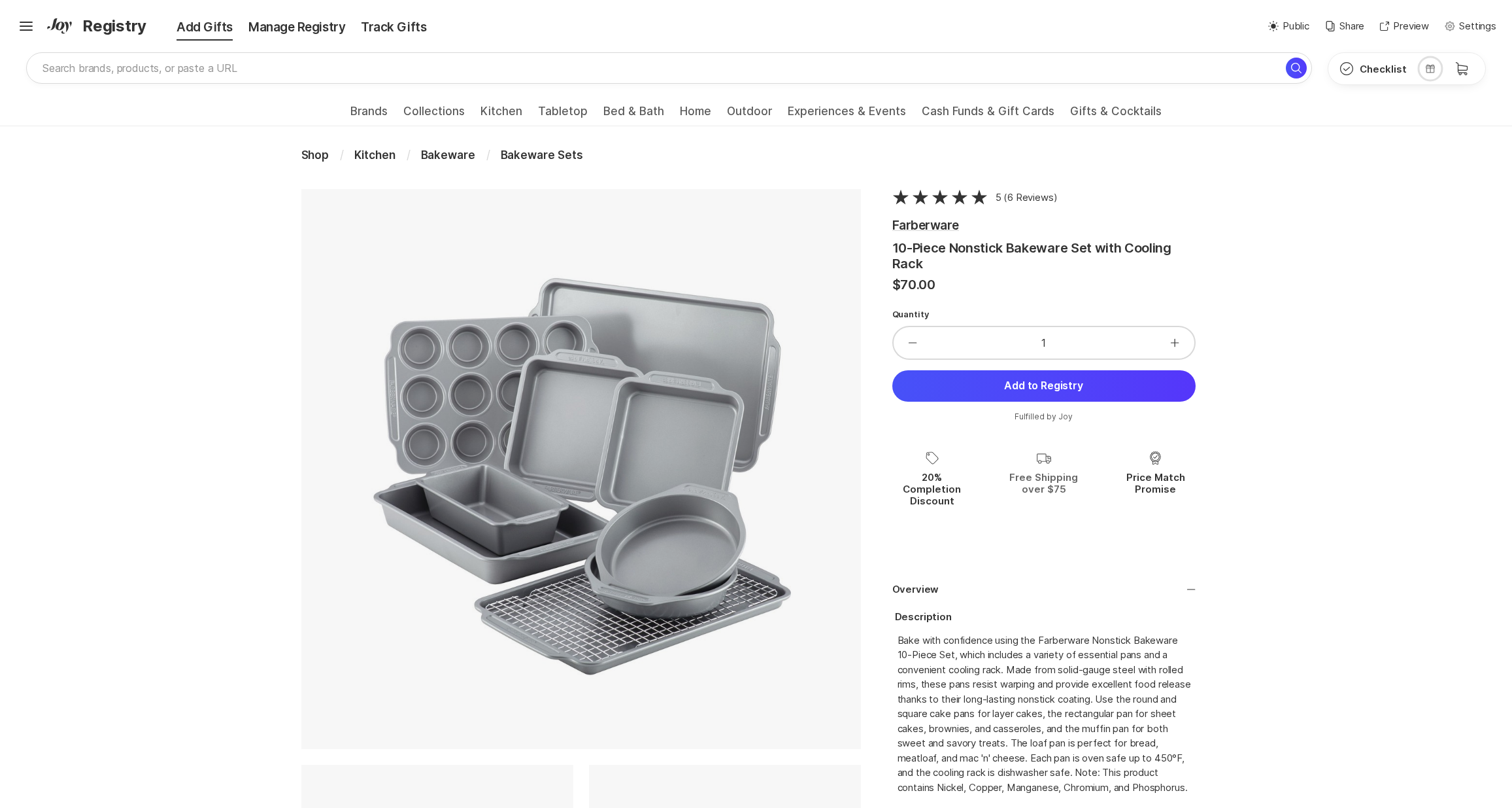
click at [1046, 486] on p "Free Shipping over $75" at bounding box center [1044, 483] width 80 height 23
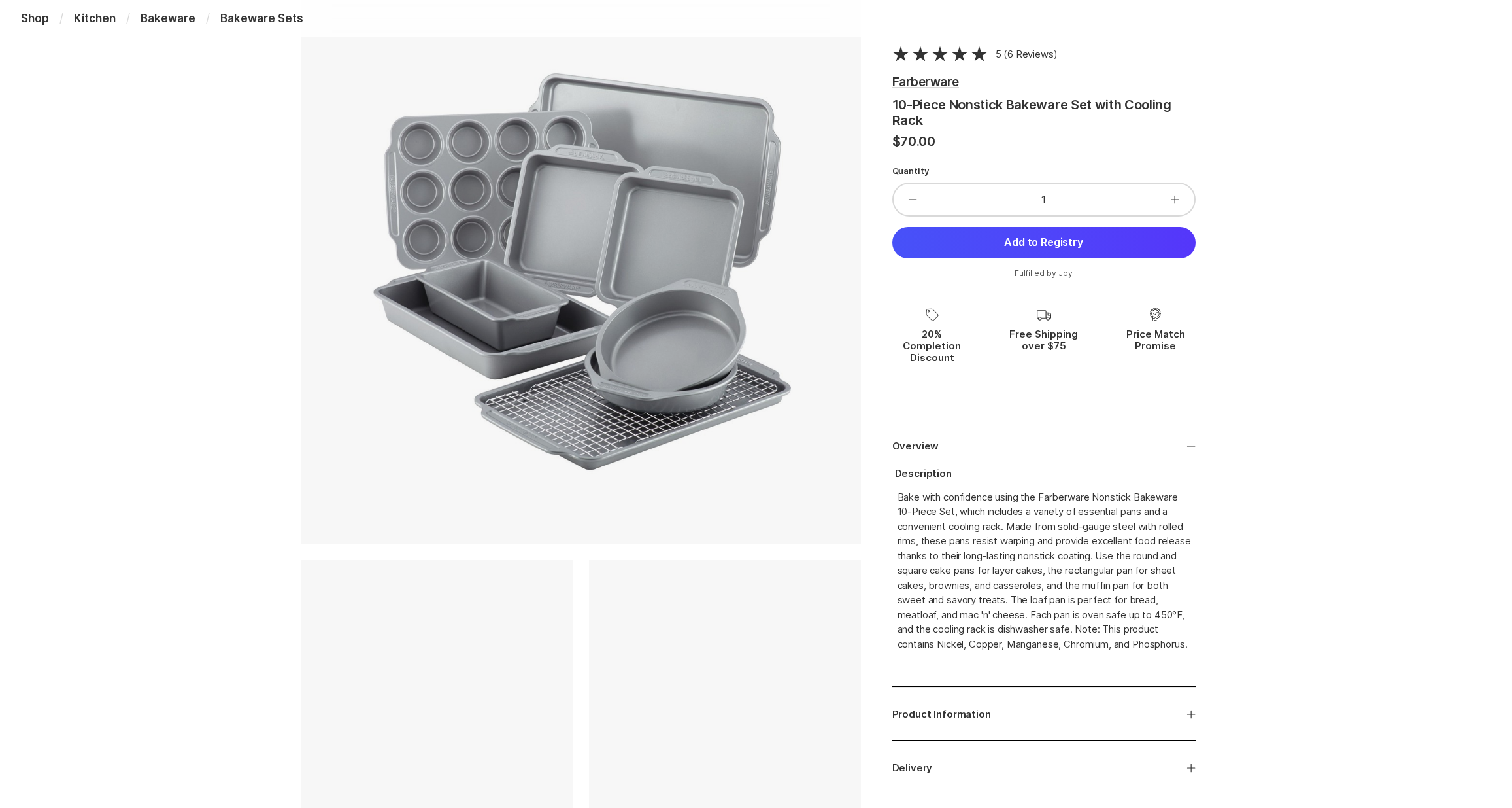
scroll to position [207, 0]
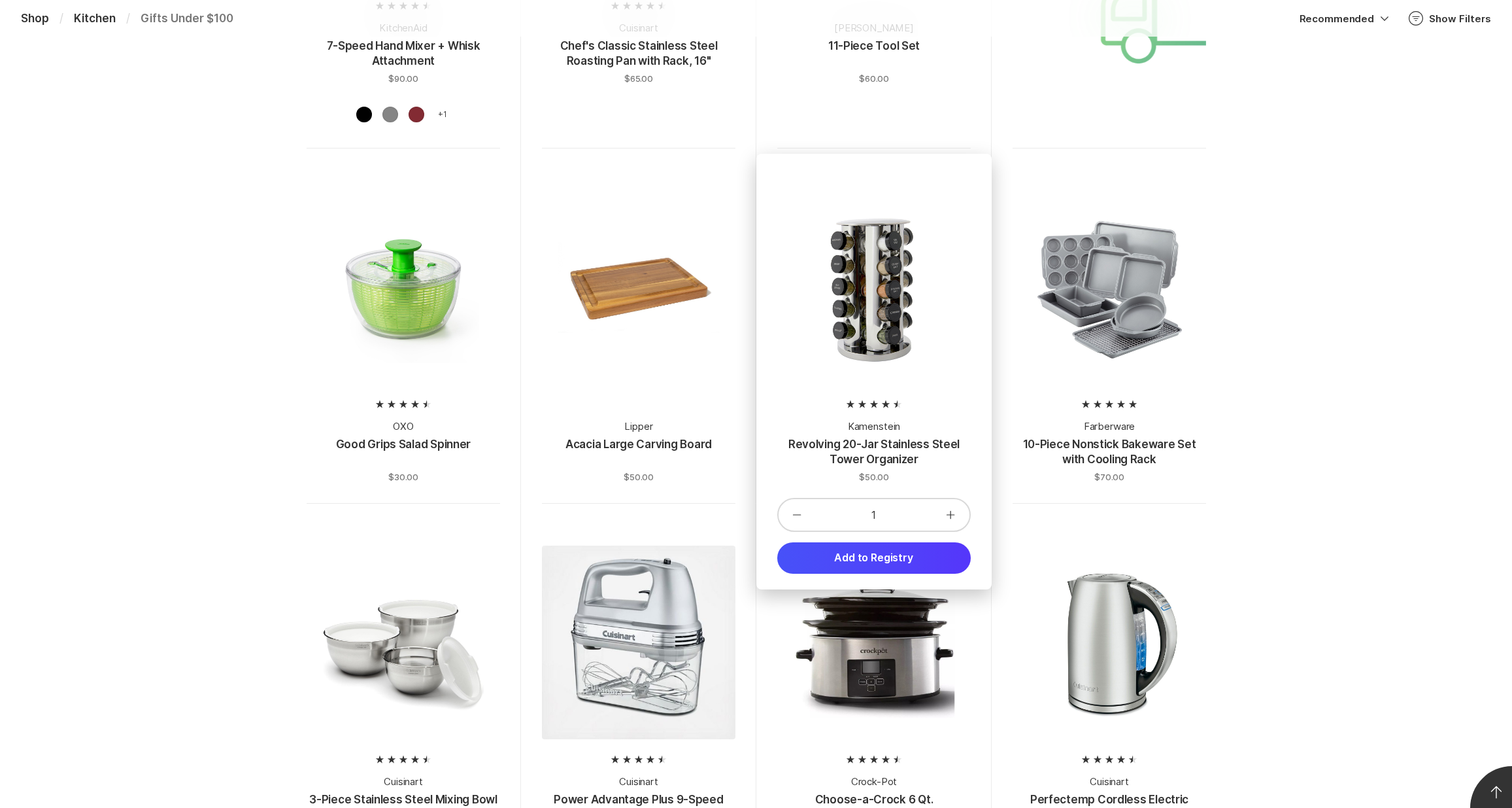
scroll to position [1163, 0]
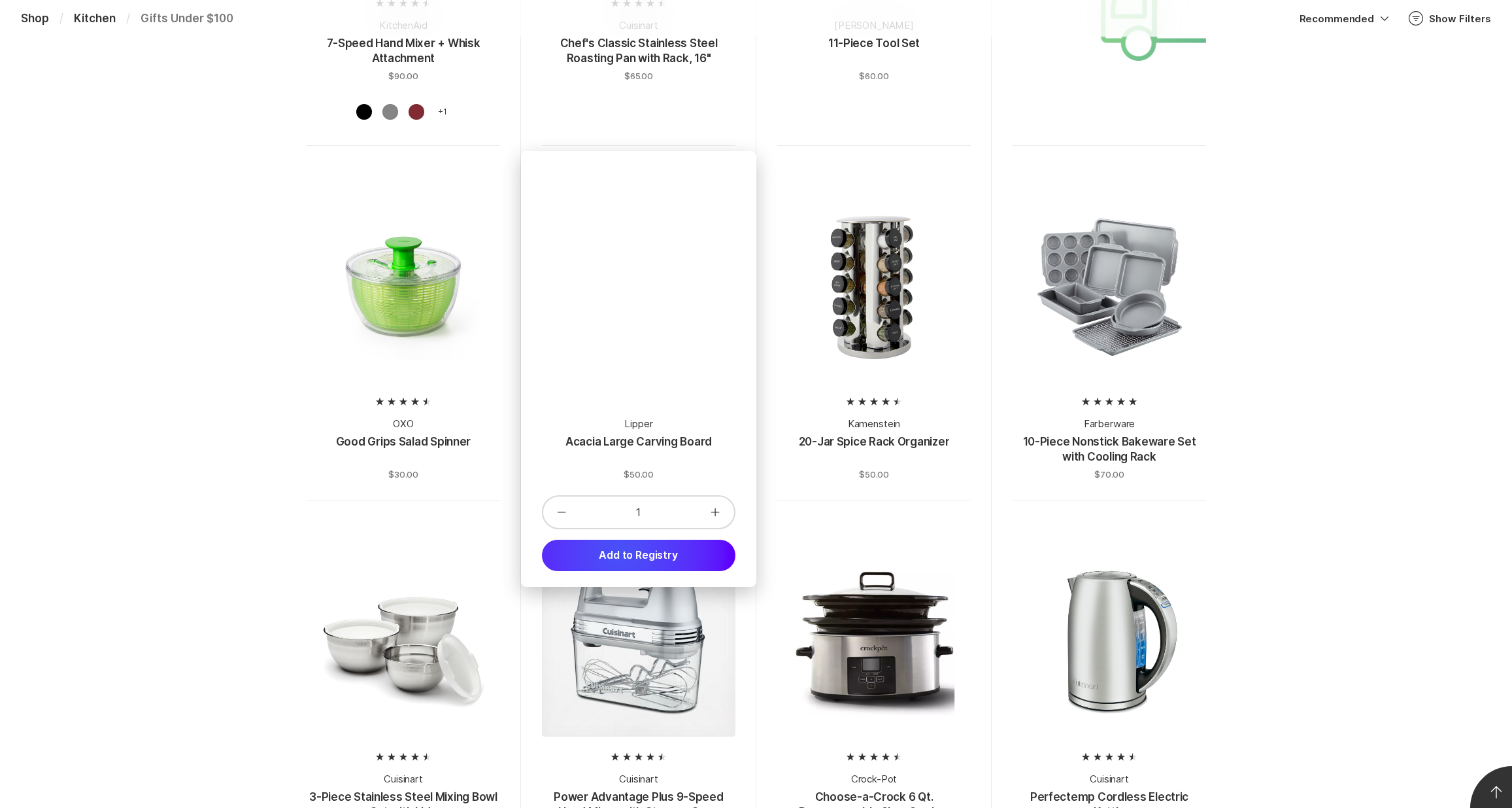
click at [619, 552] on button "Add to Registry" at bounding box center [639, 555] width 194 height 31
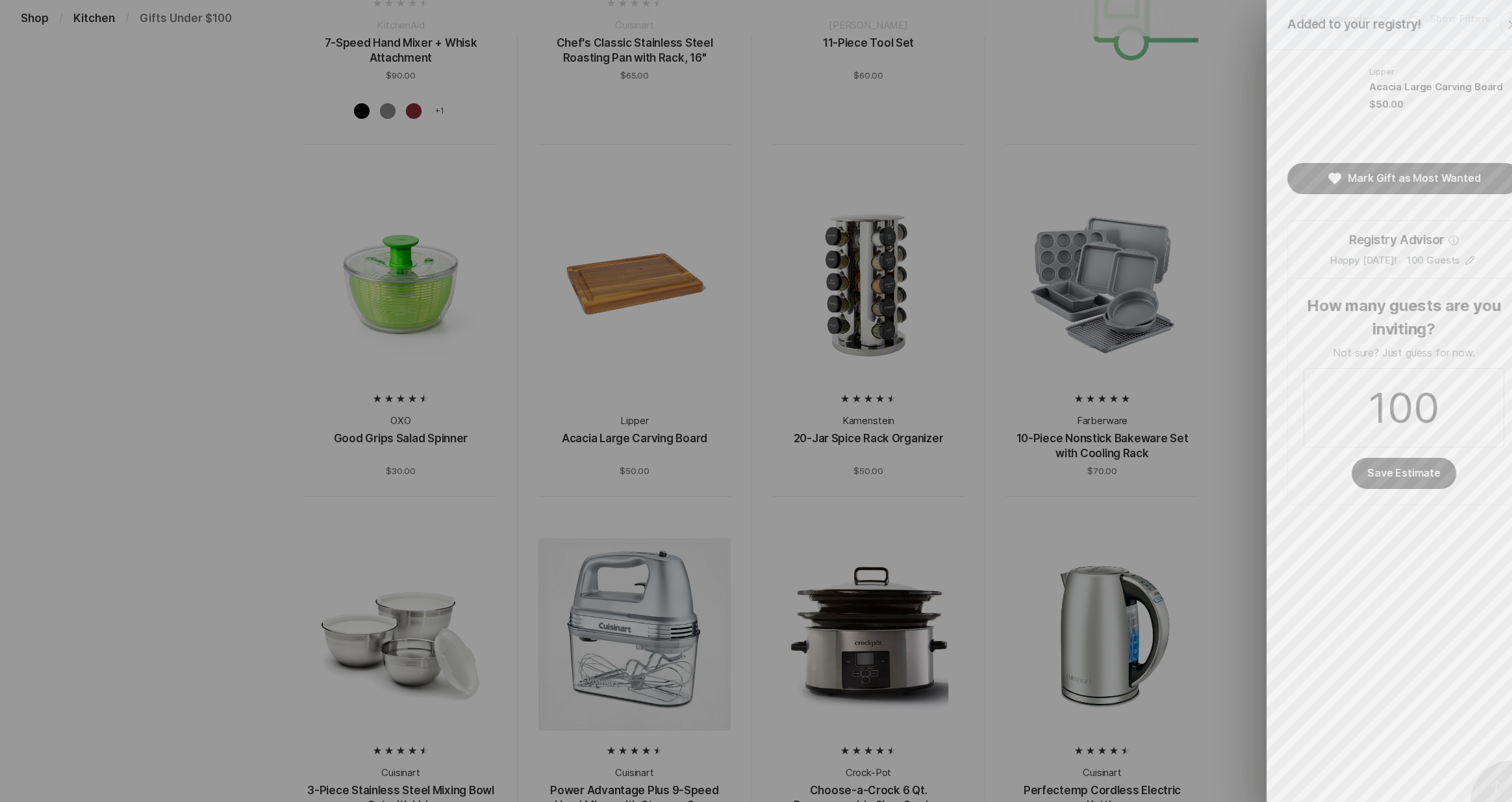
click at [204, 380] on div "Added to your registry! Close Lipper Acacia Large Carving Board $50.00 Mark Gif…" at bounding box center [756, 401] width 1512 height 802
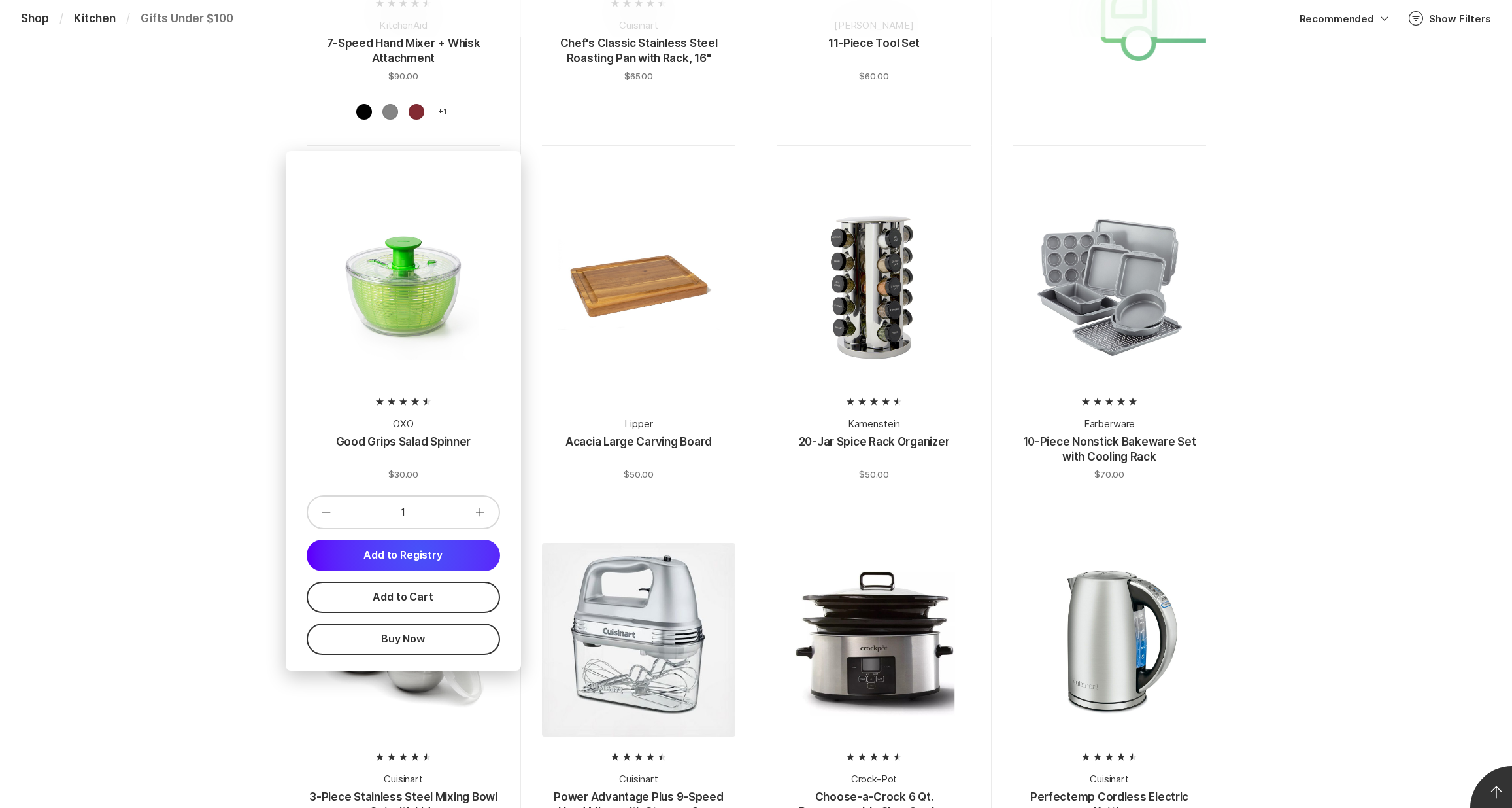
click at [419, 550] on button "Add to Registry" at bounding box center [403, 555] width 194 height 31
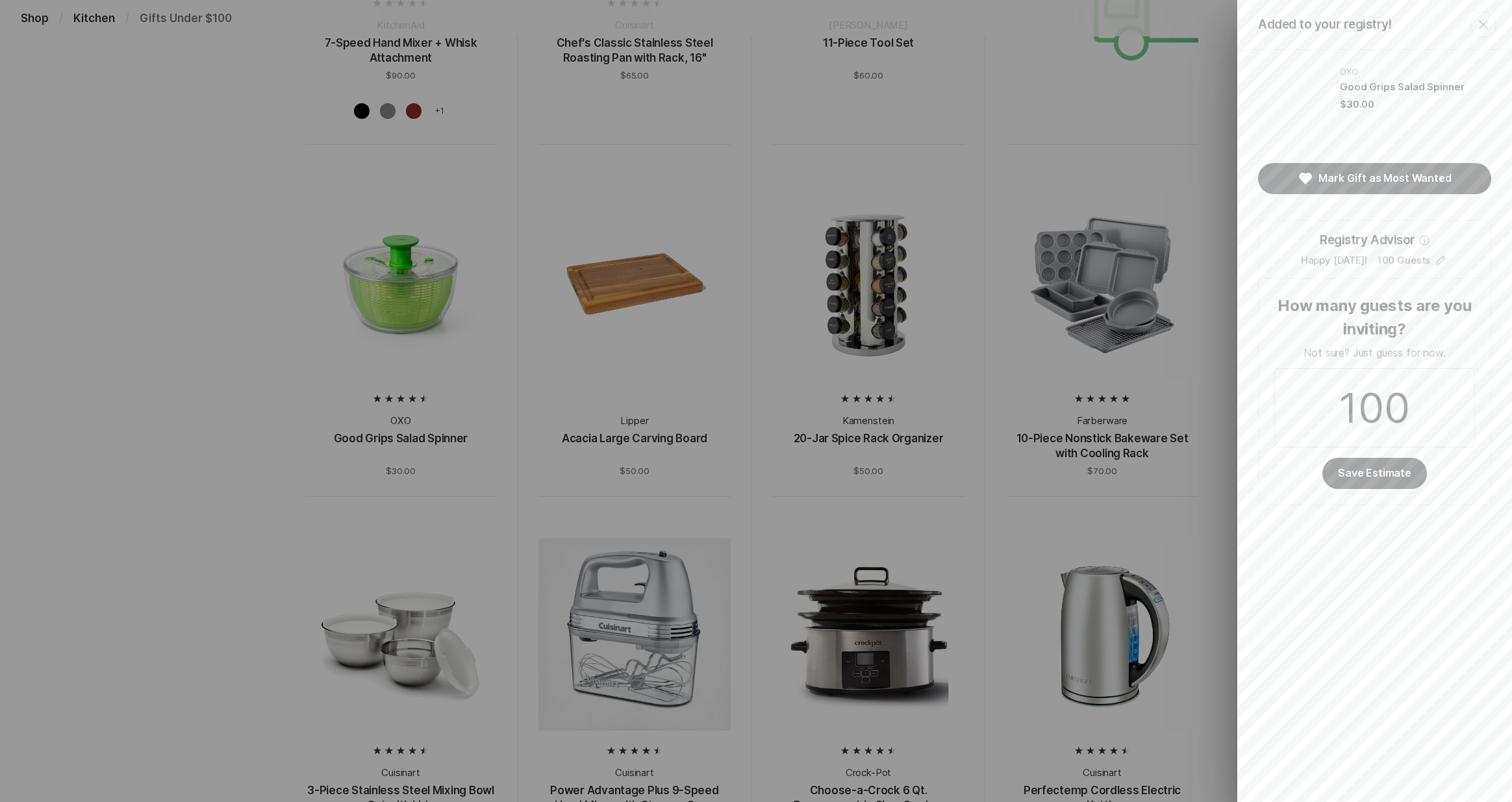
click at [1483, 23] on icon "Close" at bounding box center [1483, 24] width 15 height 15
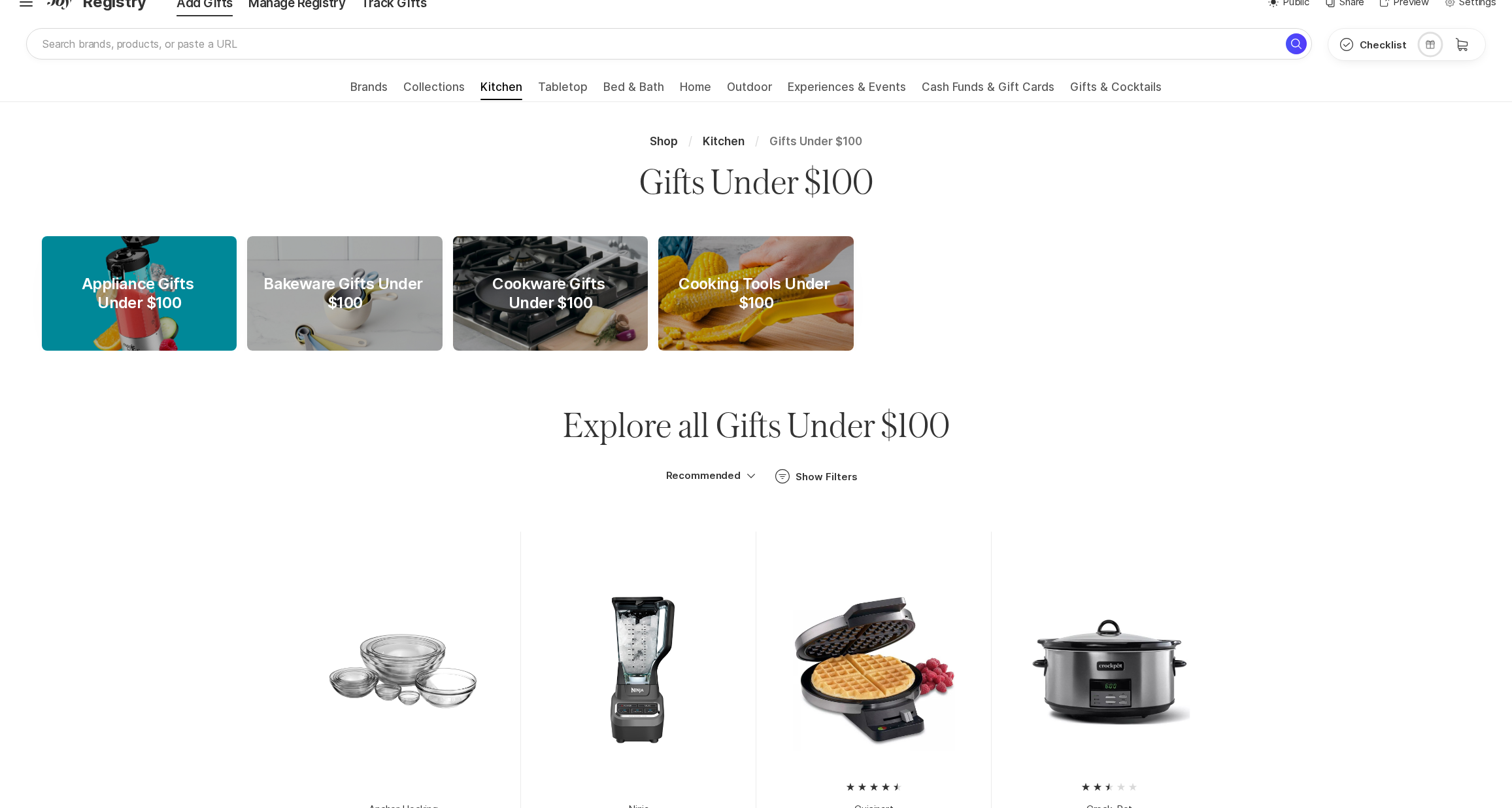
scroll to position [0, 0]
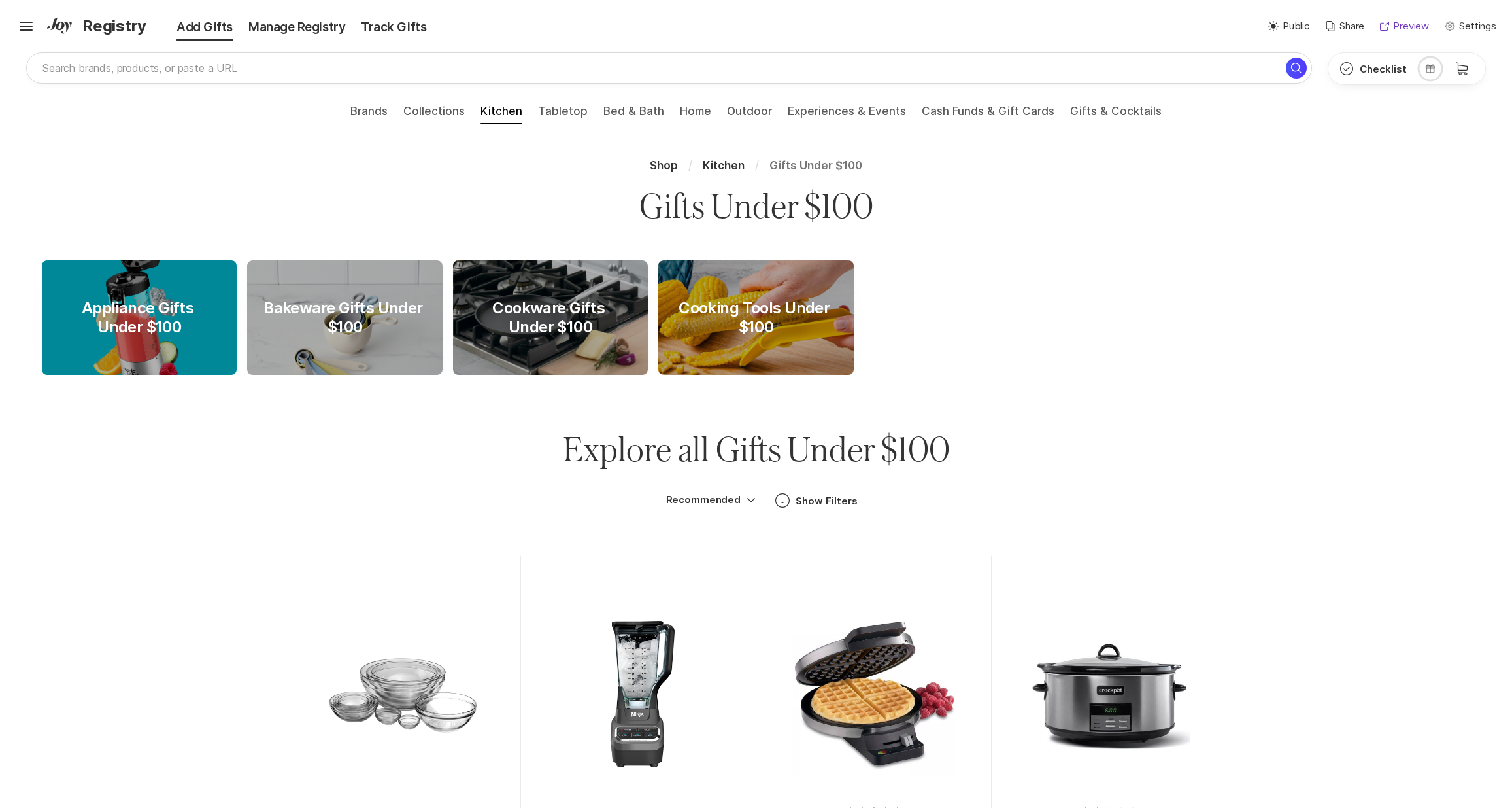
click at [1413, 26] on p "Preview" at bounding box center [1411, 26] width 36 height 15
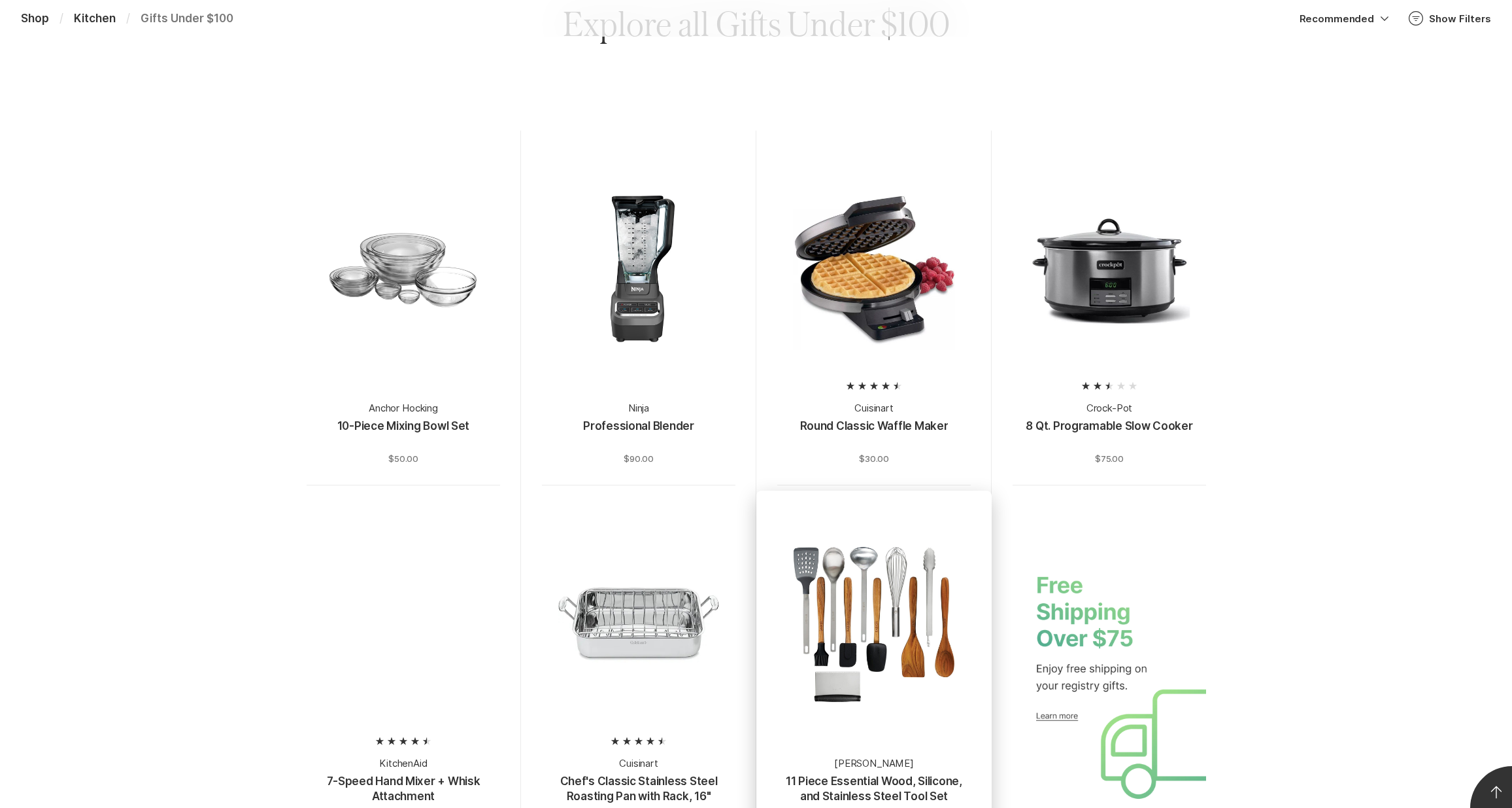
scroll to position [1057, 0]
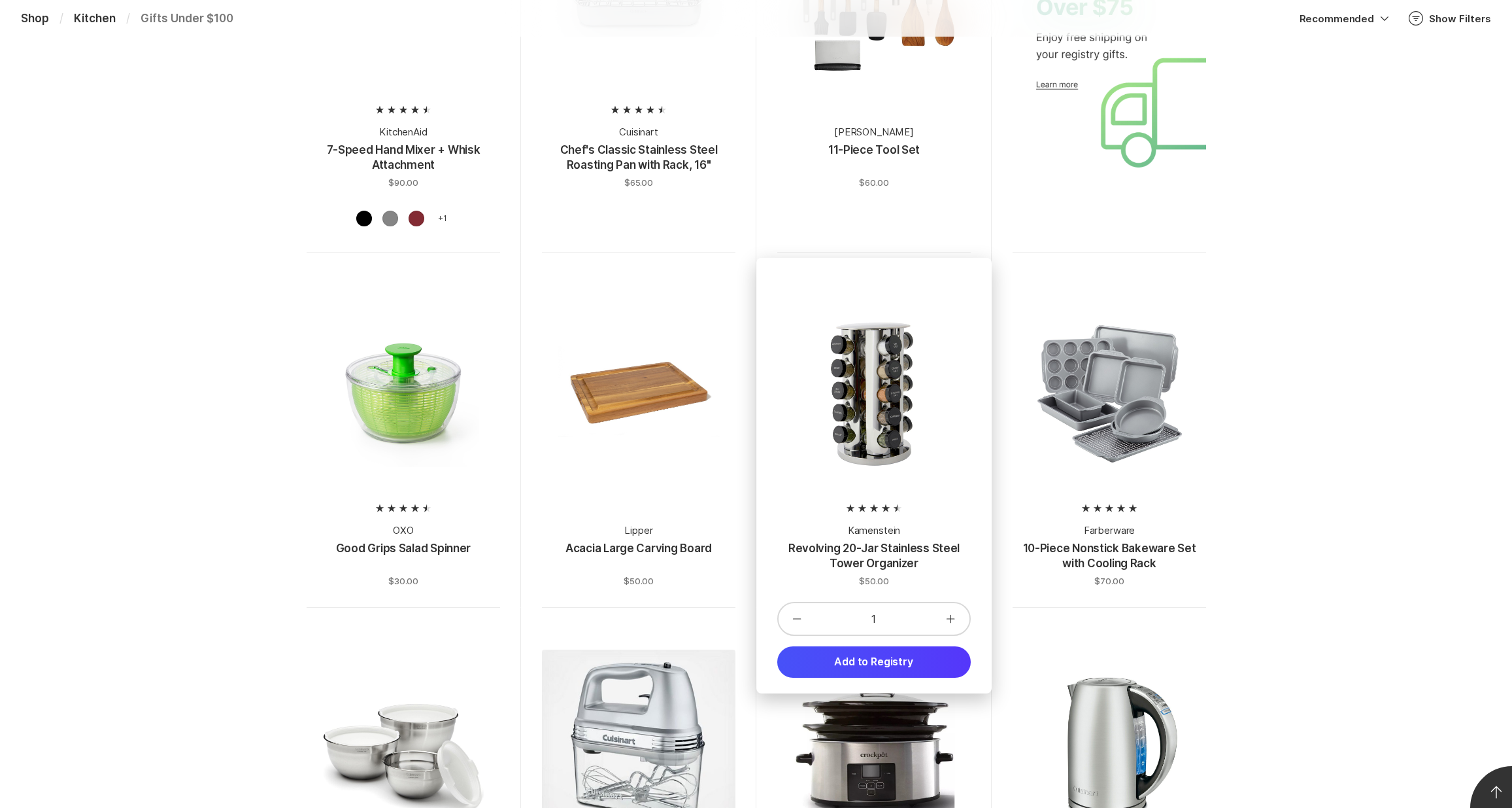
click at [859, 473] on div at bounding box center [873, 391] width 194 height 194
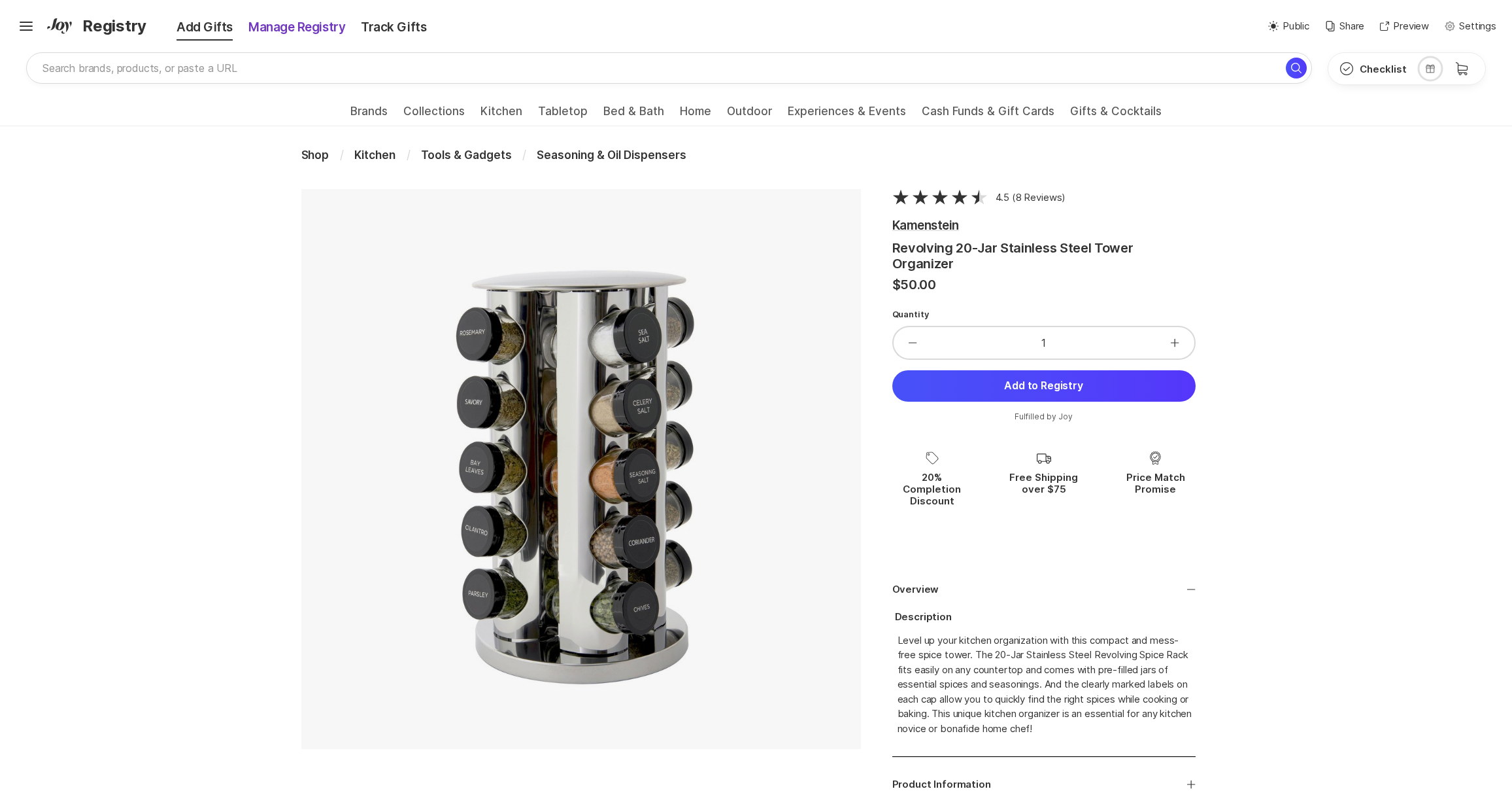
click at [297, 28] on div "Manage Registry" at bounding box center [297, 27] width 113 height 18
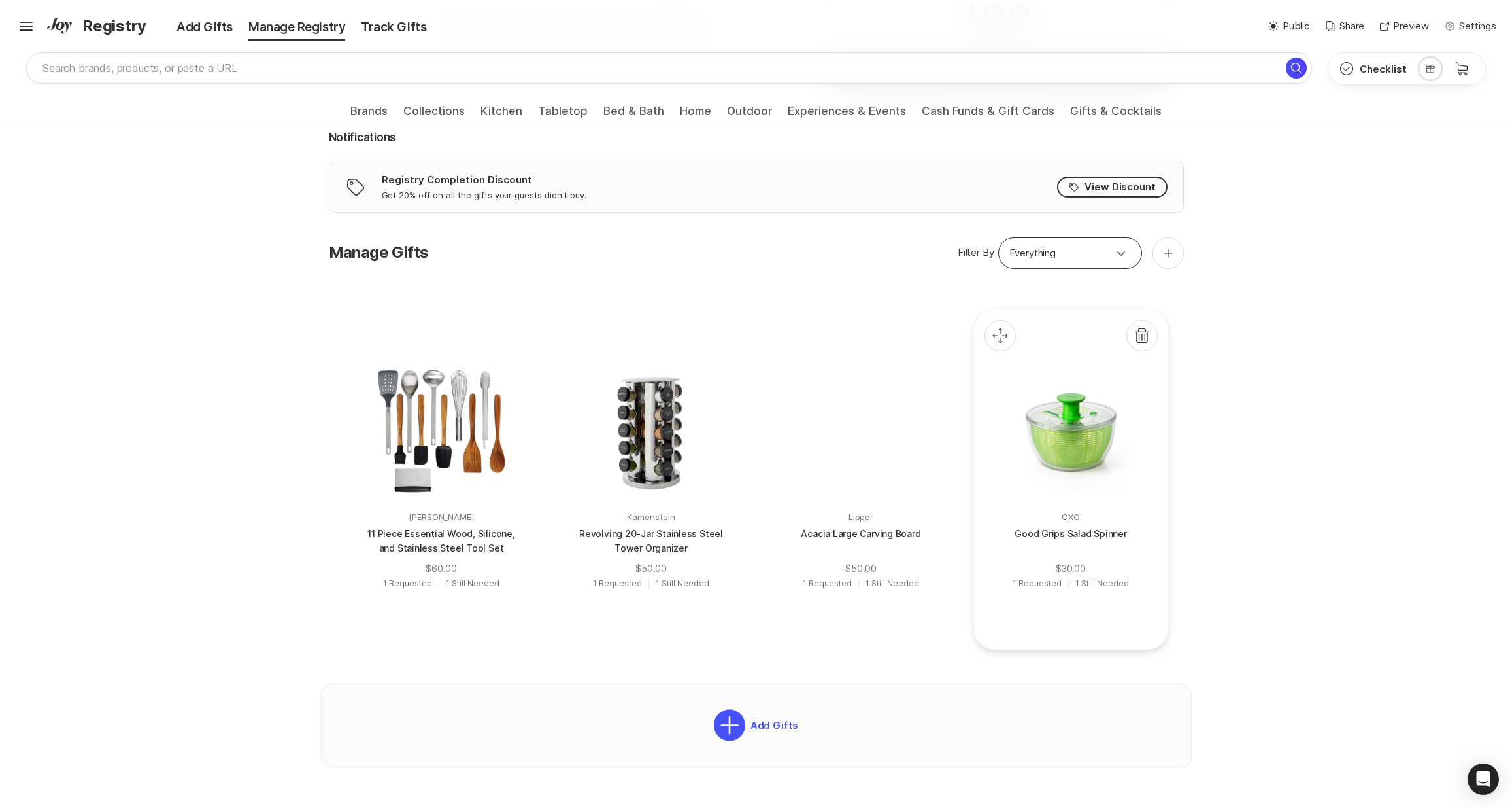
scroll to position [435, 0]
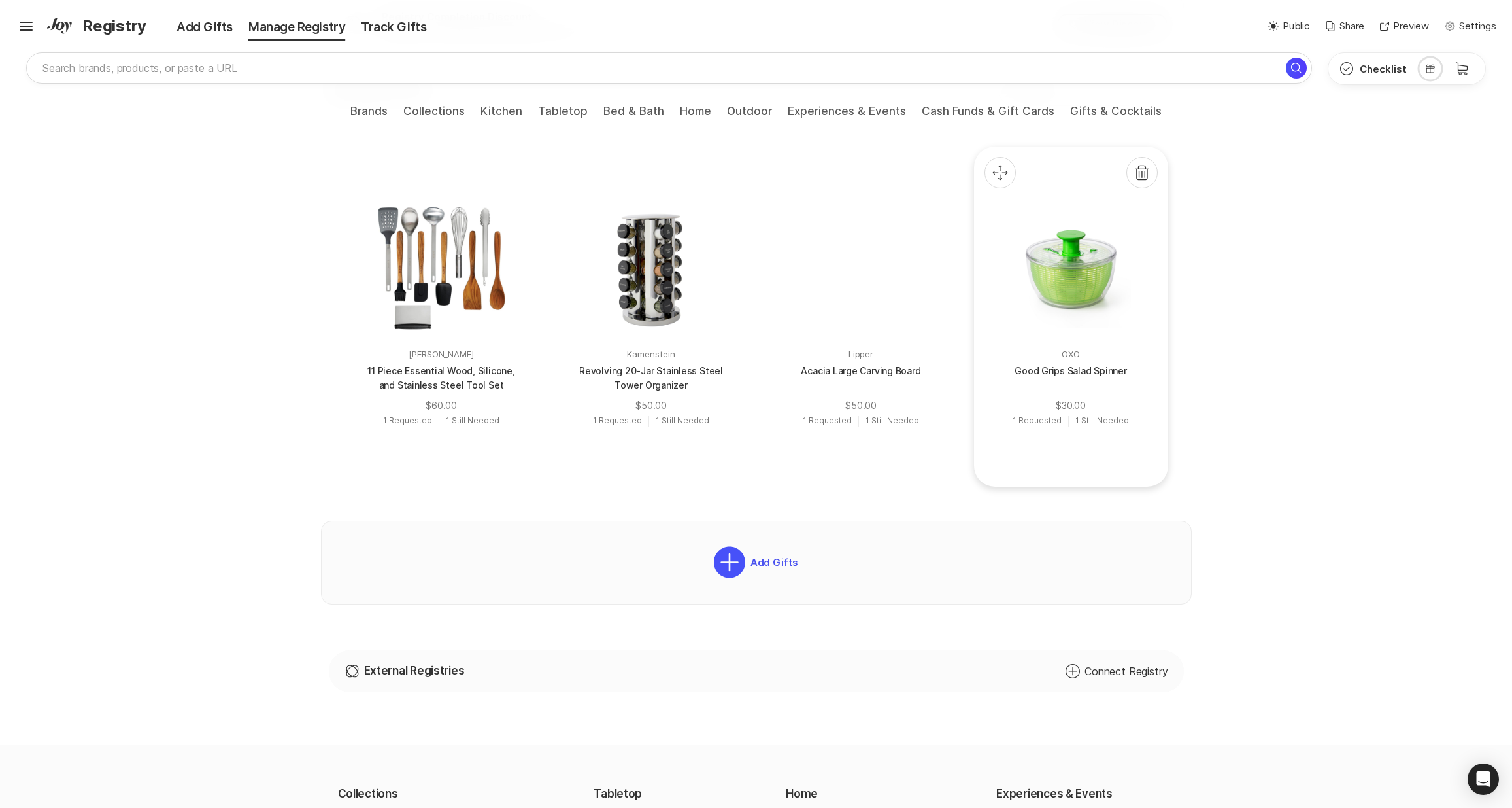
click at [1059, 298] on div at bounding box center [1071, 268] width 152 height 152
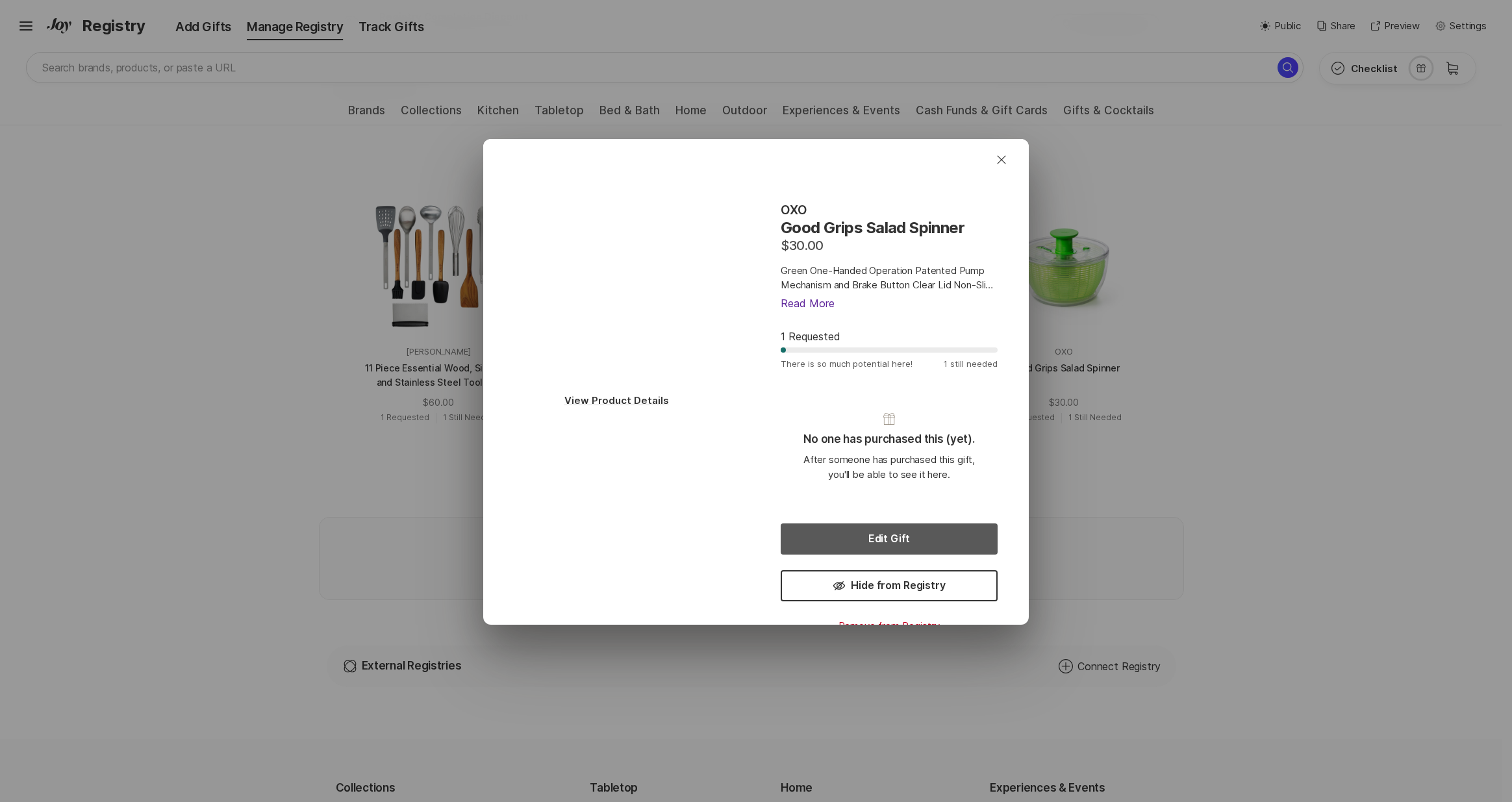
click at [928, 530] on button "Edit Gift" at bounding box center [888, 539] width 217 height 31
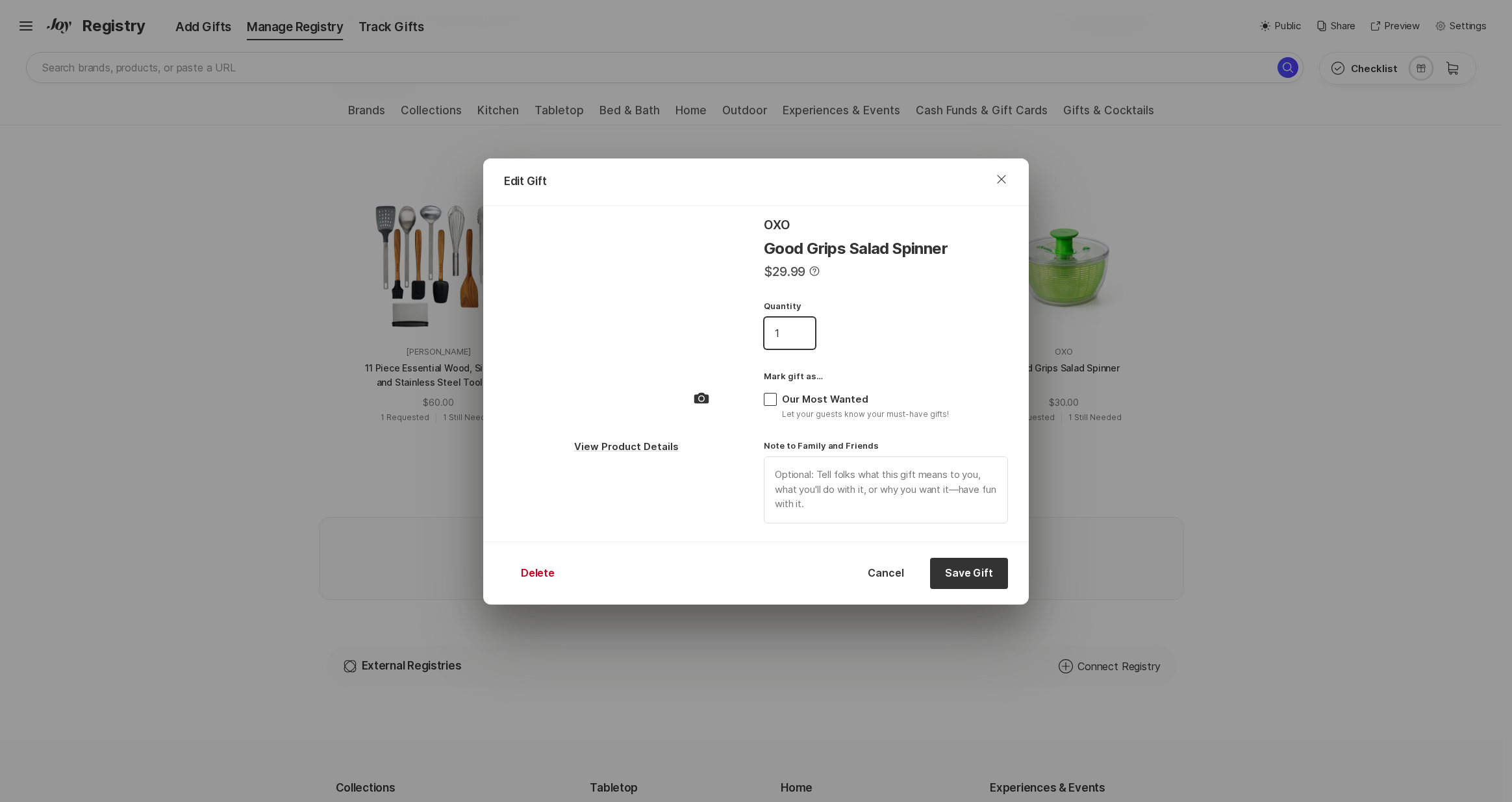
drag, startPoint x: 792, startPoint y: 334, endPoint x: 773, endPoint y: 334, distance: 19.0
click at [773, 334] on input "1" at bounding box center [790, 333] width 51 height 31
type input "19"
click at [990, 583] on button "Save Gift" at bounding box center [968, 573] width 78 height 31
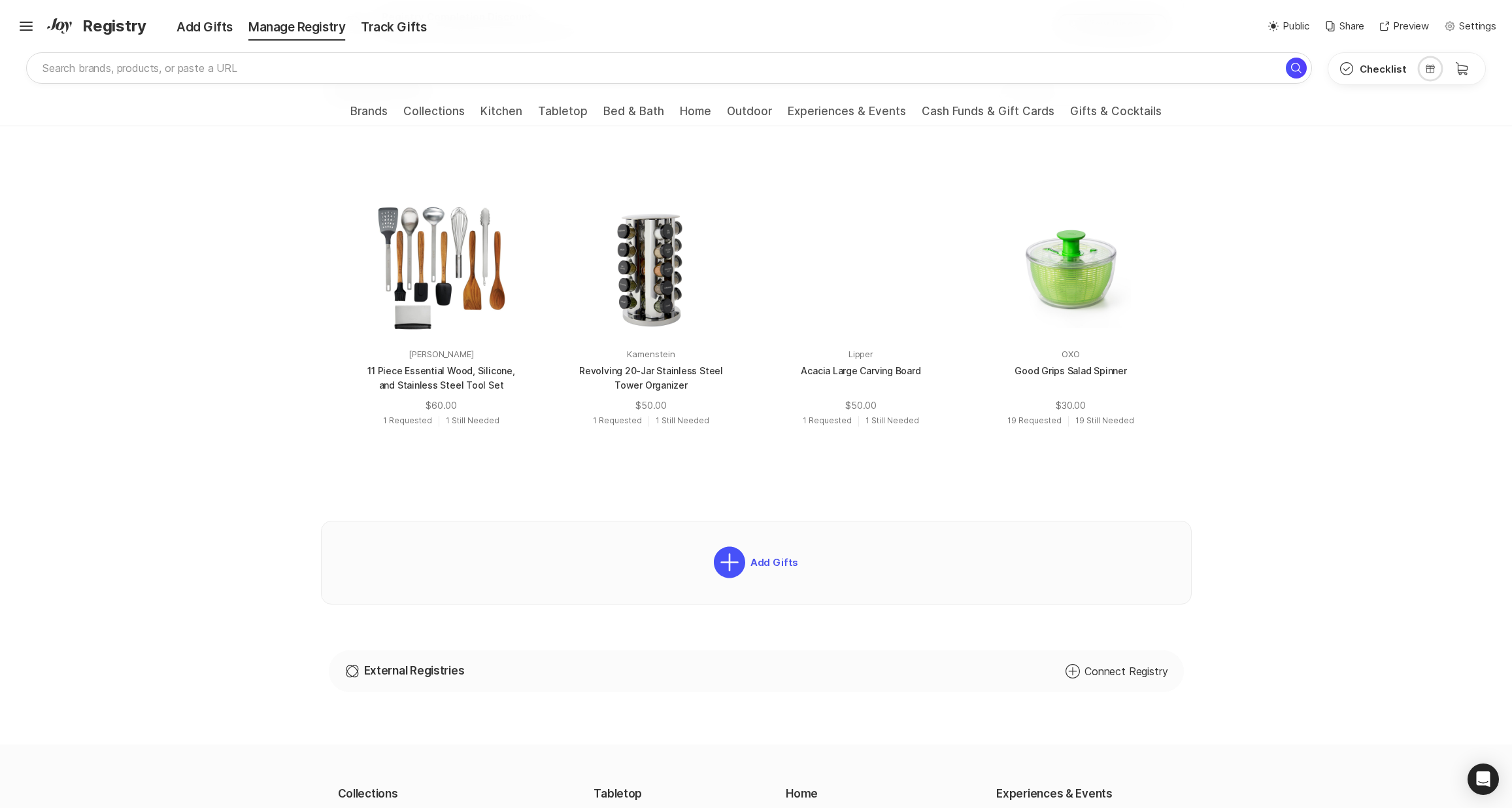
click at [1308, 456] on div "[PERSON_NAME] & [PERSON_NAME] Your presence is enough of a present to [GEOGRAPH…" at bounding box center [756, 566] width 1512 height 1708
